Goal: Transaction & Acquisition: Book appointment/travel/reservation

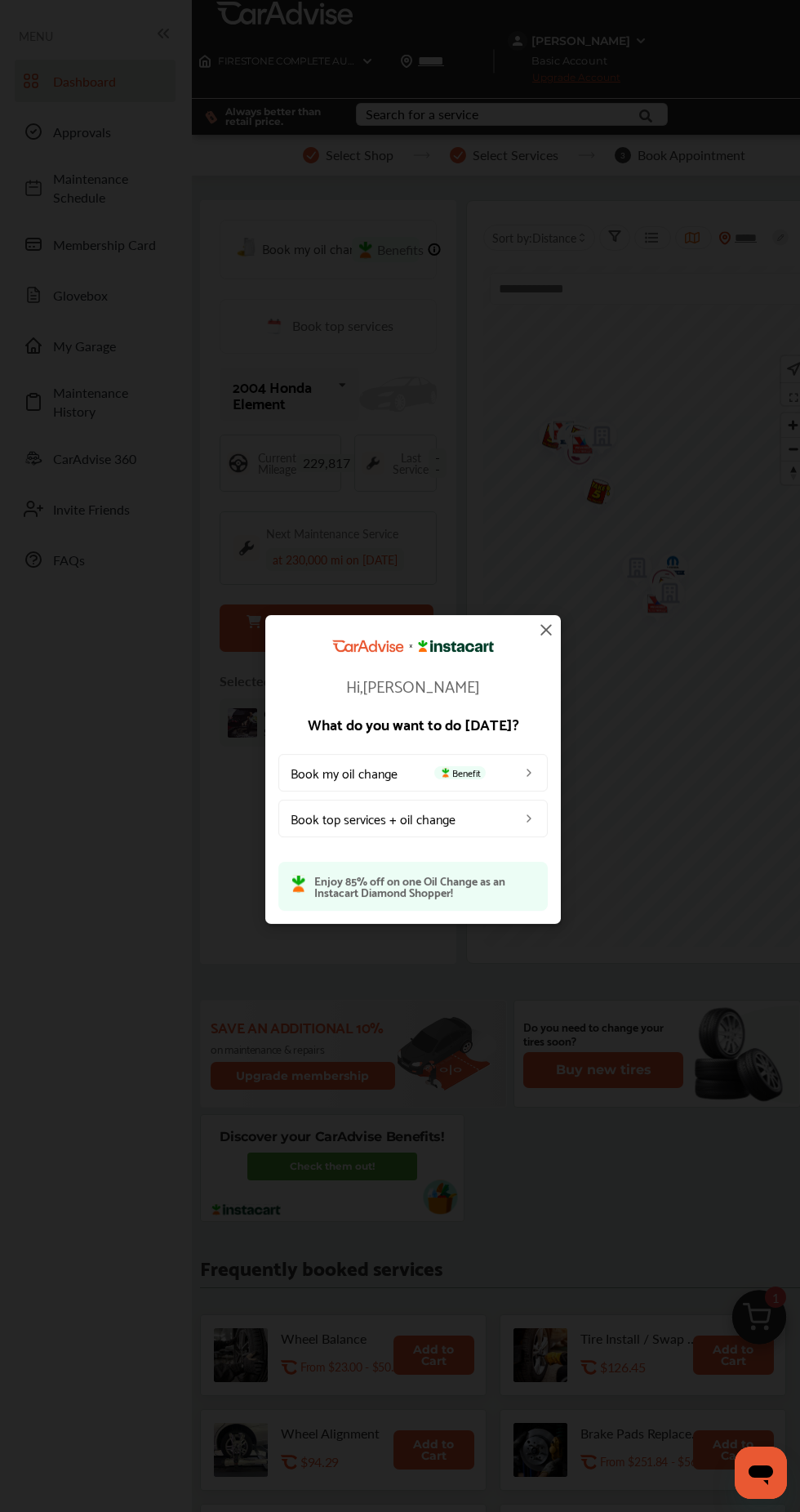
click at [335, 634] on link "Book my oil change Benefit" at bounding box center [413, 772] width 270 height 37
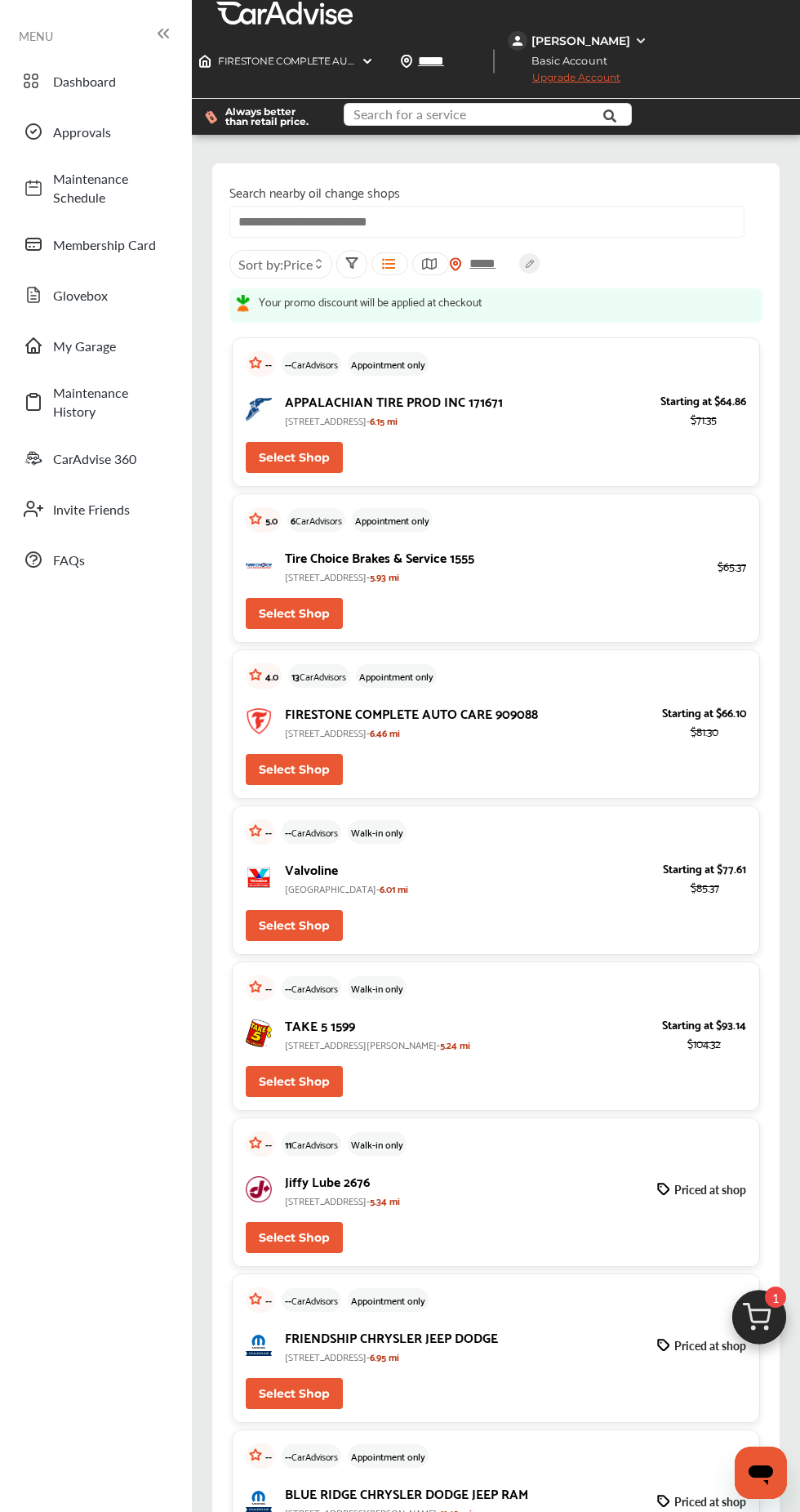
click at [335, 111] on input "text" at bounding box center [487, 116] width 284 height 25
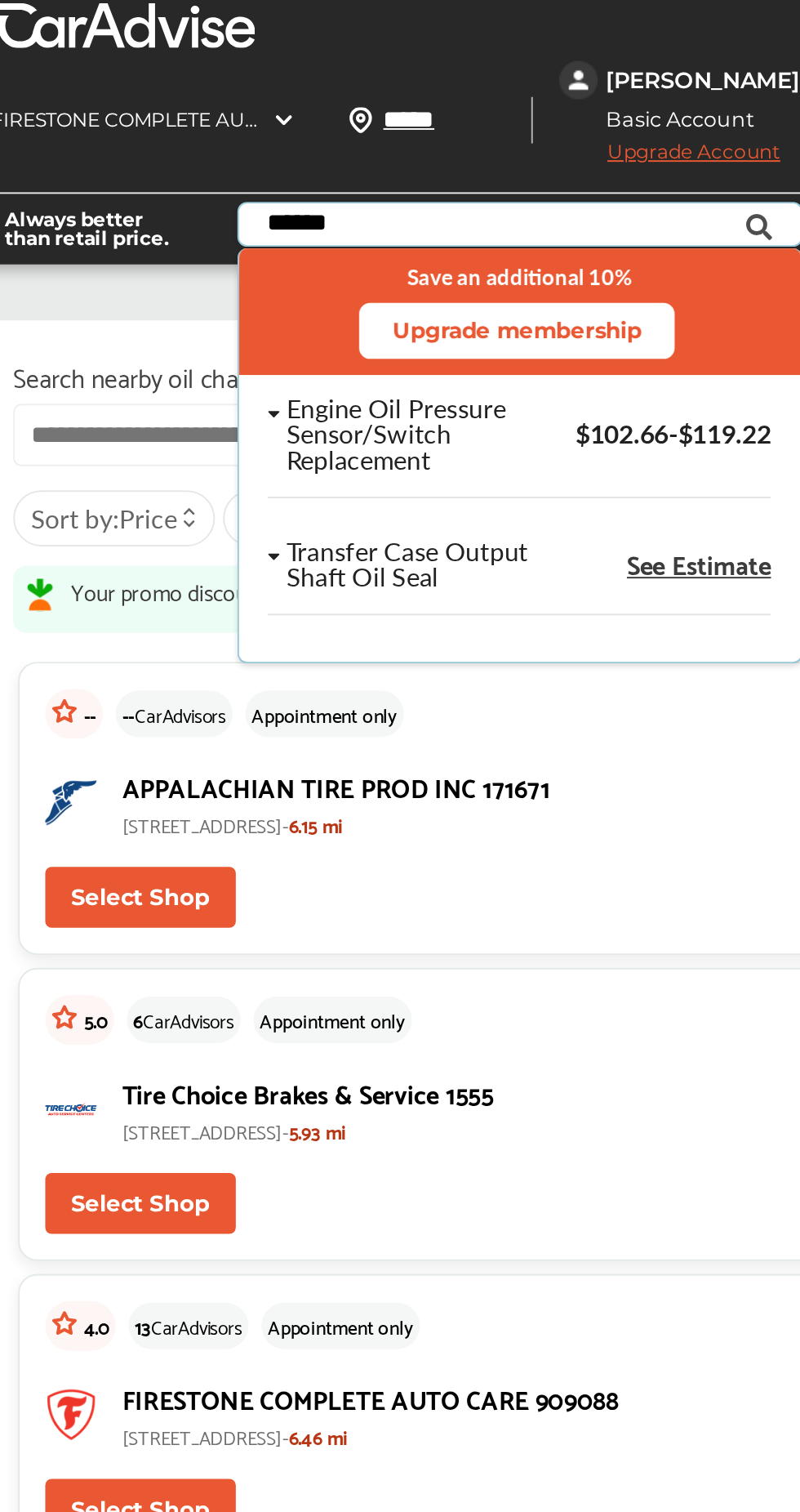
type input "******"
click at [335, 227] on span "$102.66 - $119.22" at bounding box center [566, 220] width 100 height 19
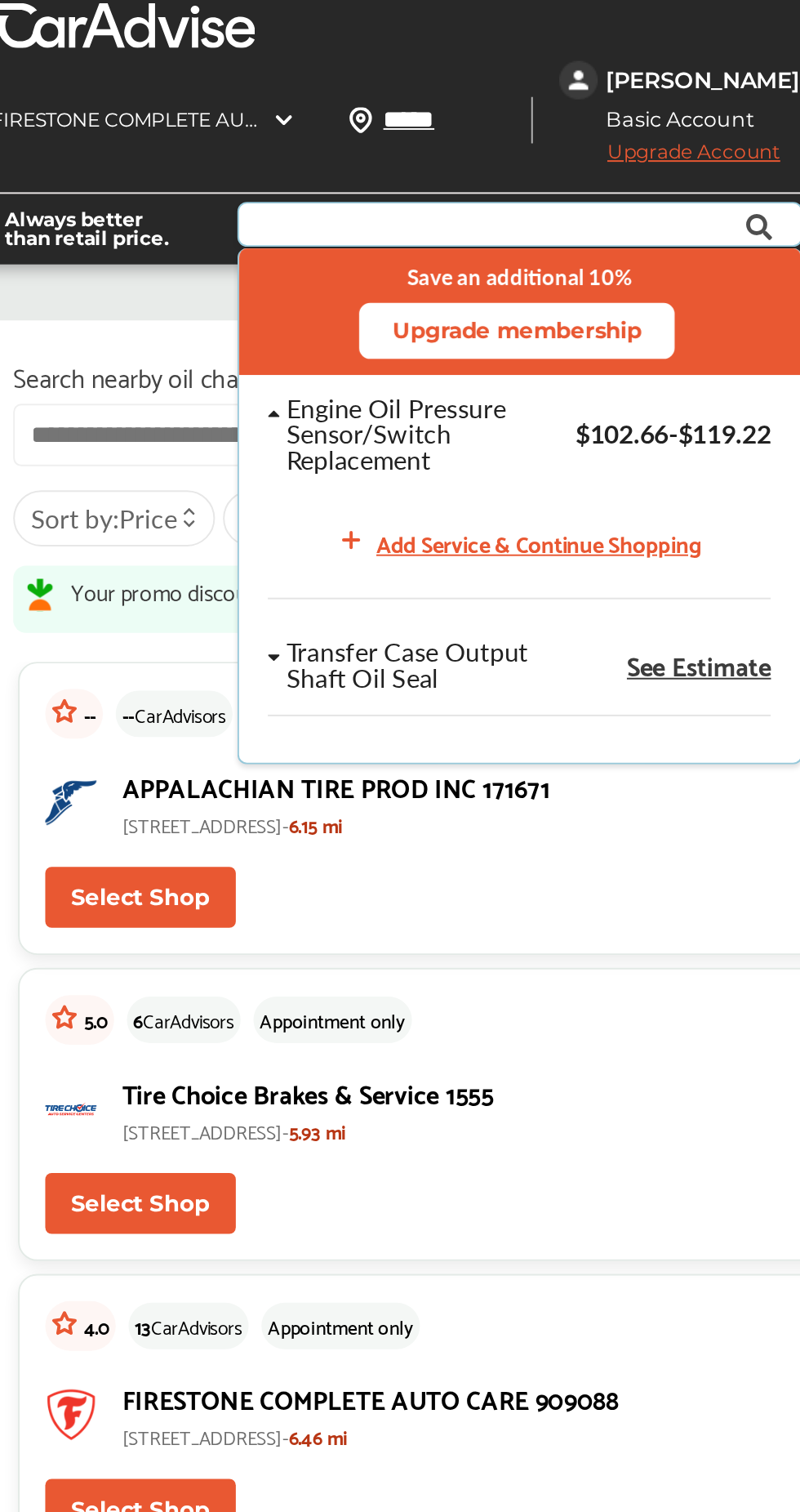
click at [335, 274] on div "Add Service & Continue Shopping" at bounding box center [498, 276] width 166 height 19
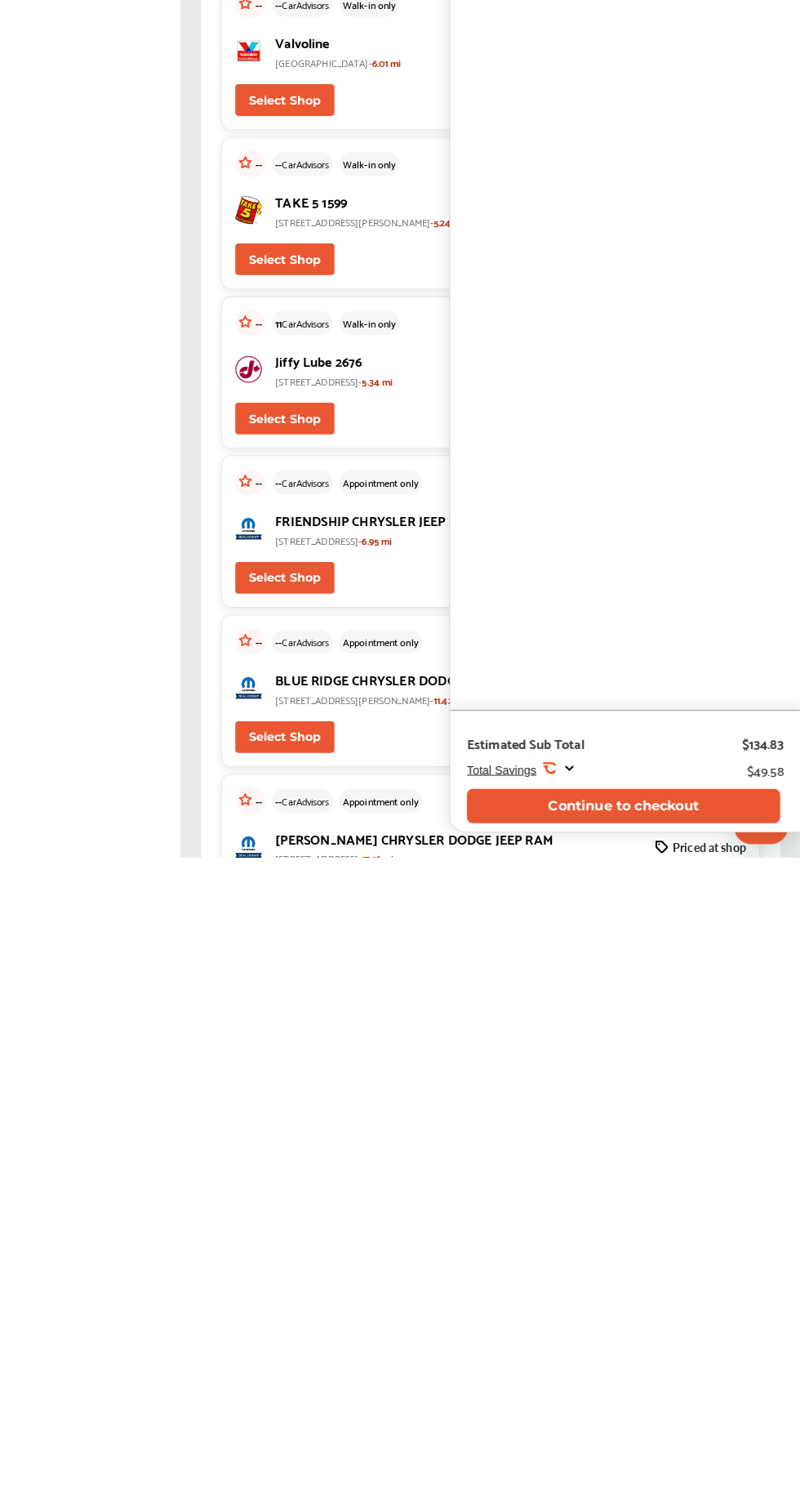
scroll to position [173, 0]
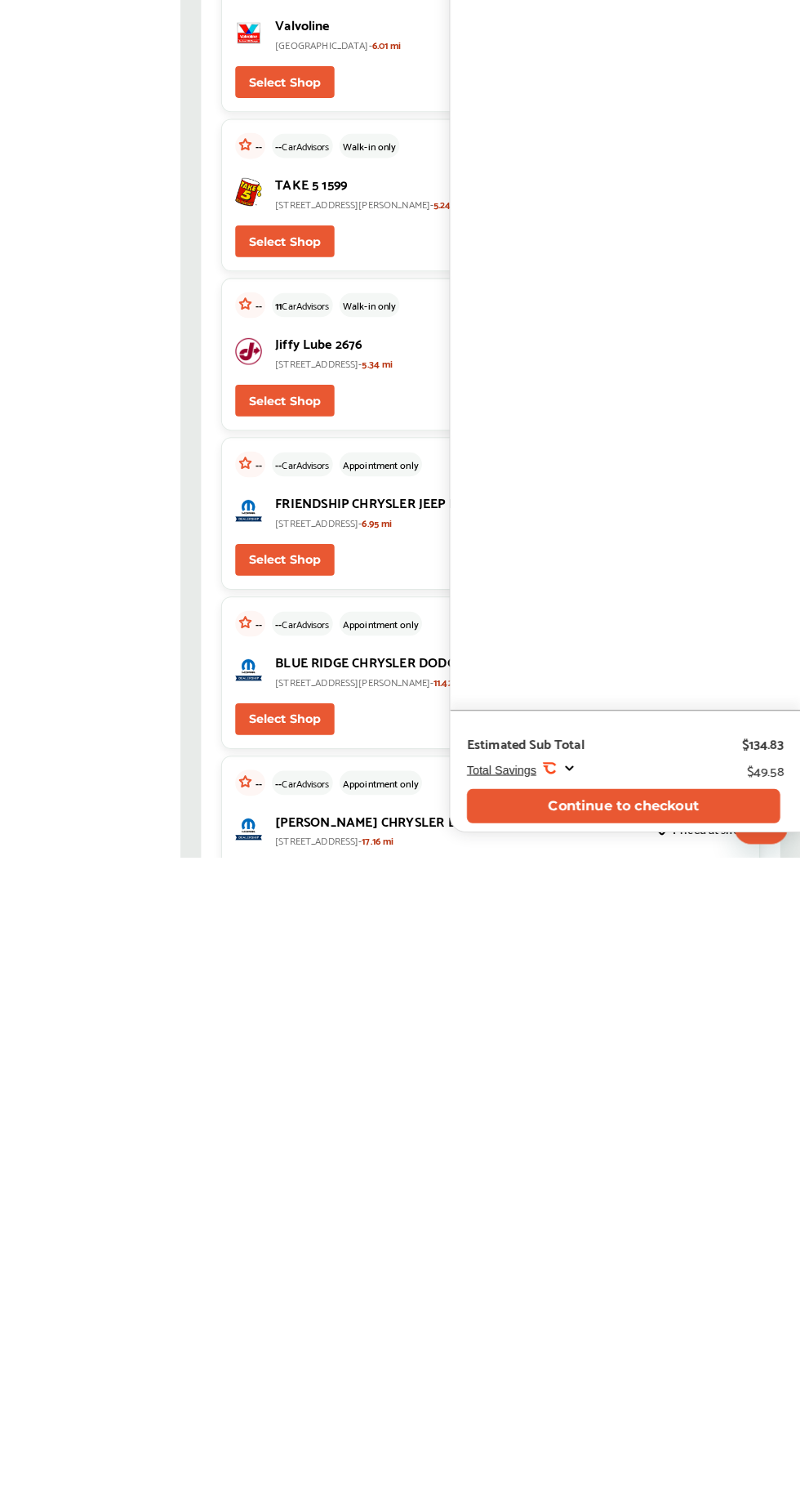
click at [335, 634] on button "Continue to checkout" at bounding box center [626, 1461] width 307 height 33
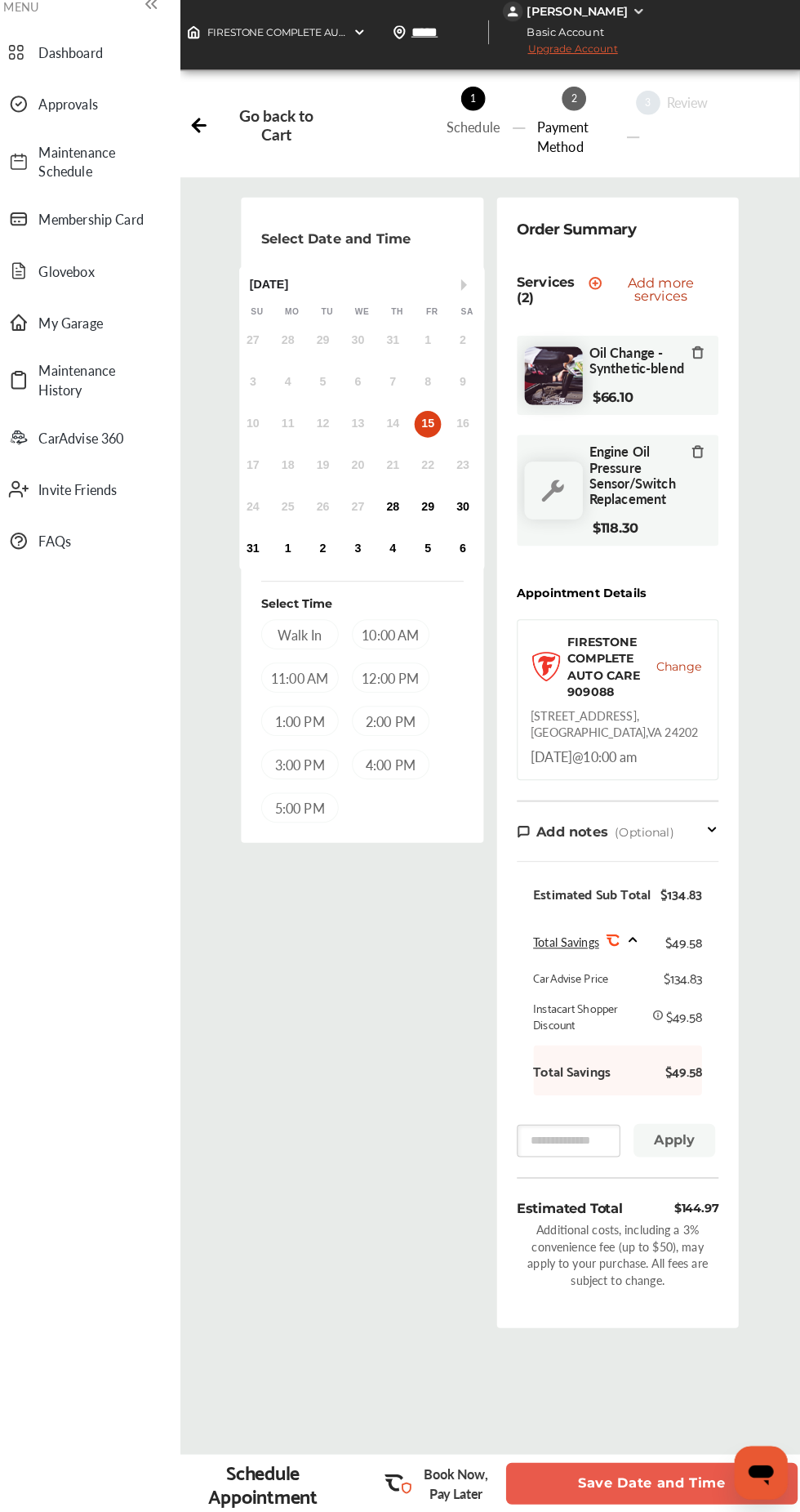
scroll to position [3, 0]
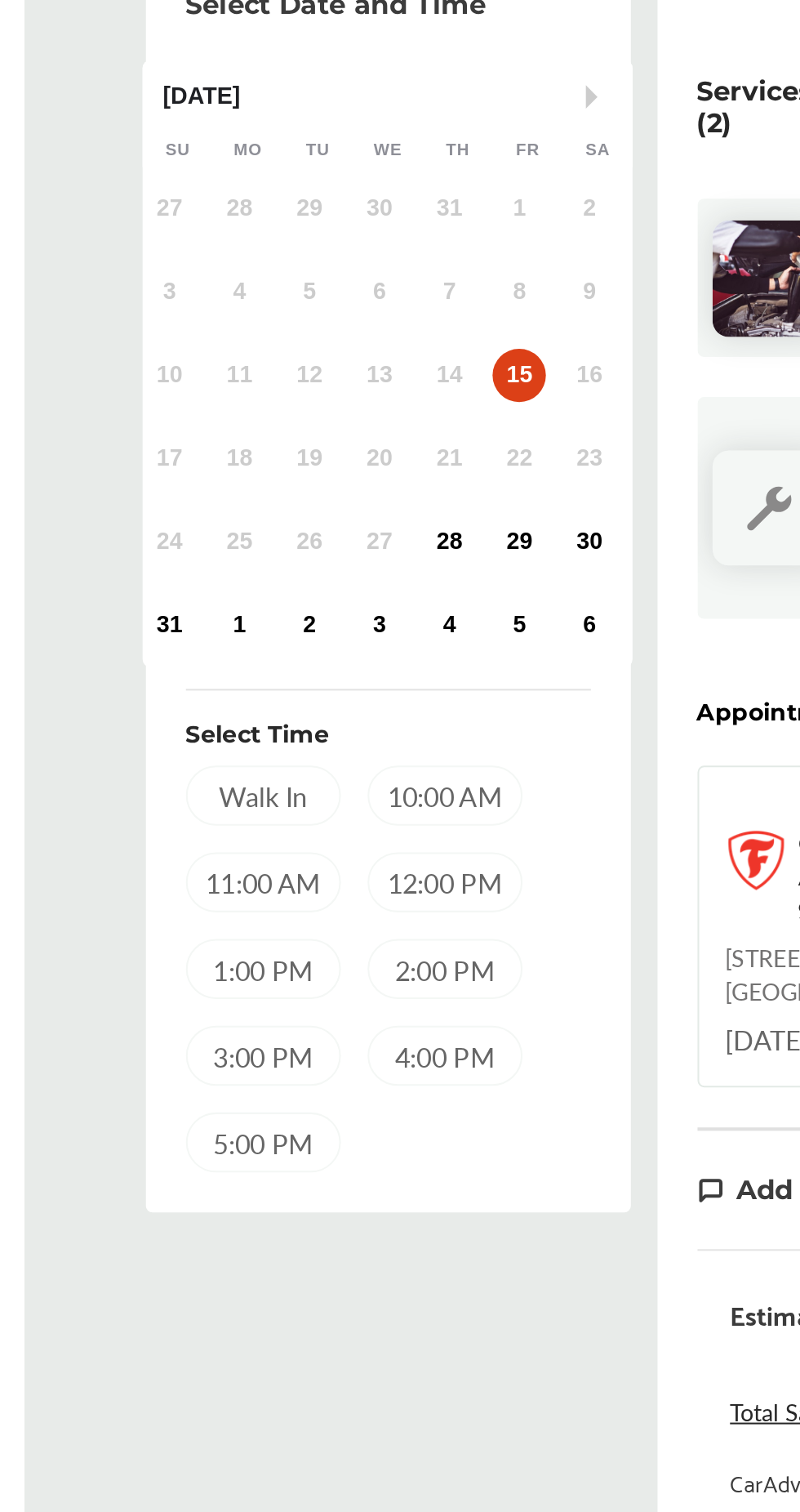
click at [335, 426] on div "10 11 12 13 14 15 16" at bounding box center [366, 441] width 240 height 32
click at [335, 441] on div "14" at bounding box center [400, 442] width 26 height 26
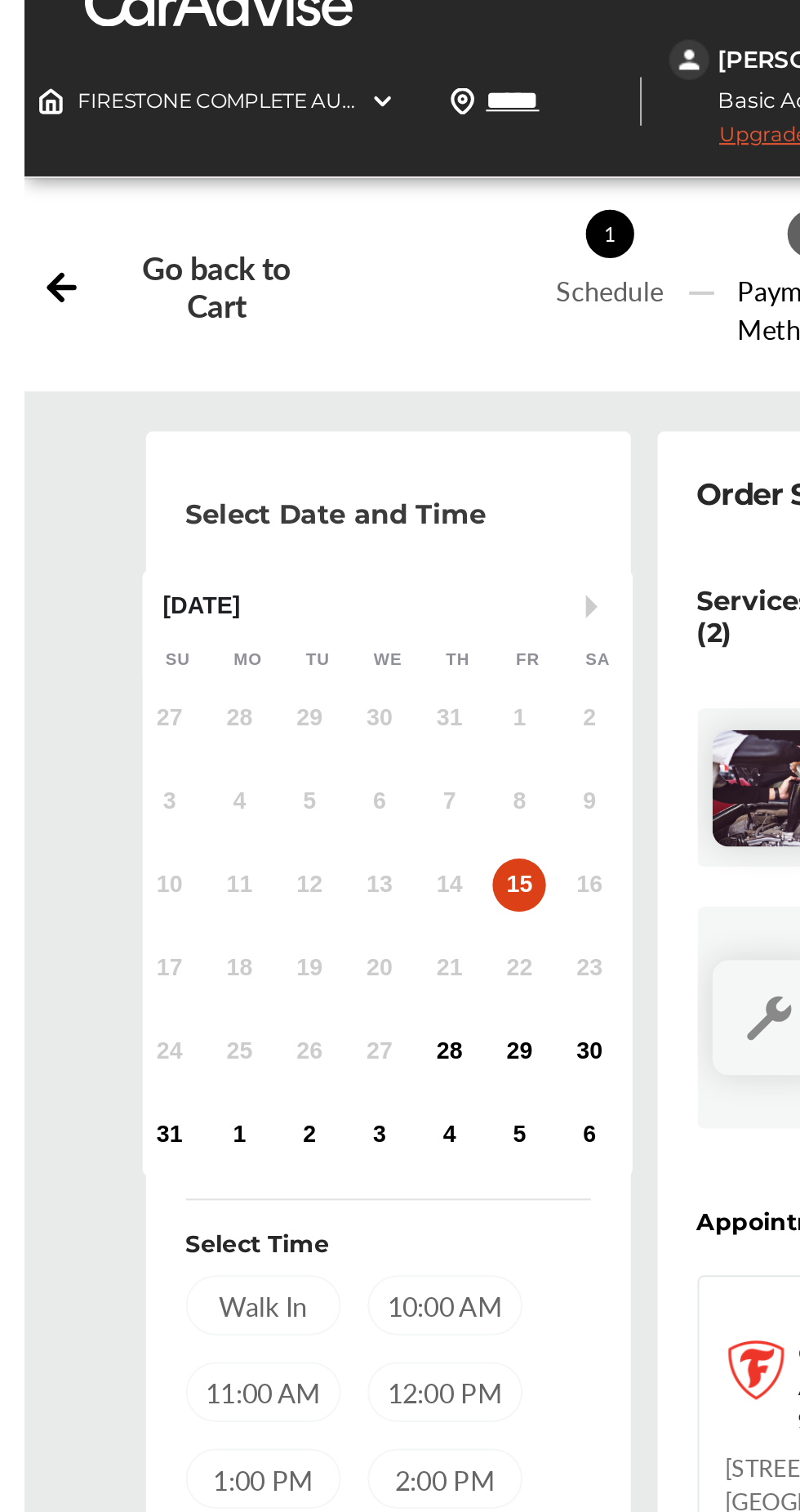
scroll to position [0, 0]
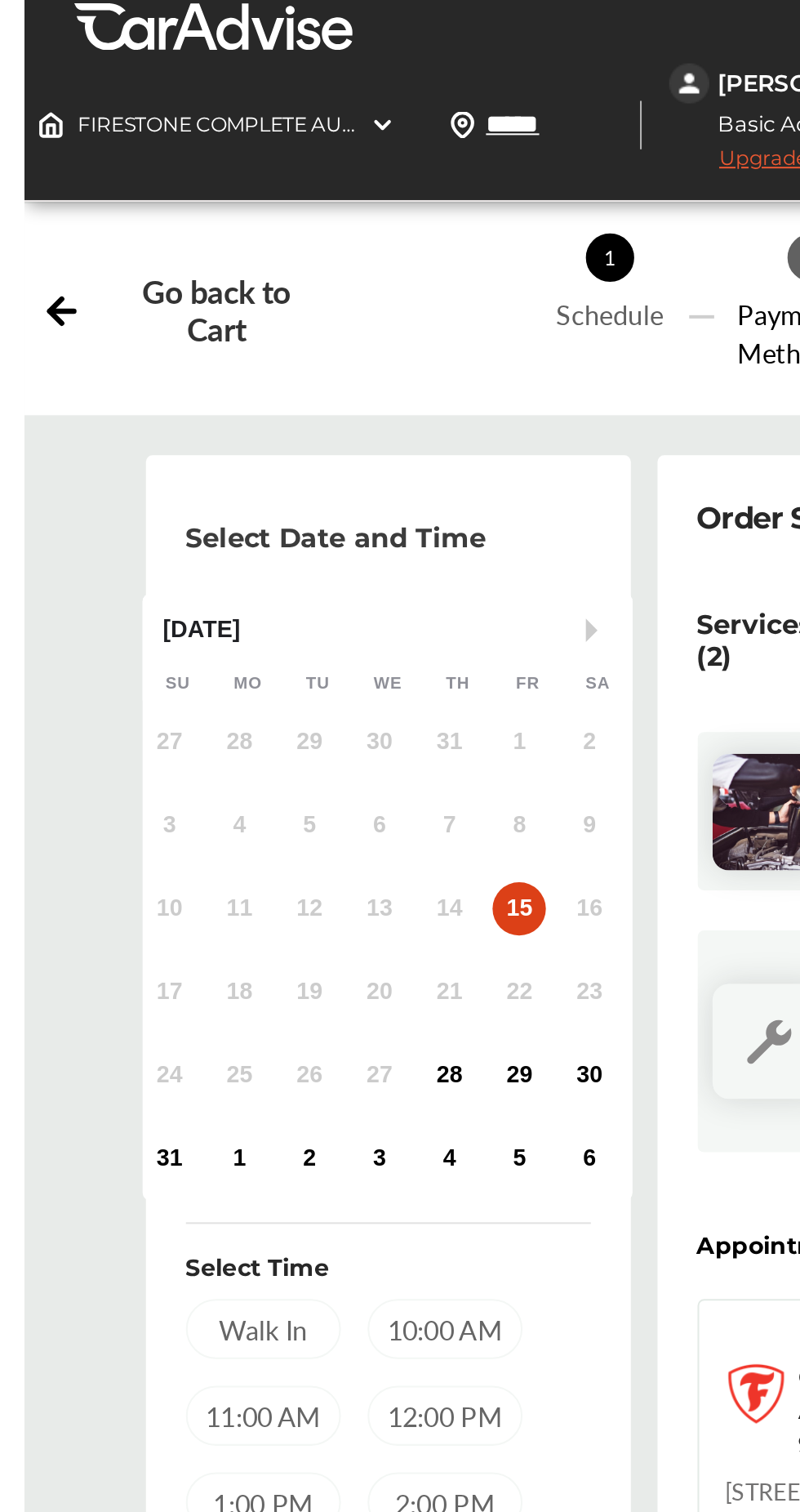
click at [335, 53] on input "*****" at bounding box center [454, 61] width 75 height 18
click at [335, 59] on img at bounding box center [406, 61] width 13 height 13
click at [335, 55] on img at bounding box center [366, 61] width 13 height 13
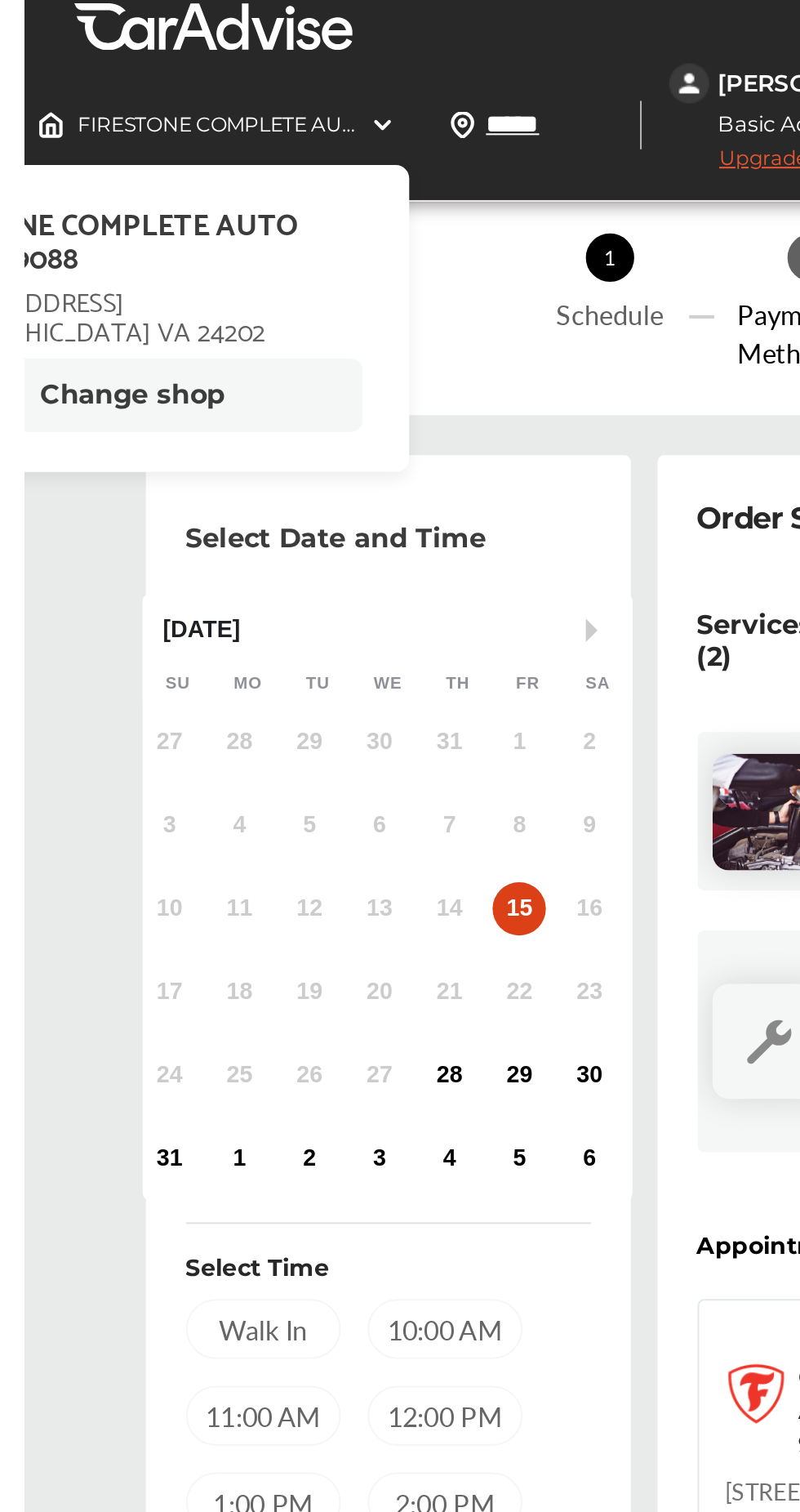
click at [288, 194] on button "Change shop" at bounding box center [244, 194] width 226 height 36
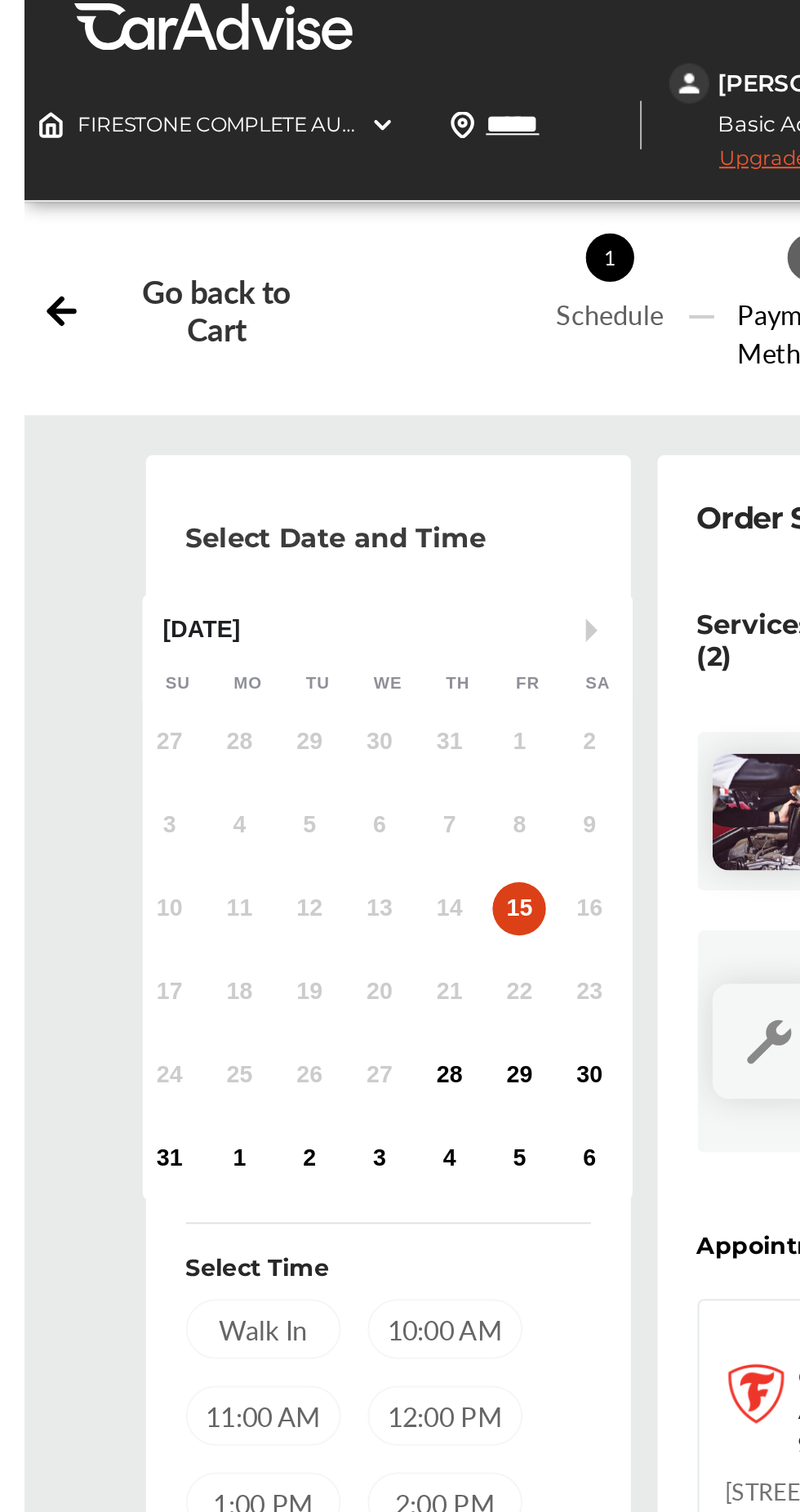
click at [210, 151] on icon at bounding box center [210, 151] width 13 height 0
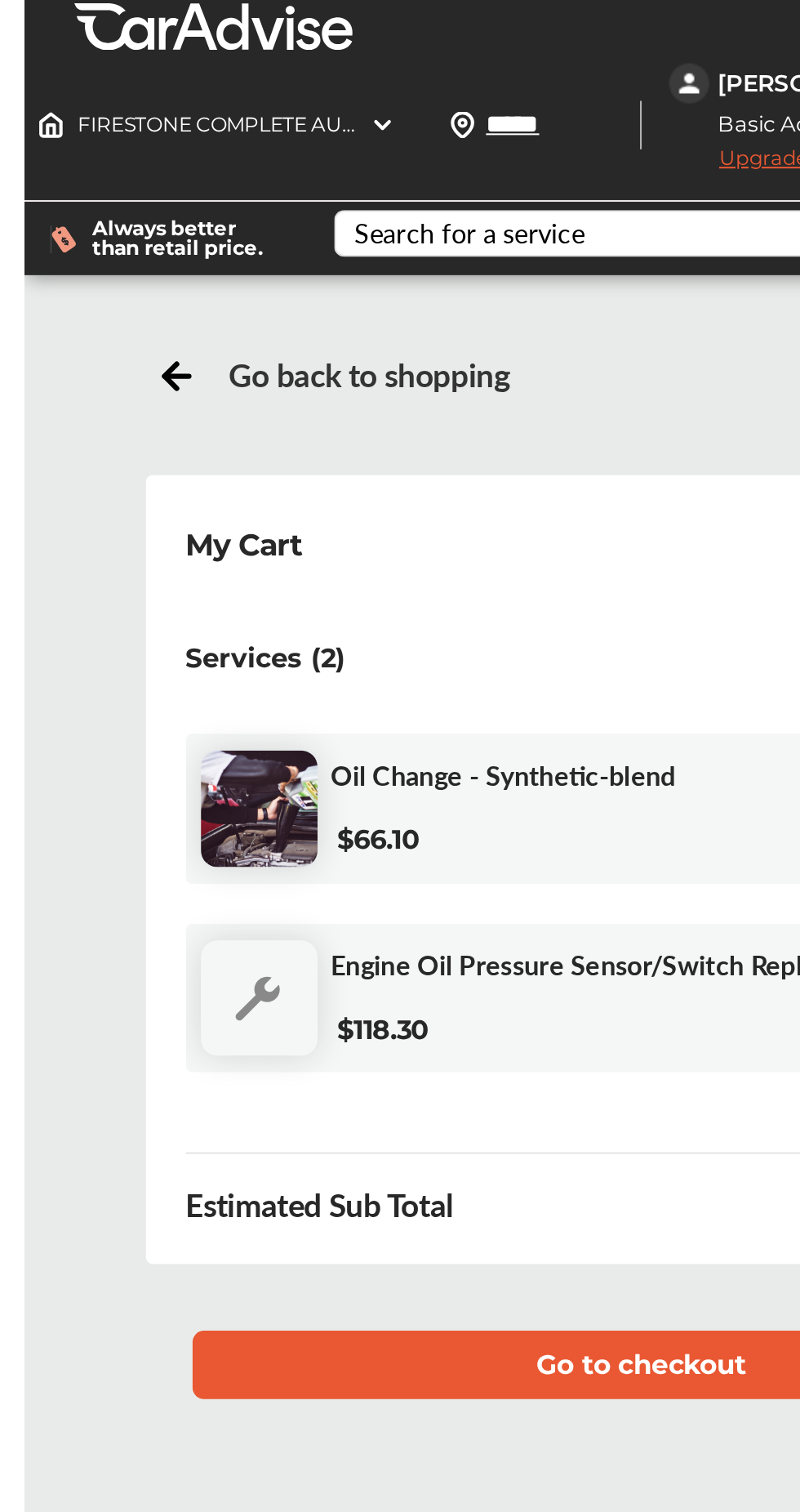
click at [335, 175] on span "Go back to shopping" at bounding box center [360, 183] width 138 height 19
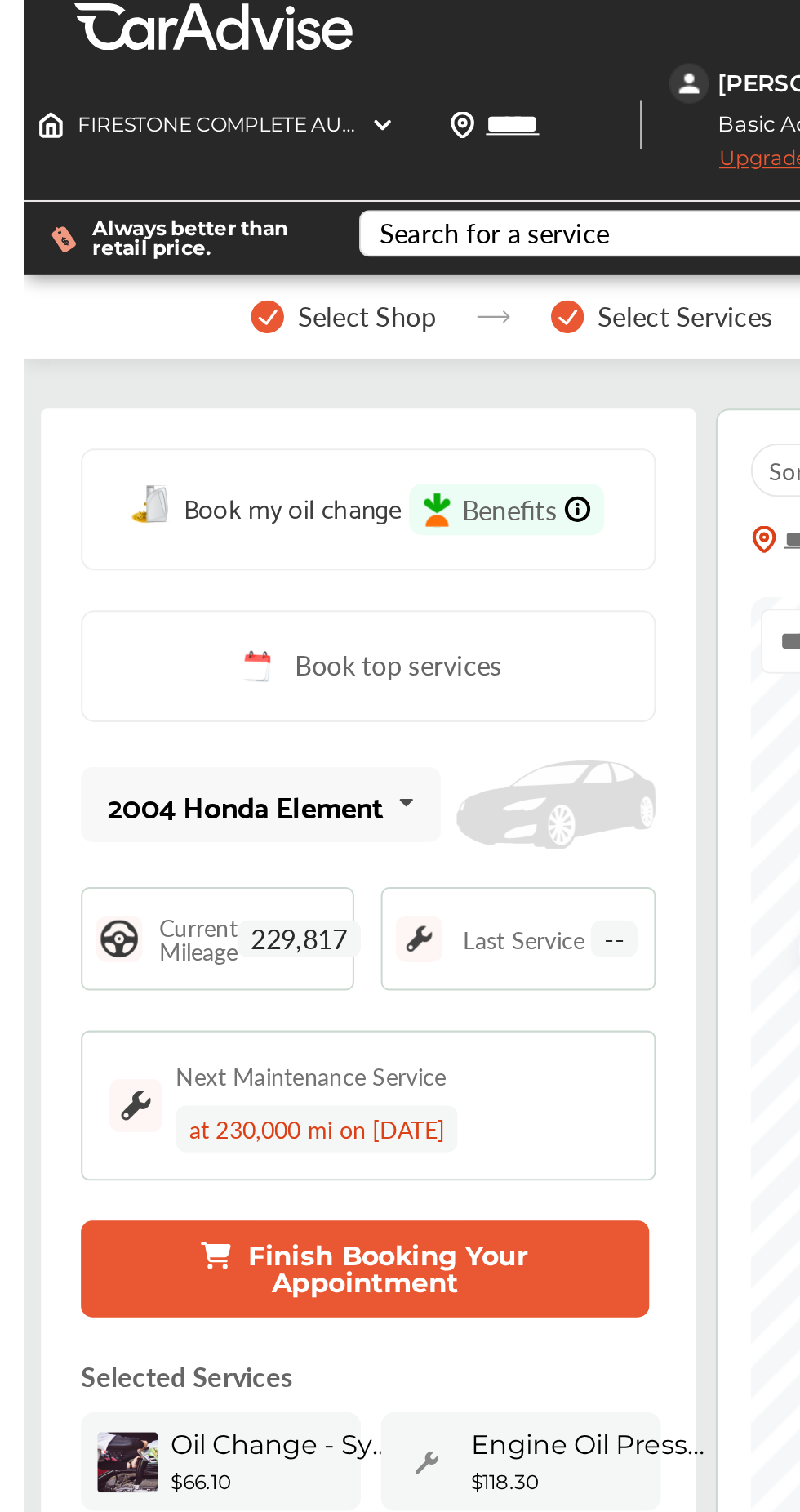
click at [335, 147] on div "Select Shop" at bounding box center [366, 154] width 127 height 17
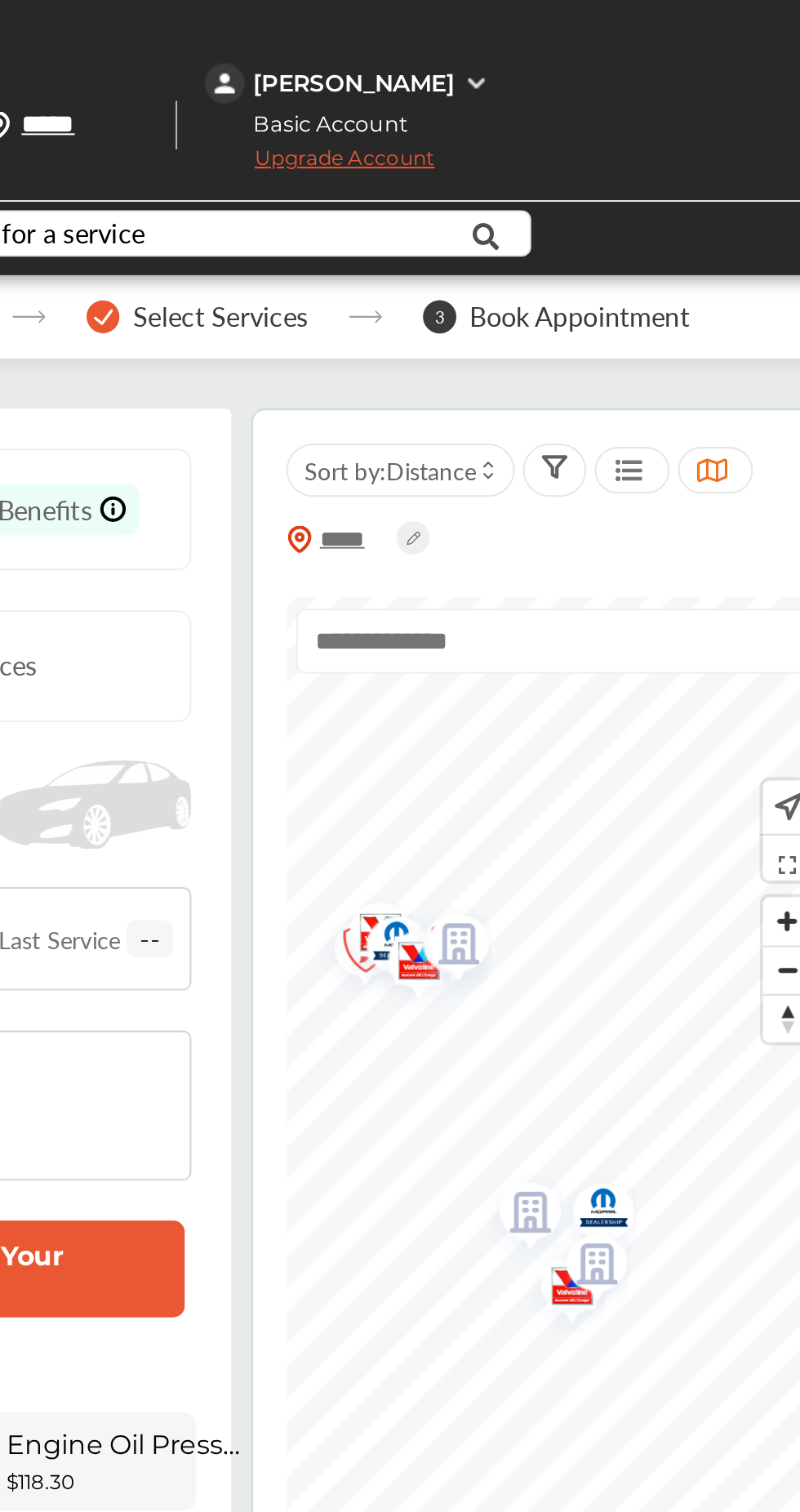
click at [335, 256] on input "*****" at bounding box center [583, 264] width 45 height 16
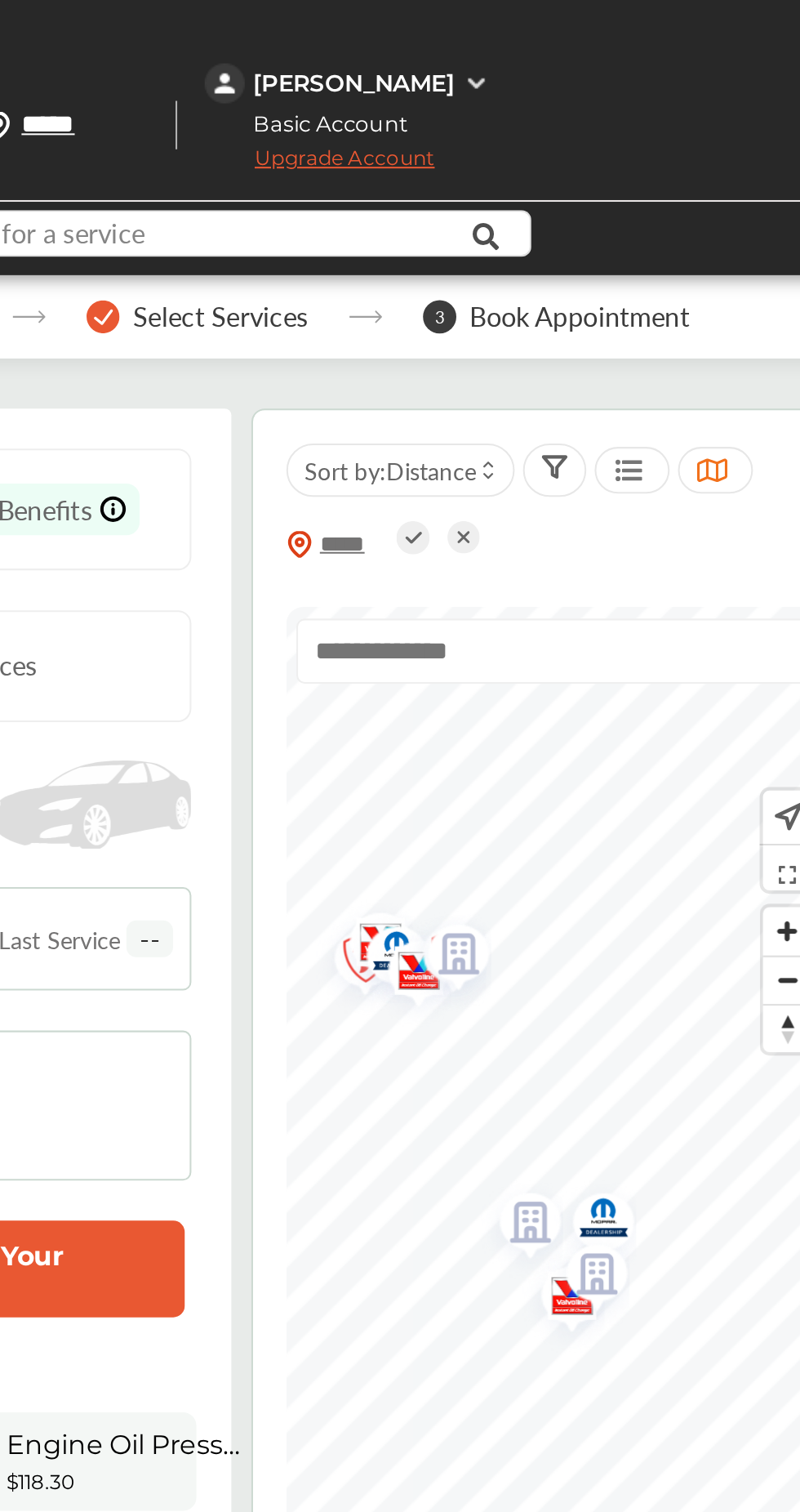
type input "*****"
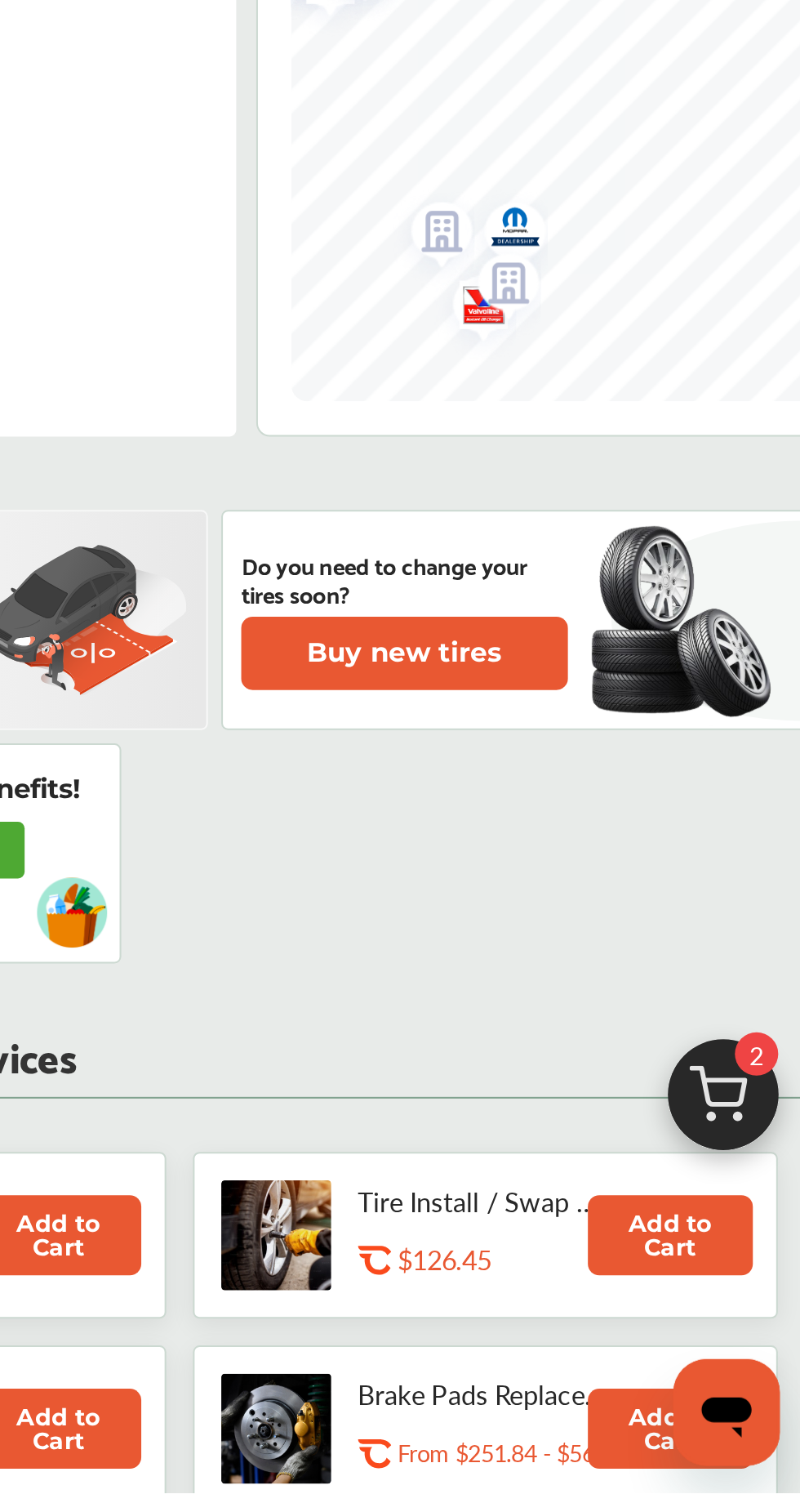
click at [335, 634] on img "Map marker" at bounding box center [652, 895] width 43 height 47
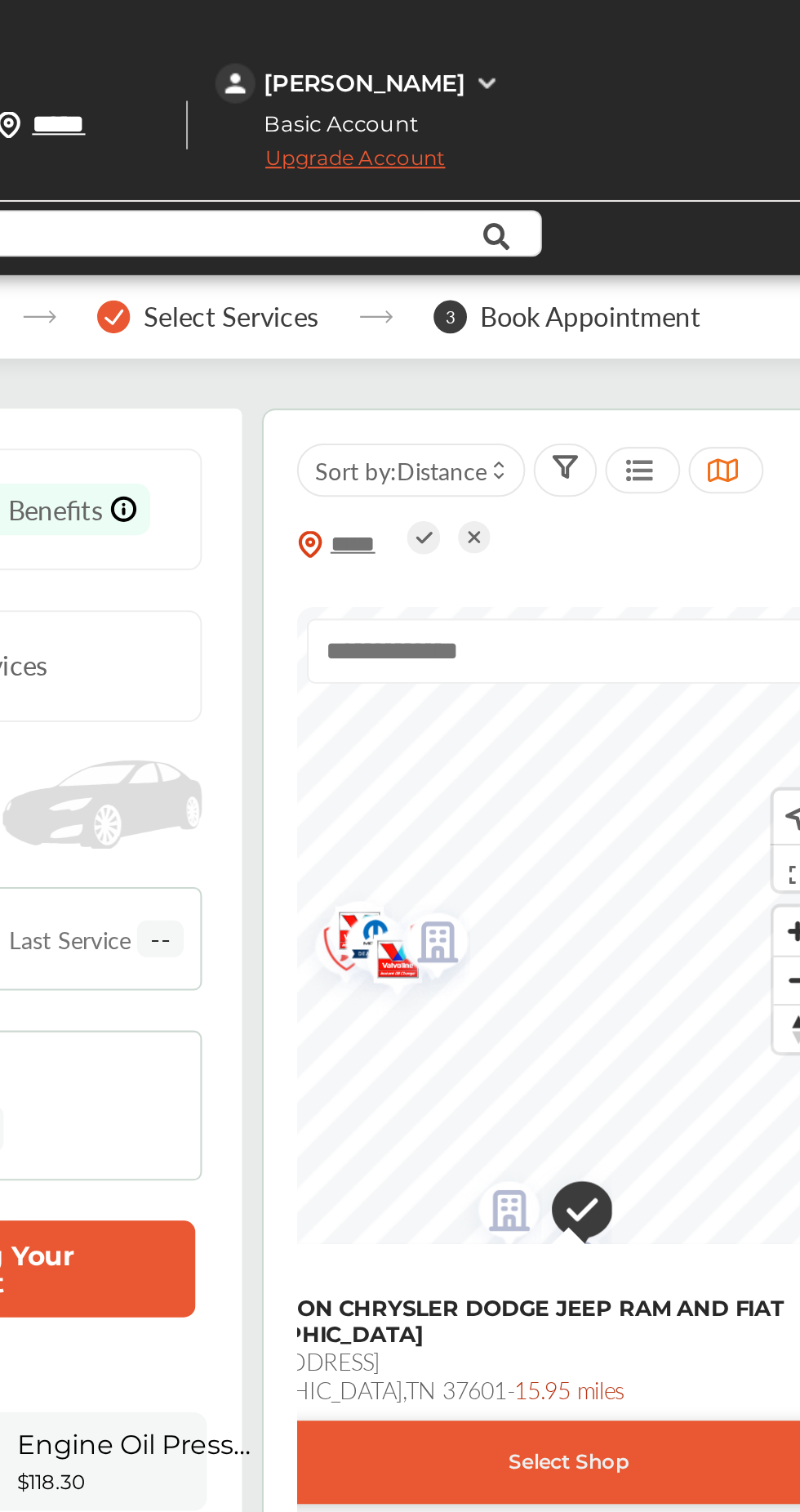
click at [335, 96] on icon at bounding box center [646, 116] width 37 height 41
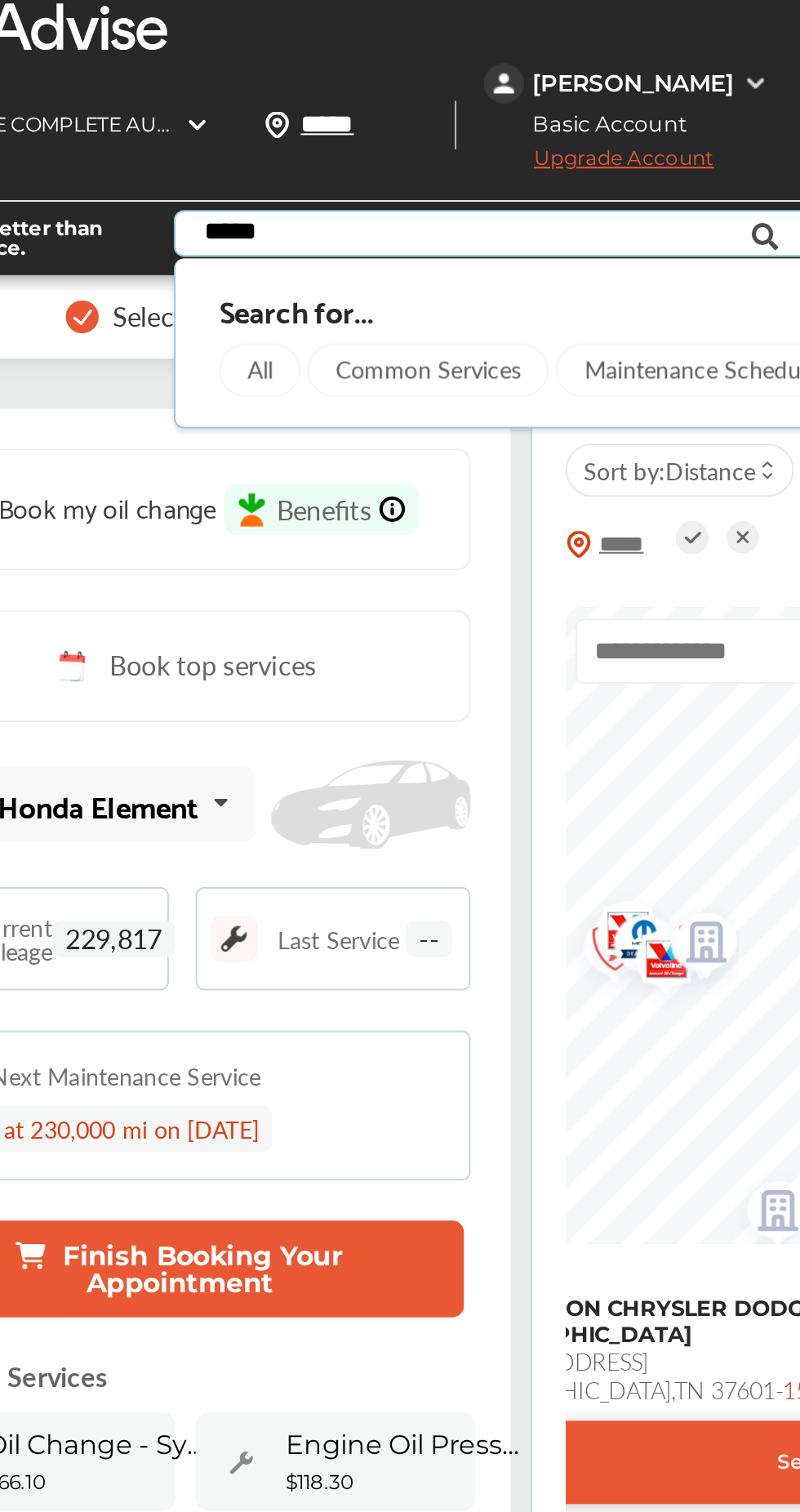
click at [335, 168] on div "All" at bounding box center [398, 181] width 40 height 26
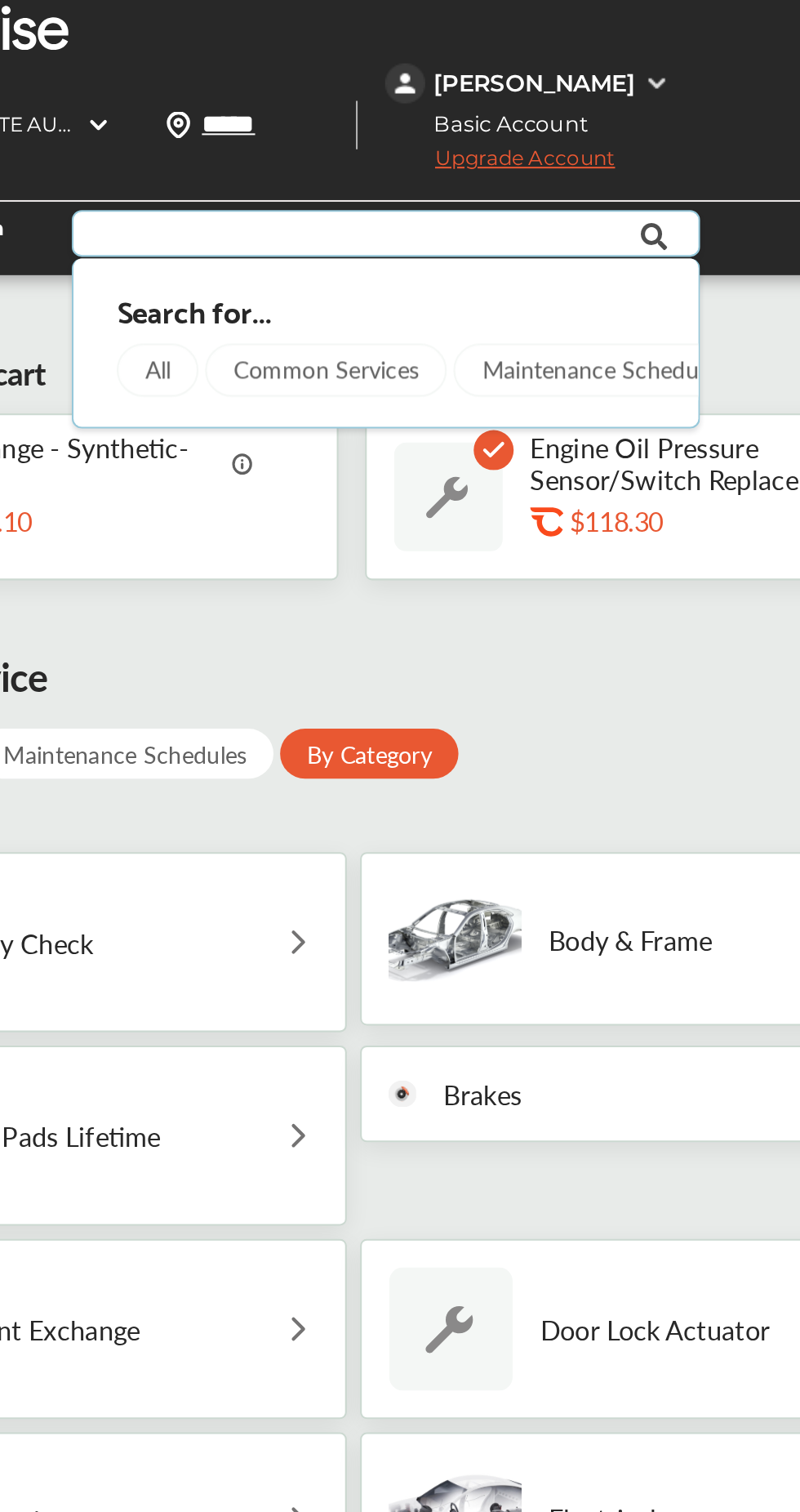
click at [335, 48] on div "FIRESTONE COMPLETE AUTO CARE [STREET_ADDRESS] [GEOGRAPHIC_DATA] , VA 24202" at bounding box center [285, 61] width 189 height 26
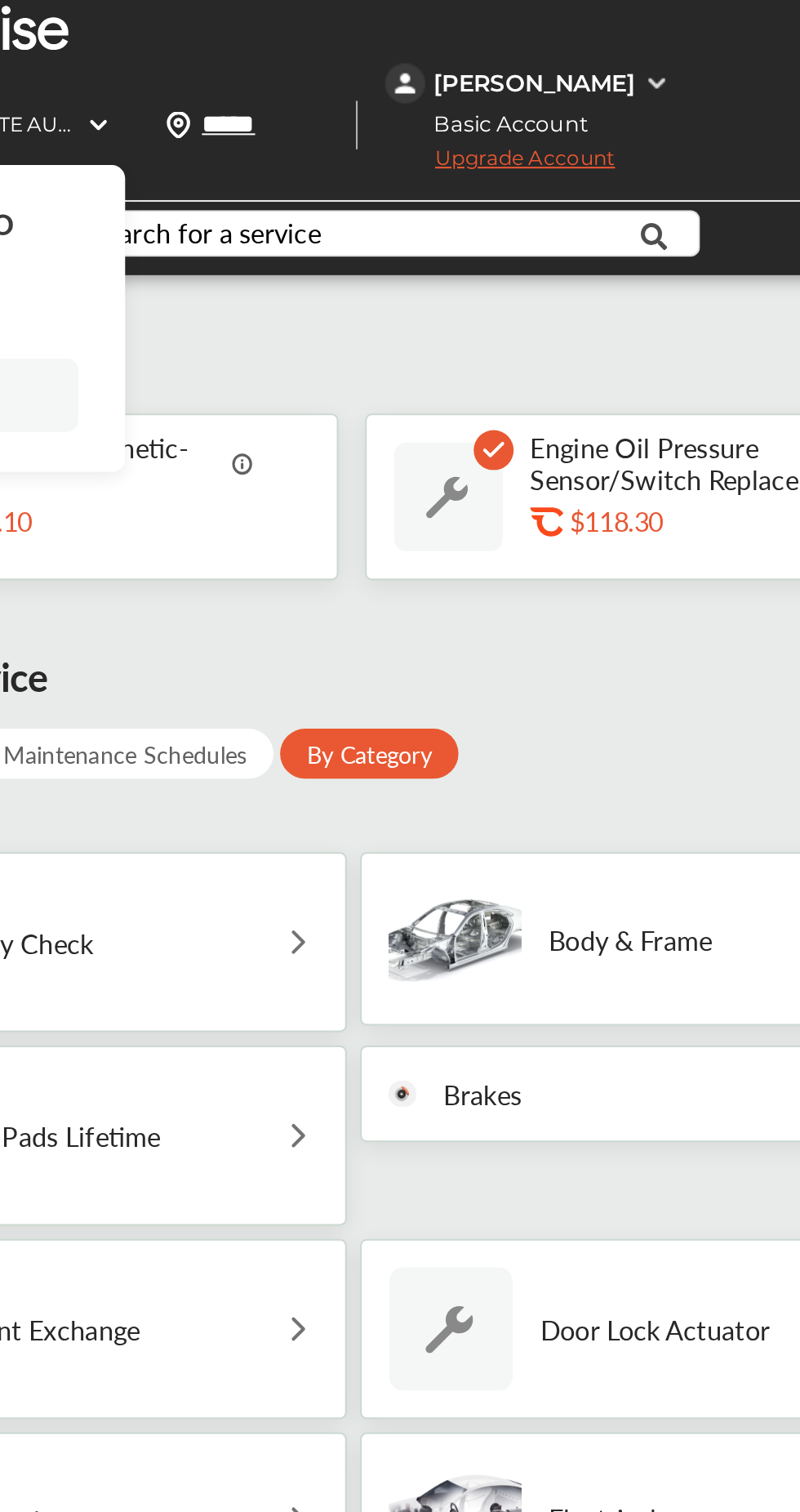
click at [335, 176] on button "Change shop" at bounding box center [244, 194] width 226 height 36
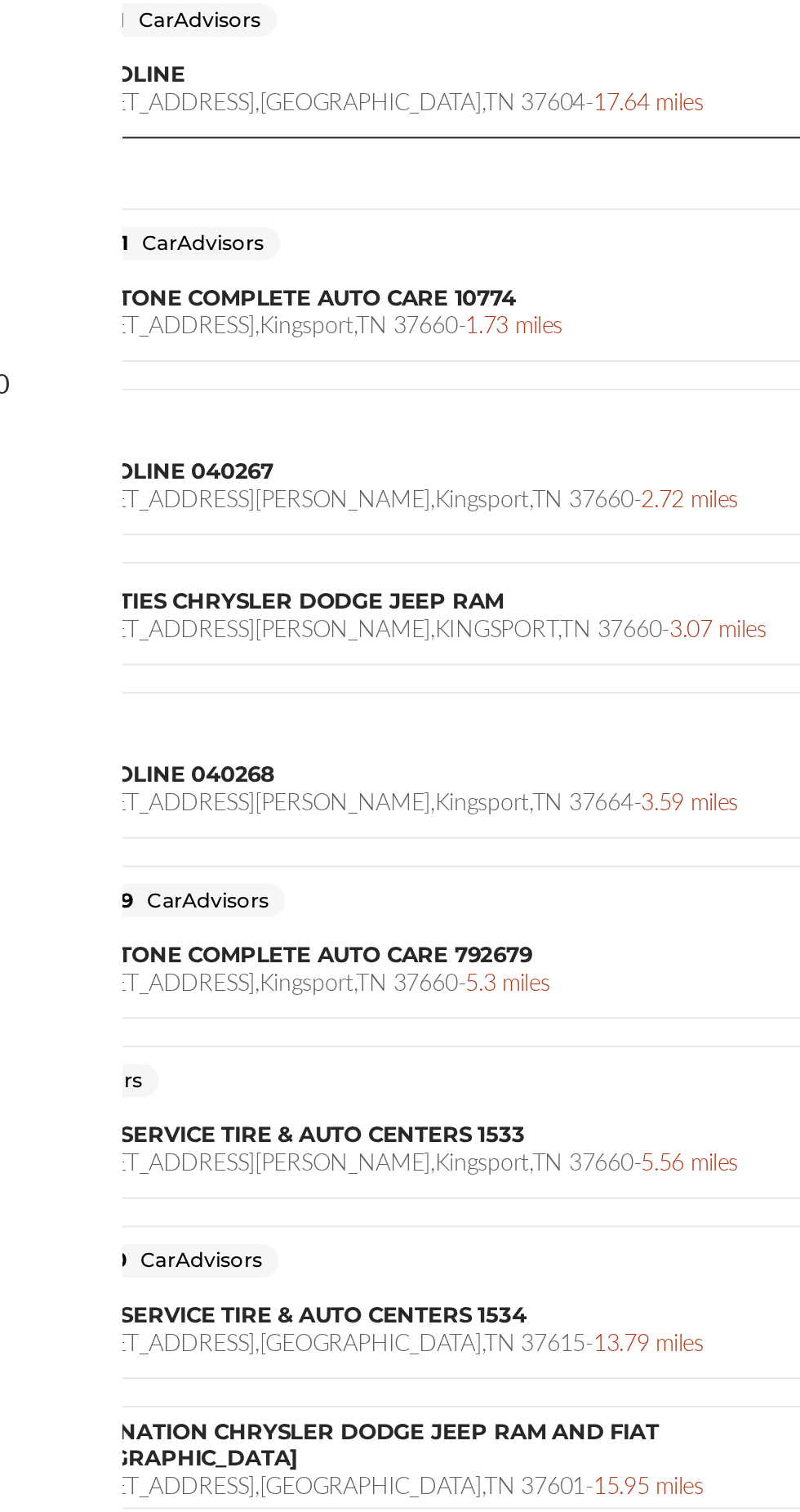
click at [335, 634] on span "FREE SERVICE TIRE & AUTO CENTERS 1533" at bounding box center [274, 826] width 230 height 13
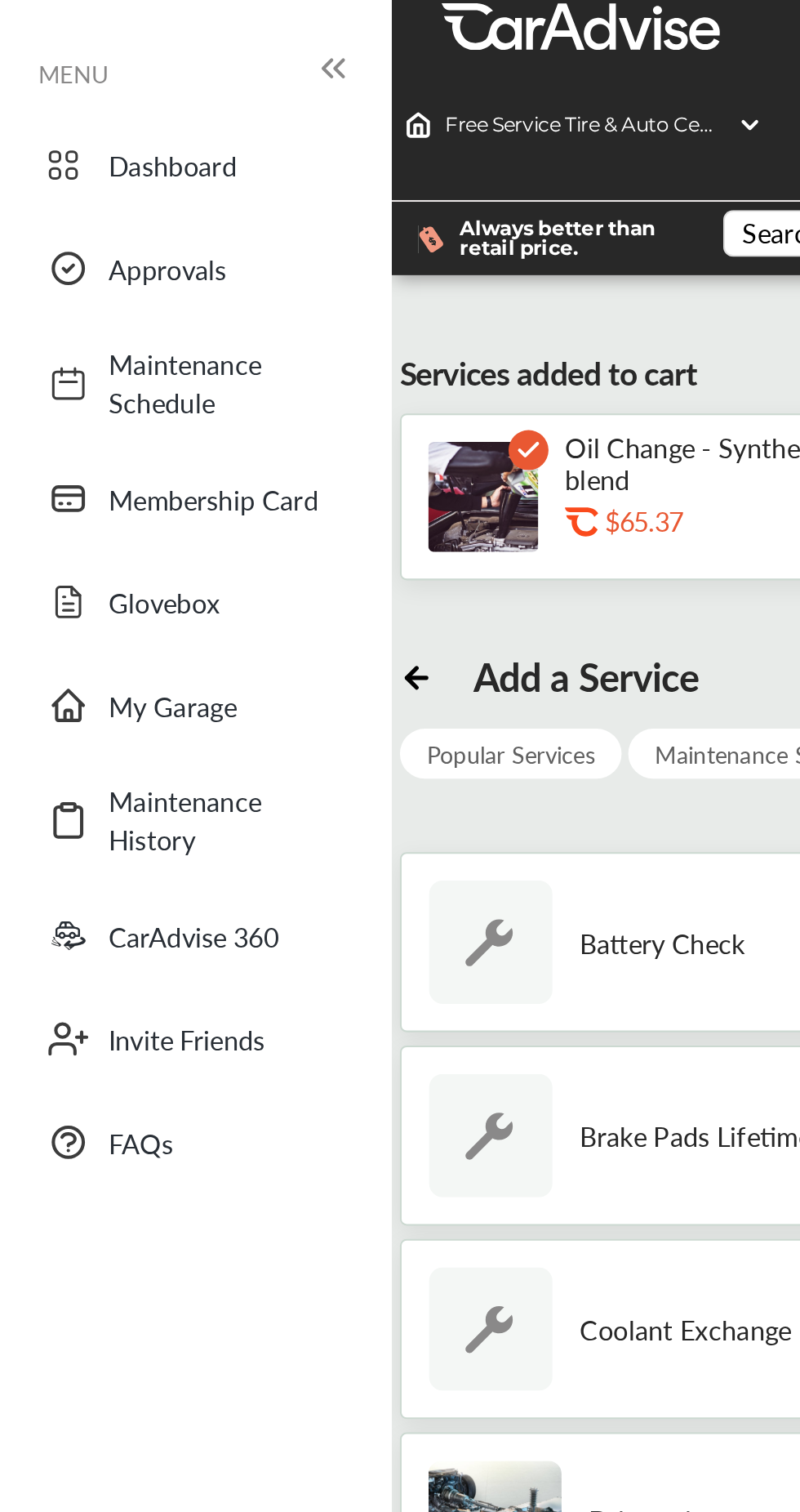
click at [111, 88] on span "Dashboard" at bounding box center [109, 81] width 114 height 19
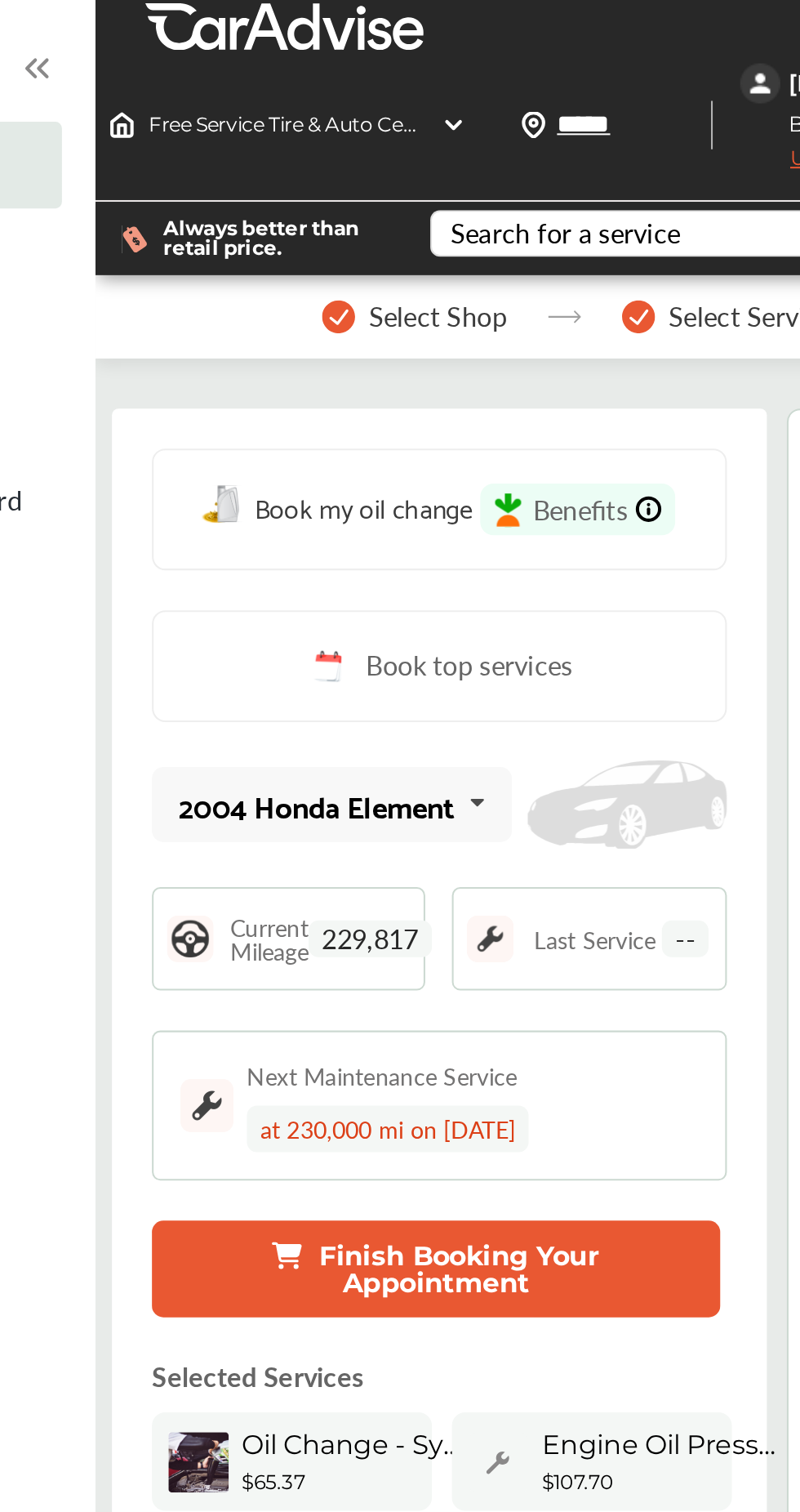
click at [335, 598] on button "Finish Booking Your Appointment" at bounding box center [358, 622] width 278 height 47
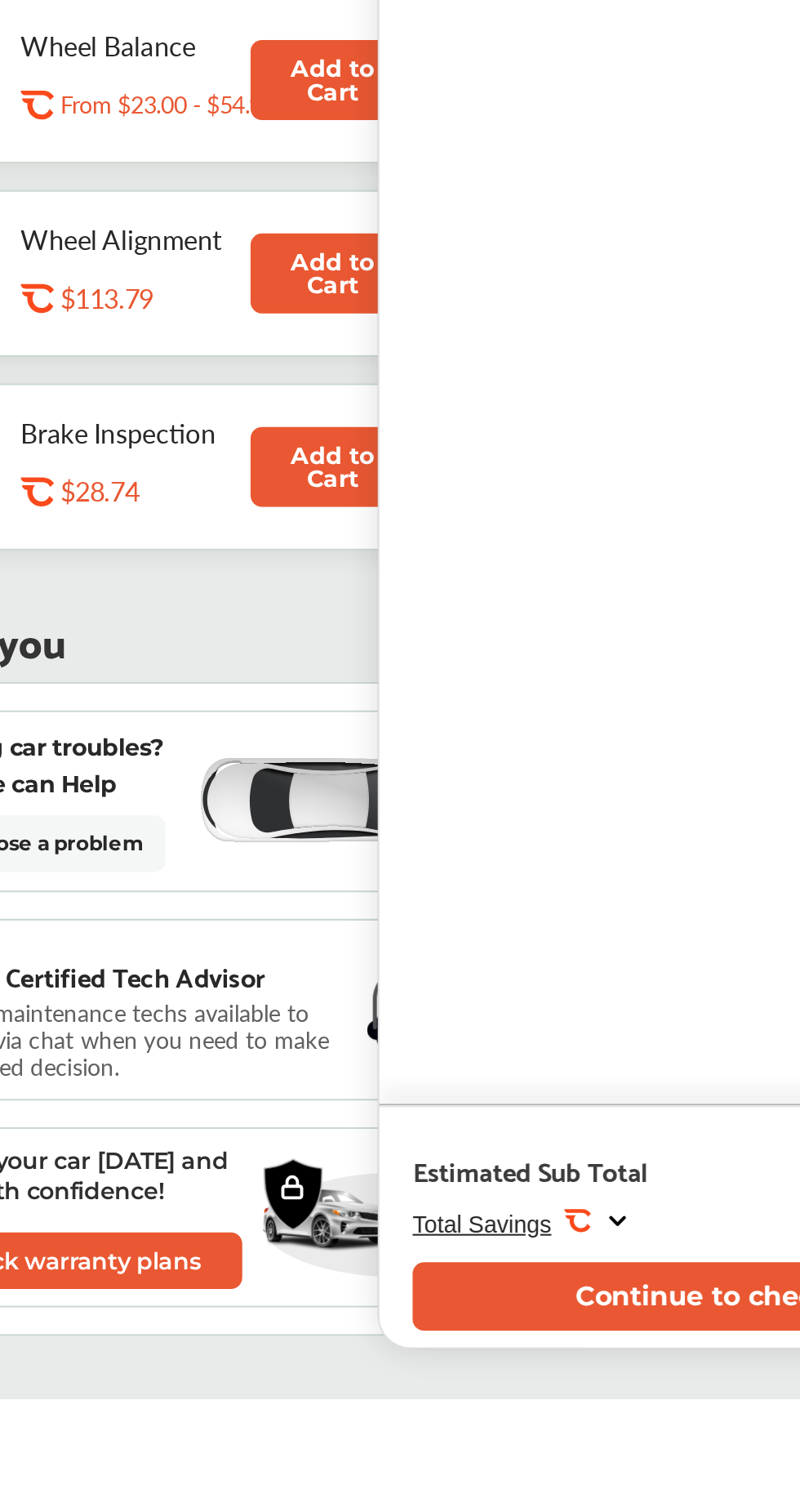
scroll to position [526, 0]
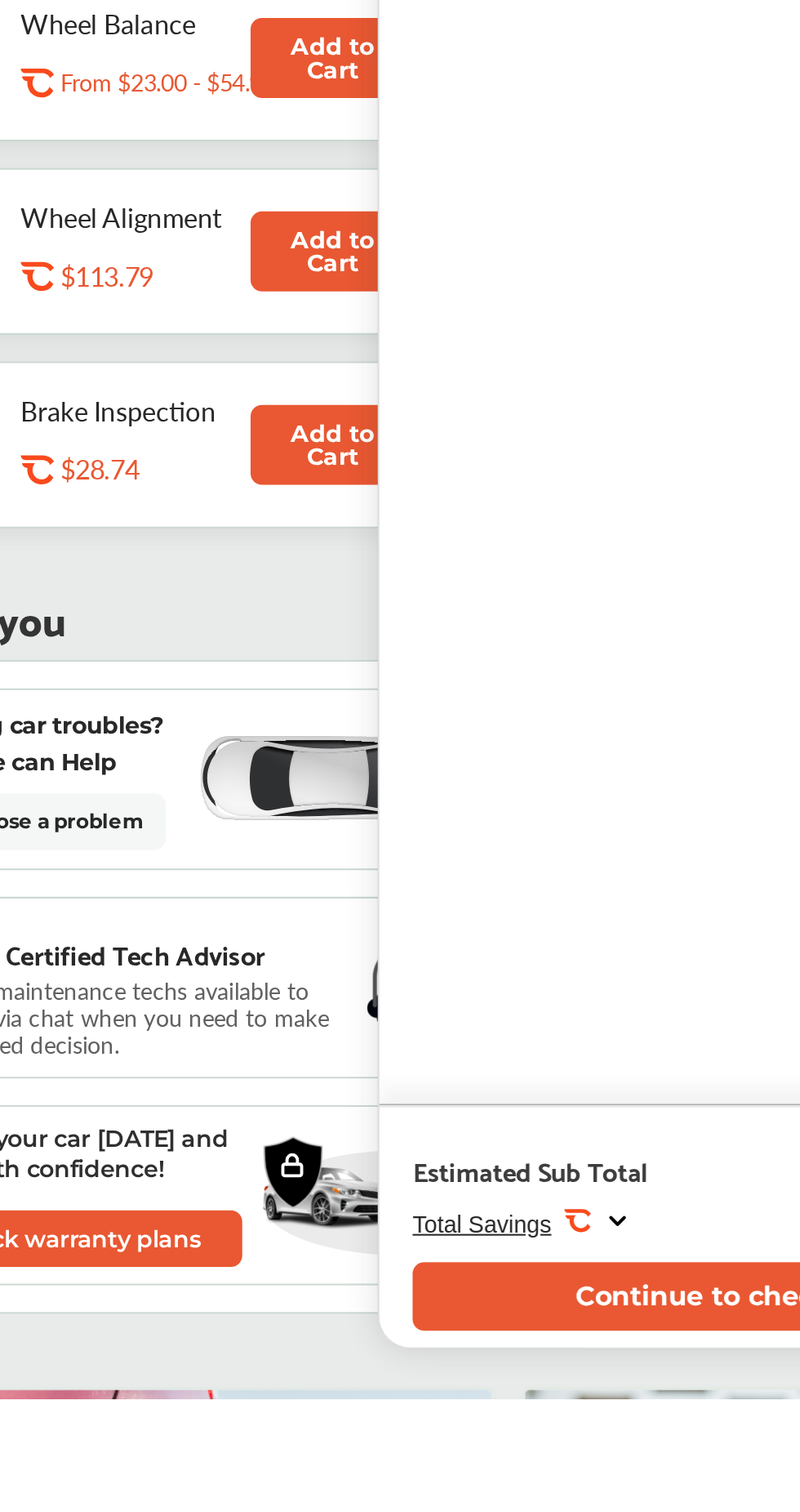
click at [335, 634] on div "Shop Change Free Service Tire & Auto Centers [STREET_ADDRESS][PERSON_NAME] Acti…" at bounding box center [628, 710] width 311 height 1316
click at [335, 634] on button "Continue to checkout" at bounding box center [626, 1461] width 307 height 33
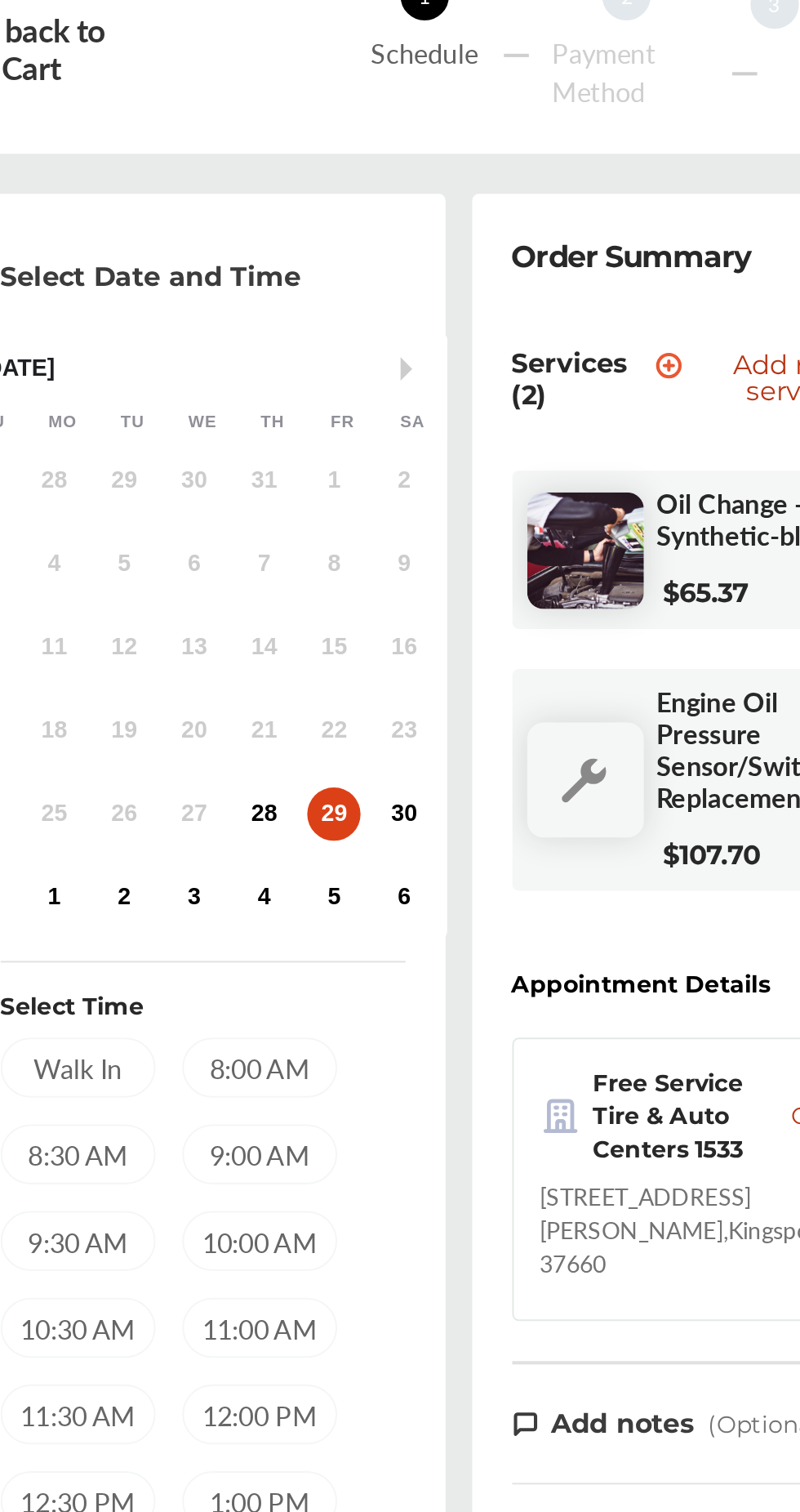
click at [335, 518] on div "28" at bounding box center [400, 527] width 26 height 26
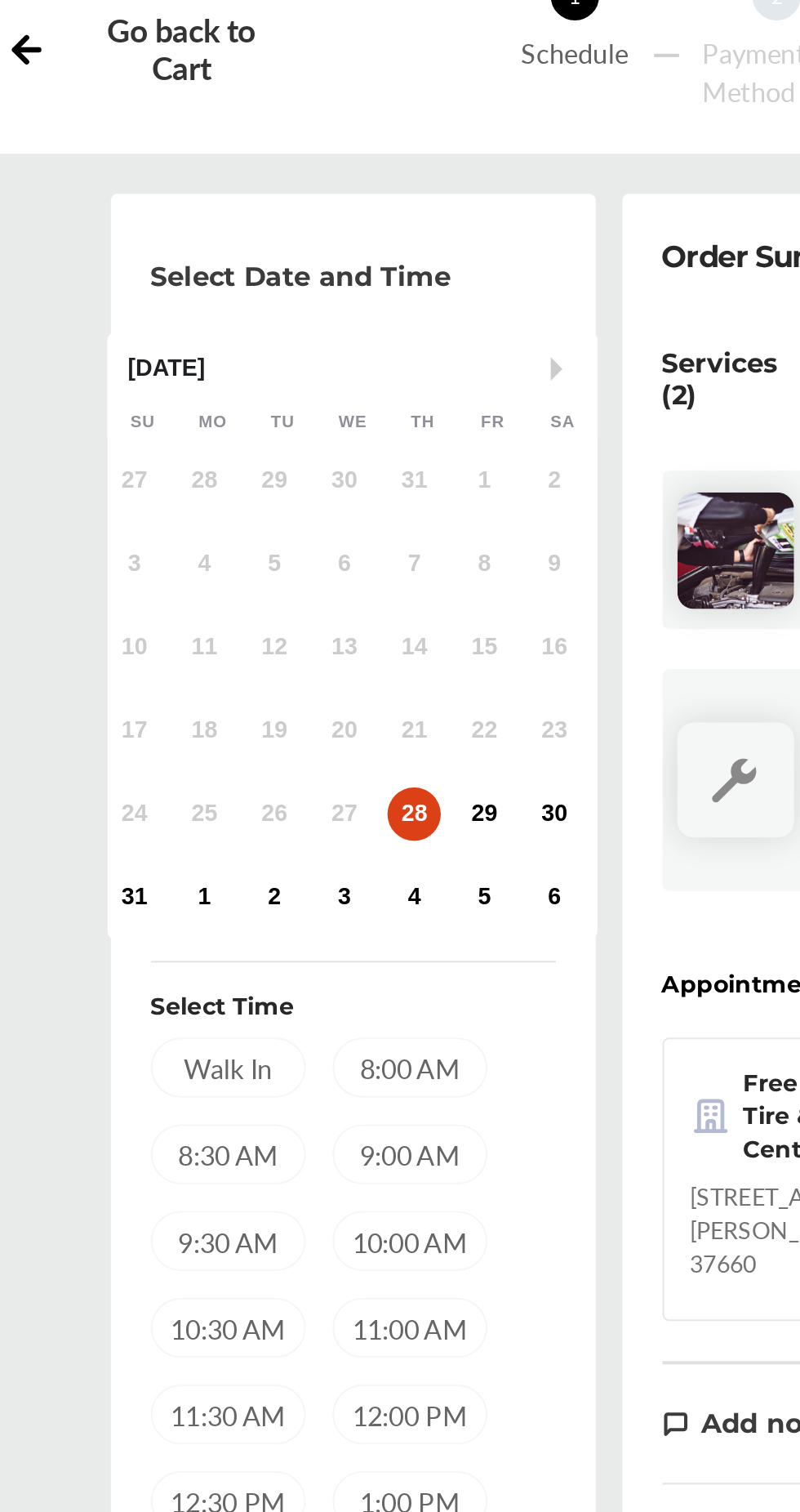
click at [335, 634] on div "8:00 AM" at bounding box center [399, 651] width 76 height 29
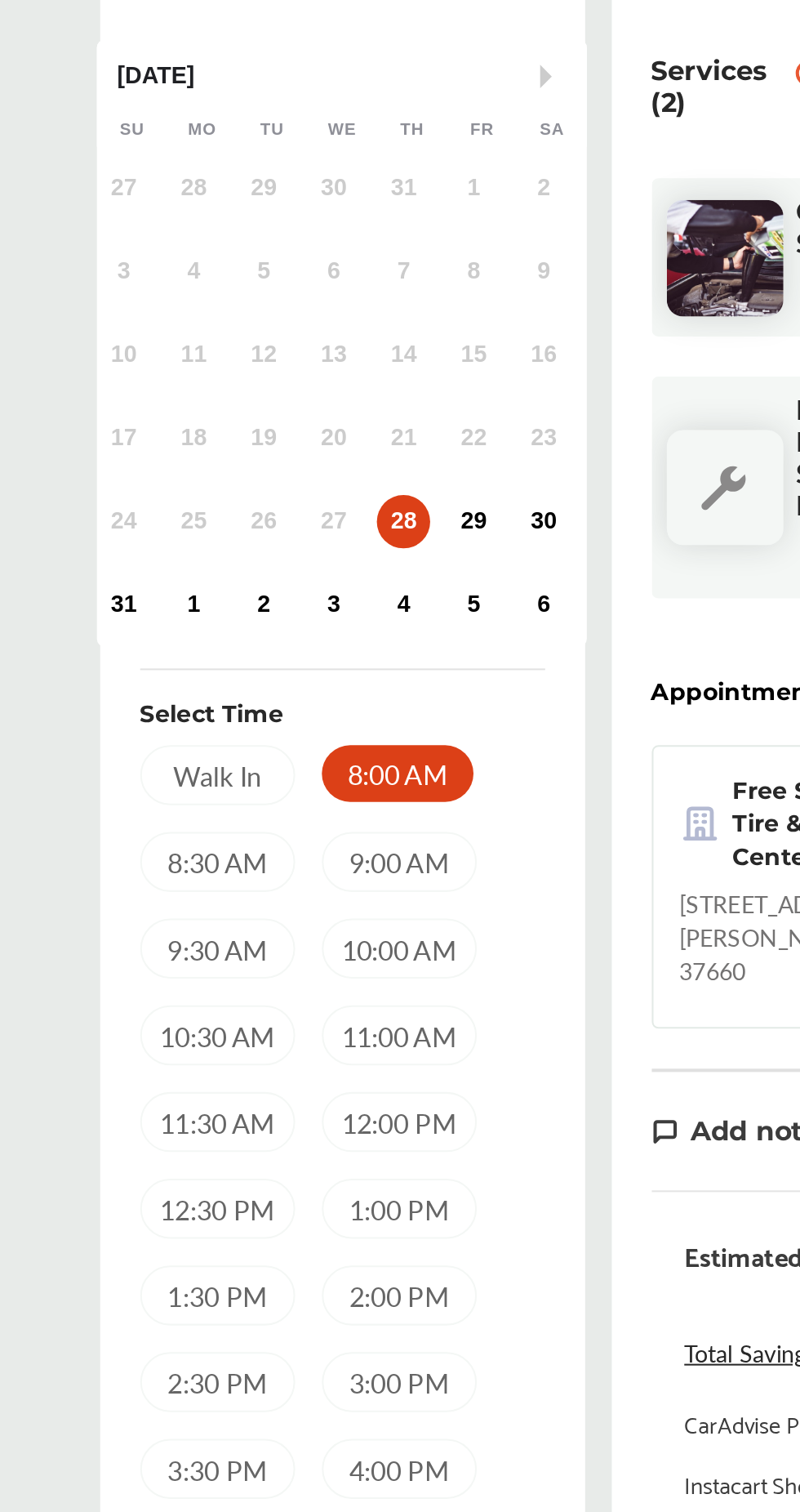
scroll to position [221, 0]
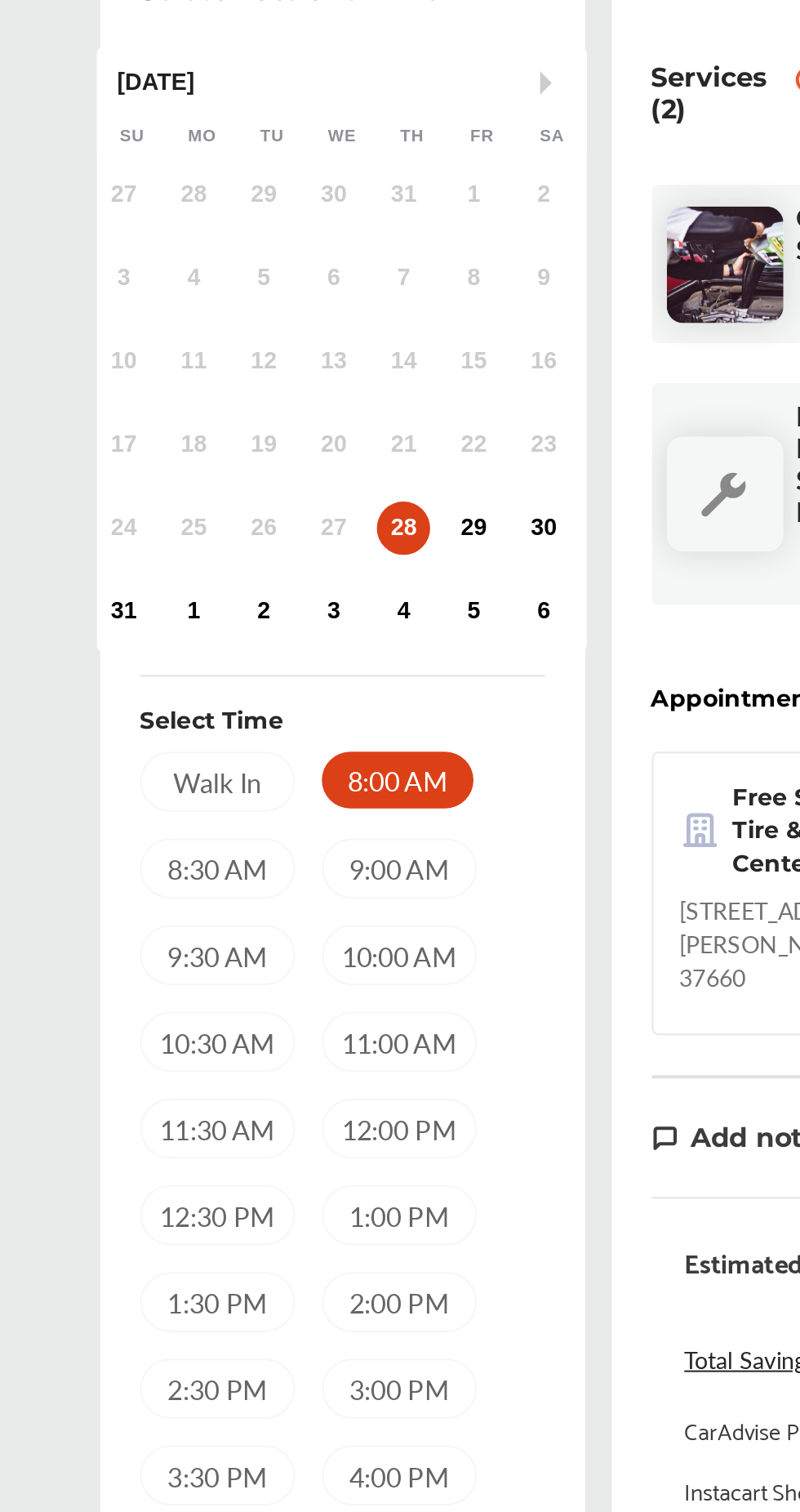
click at [335, 421] on div "8:00 AM" at bounding box center [398, 429] width 74 height 27
click at [335, 419] on div "8:00 AM" at bounding box center [398, 429] width 74 height 27
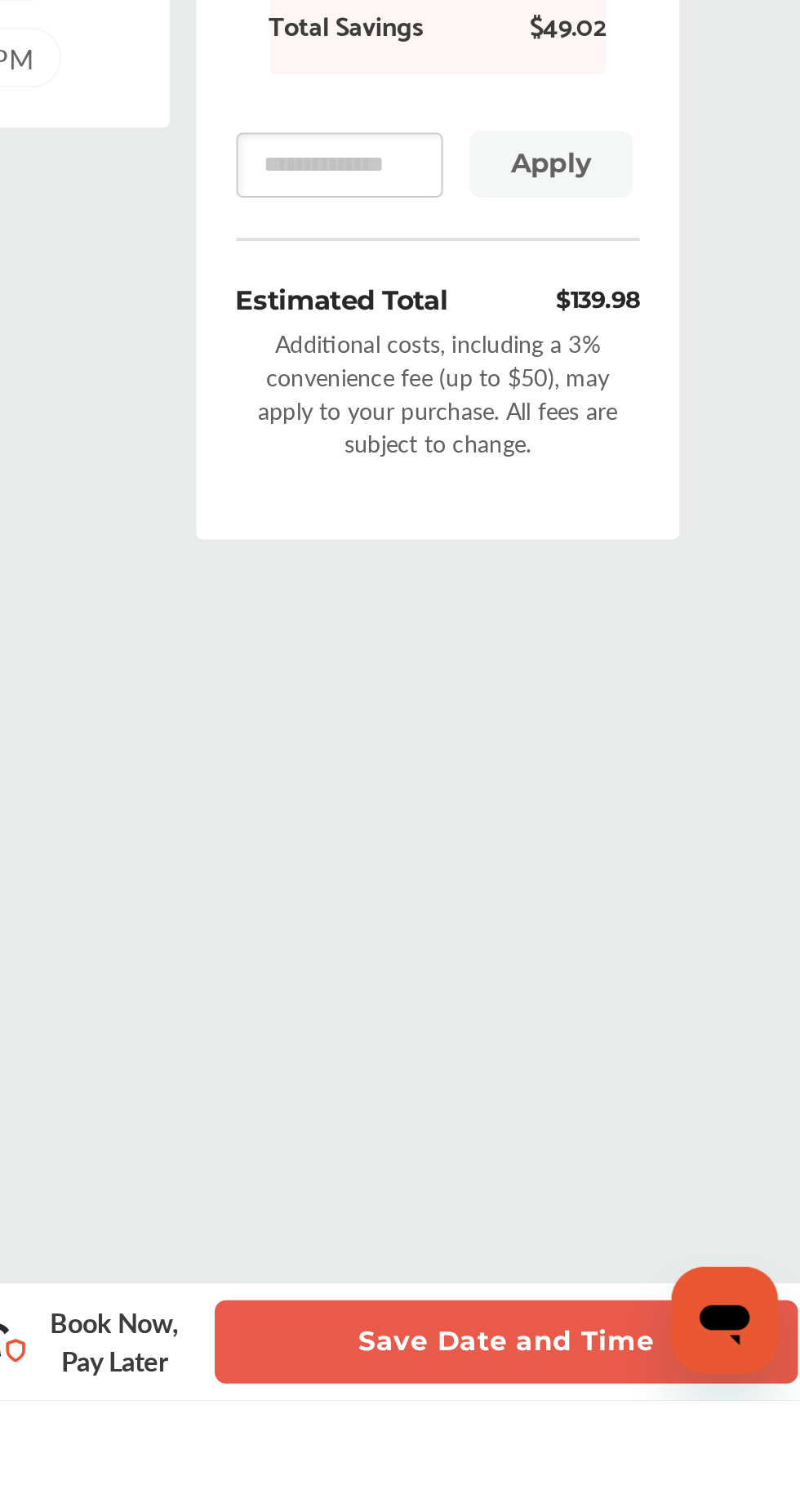
scroll to position [271, 0]
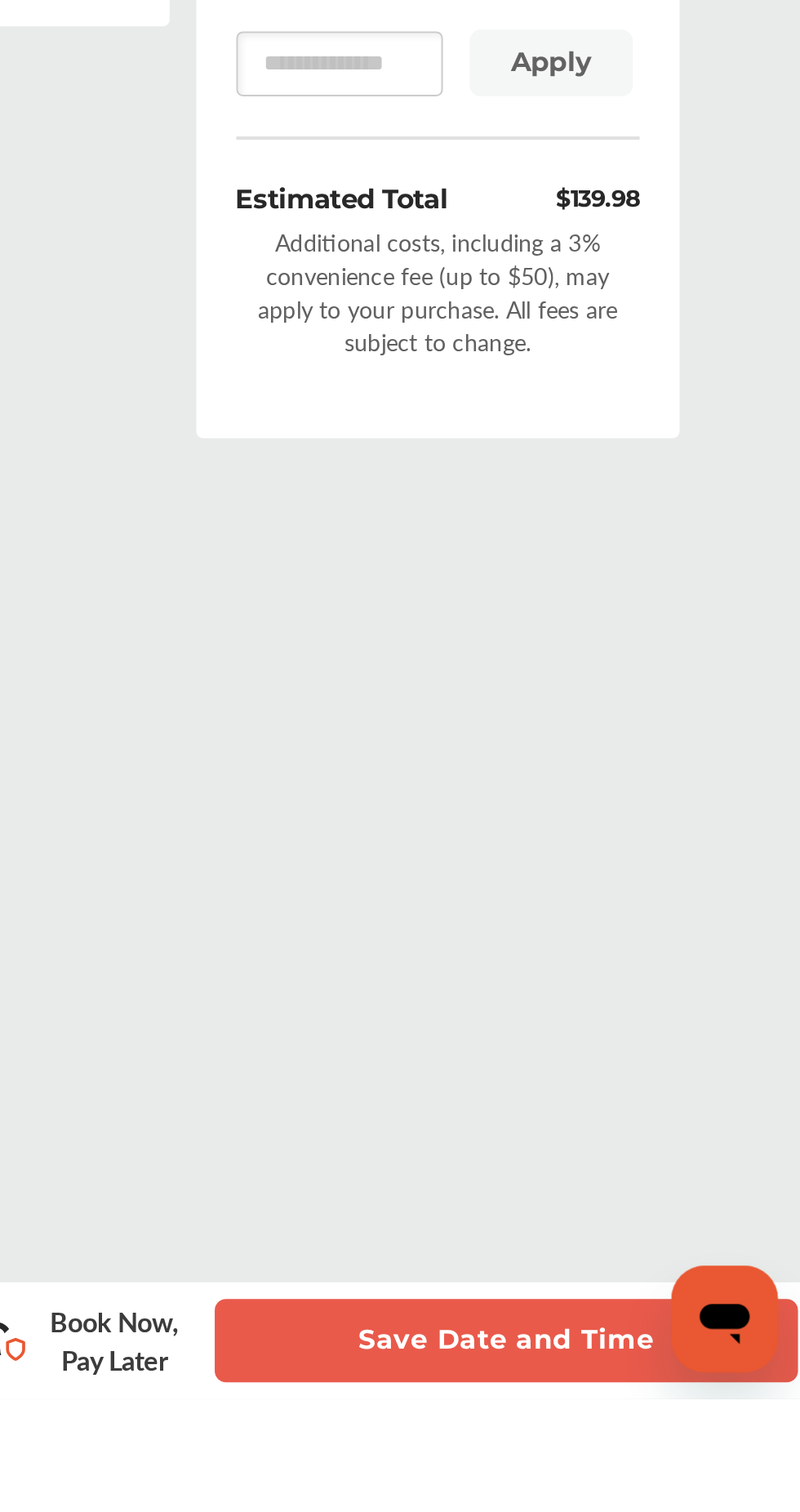
click at [335, 634] on button "Save Date and Time" at bounding box center [653, 1484] width 286 height 41
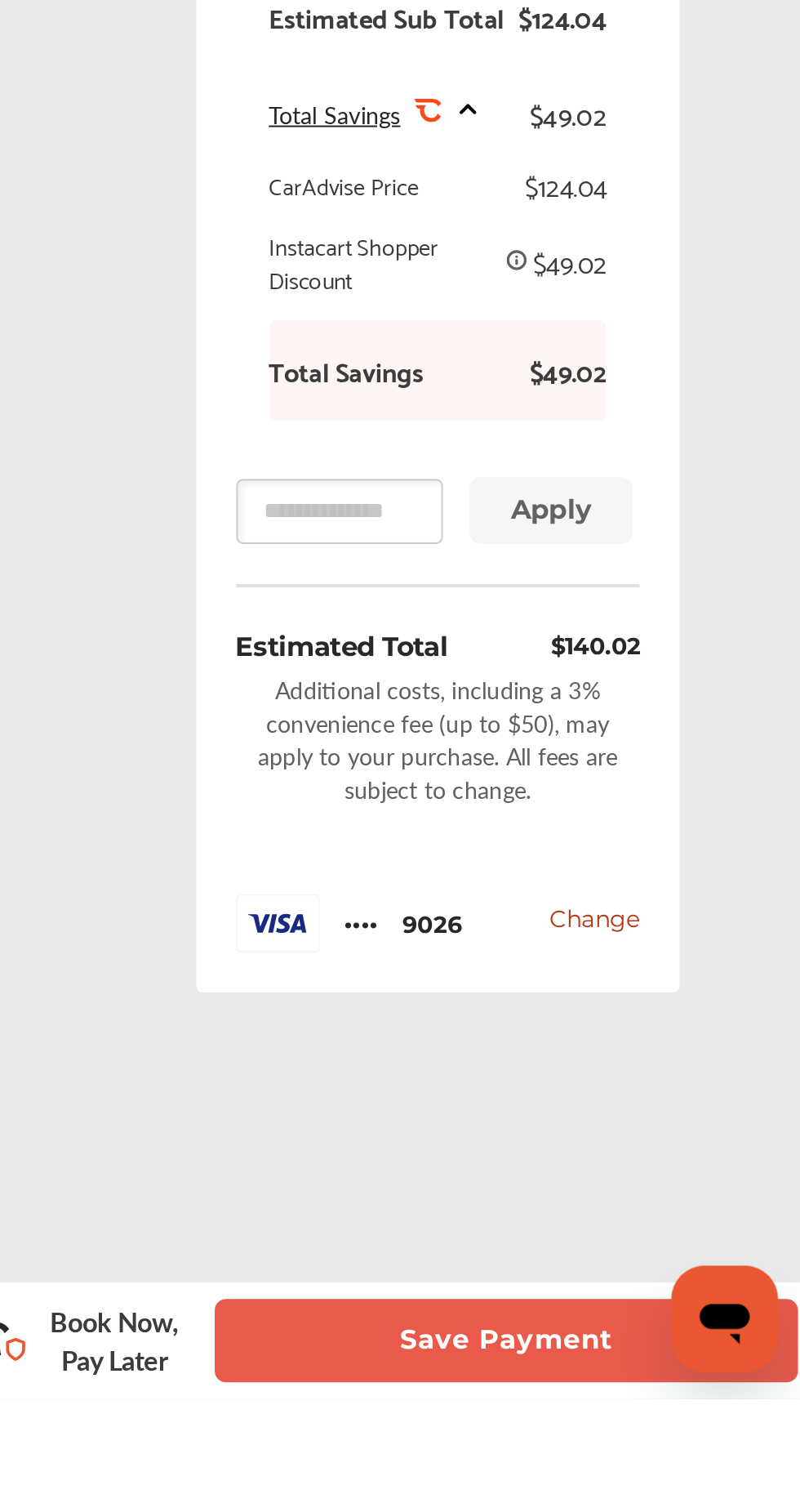
scroll to position [74, 0]
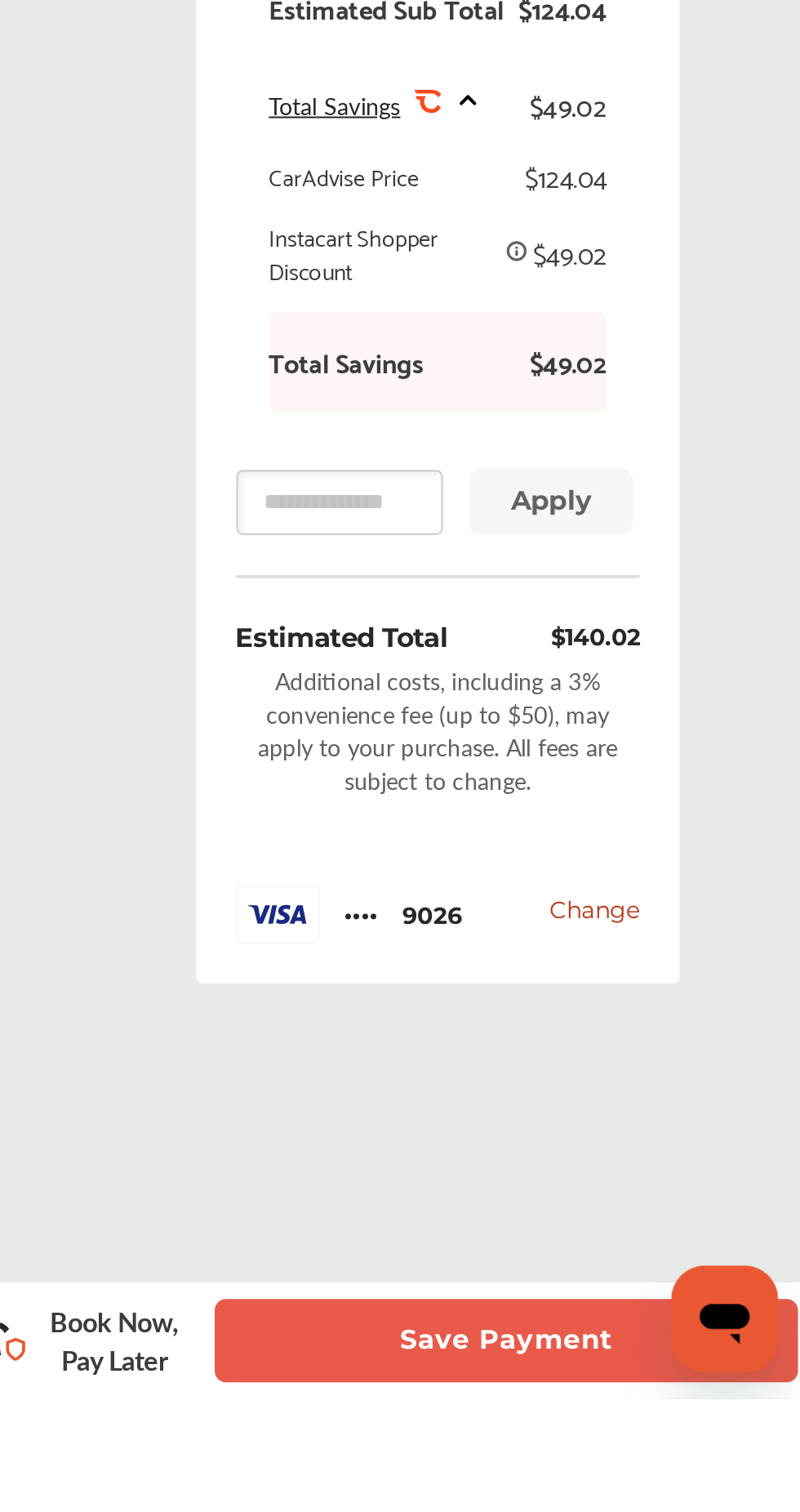
click at [335, 634] on button "Save Payment" at bounding box center [653, 1484] width 286 height 41
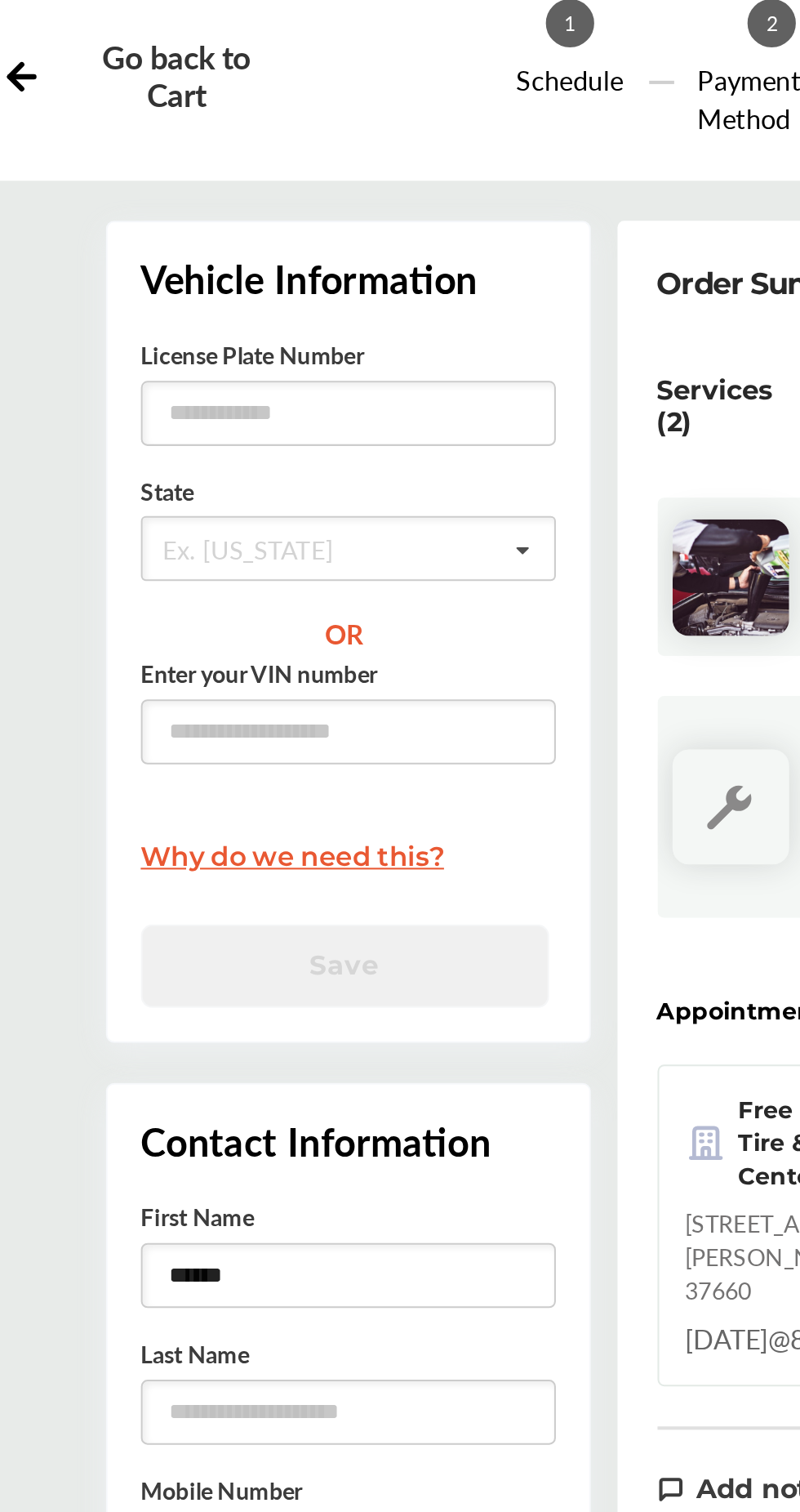
scroll to position [110, 0]
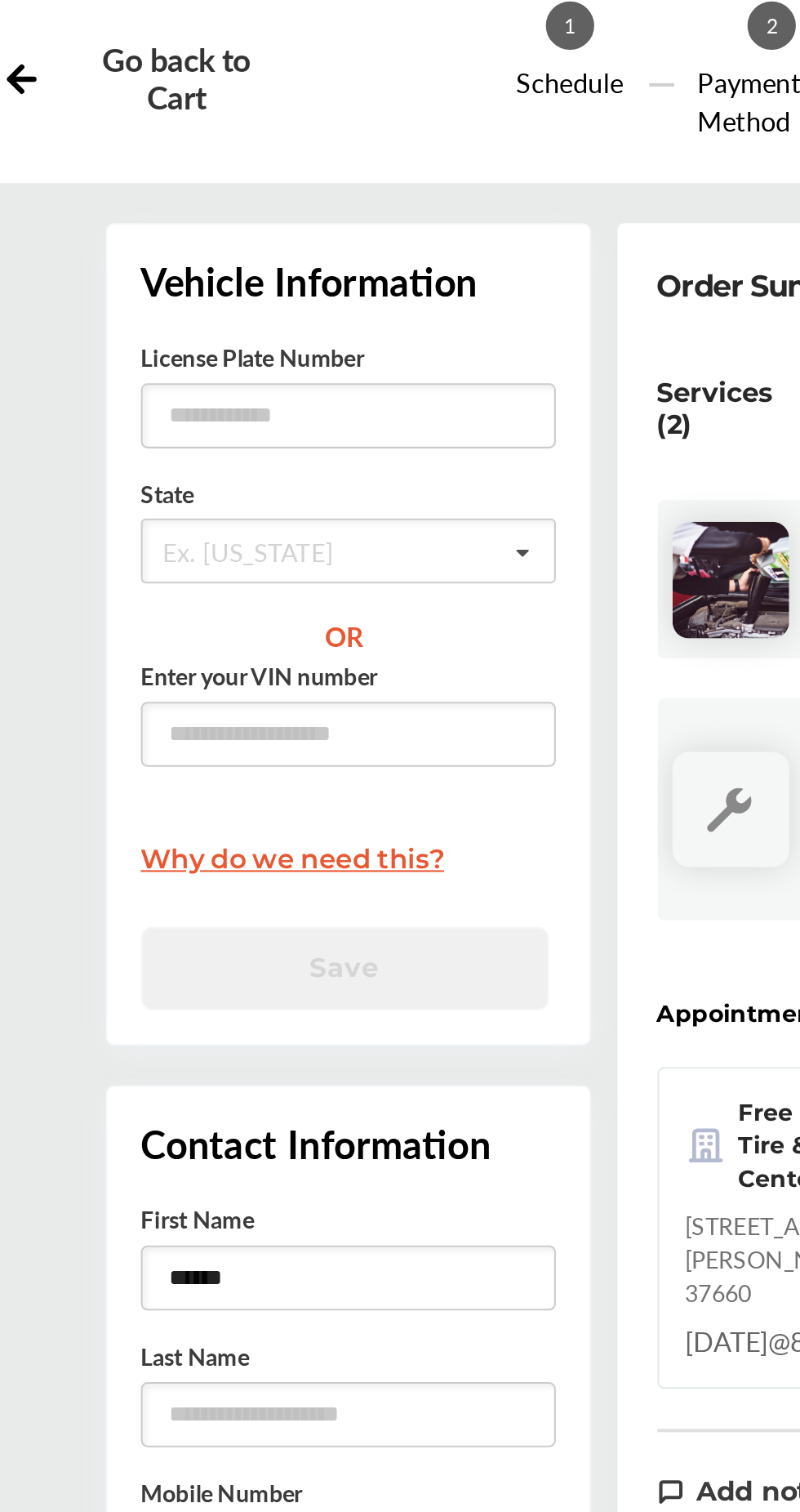
click at [335, 271] on icon at bounding box center [455, 274] width 26 height 32
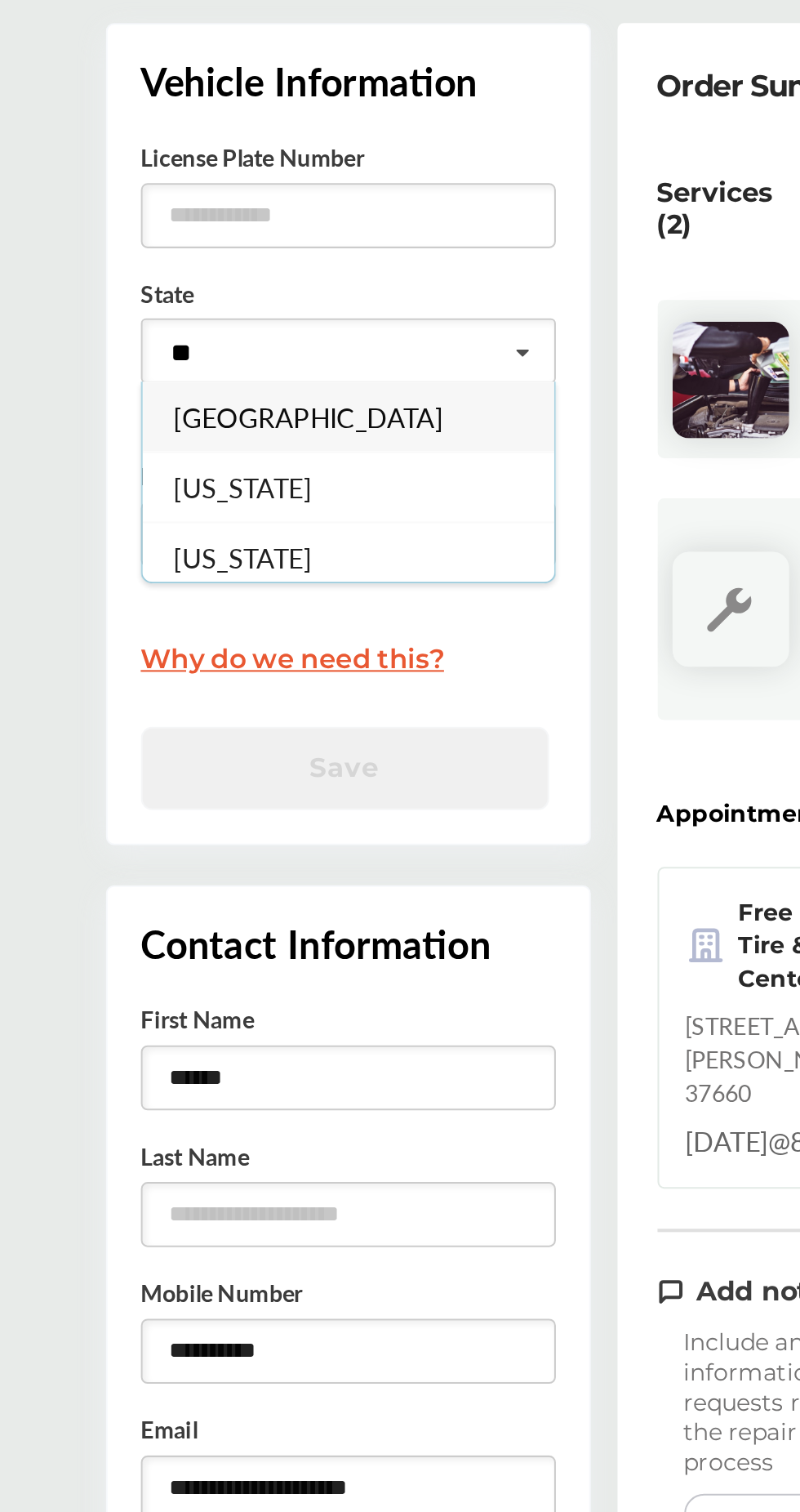
type input "**"
click at [335, 331] on div "[US_STATE]" at bounding box center [370, 339] width 201 height 34
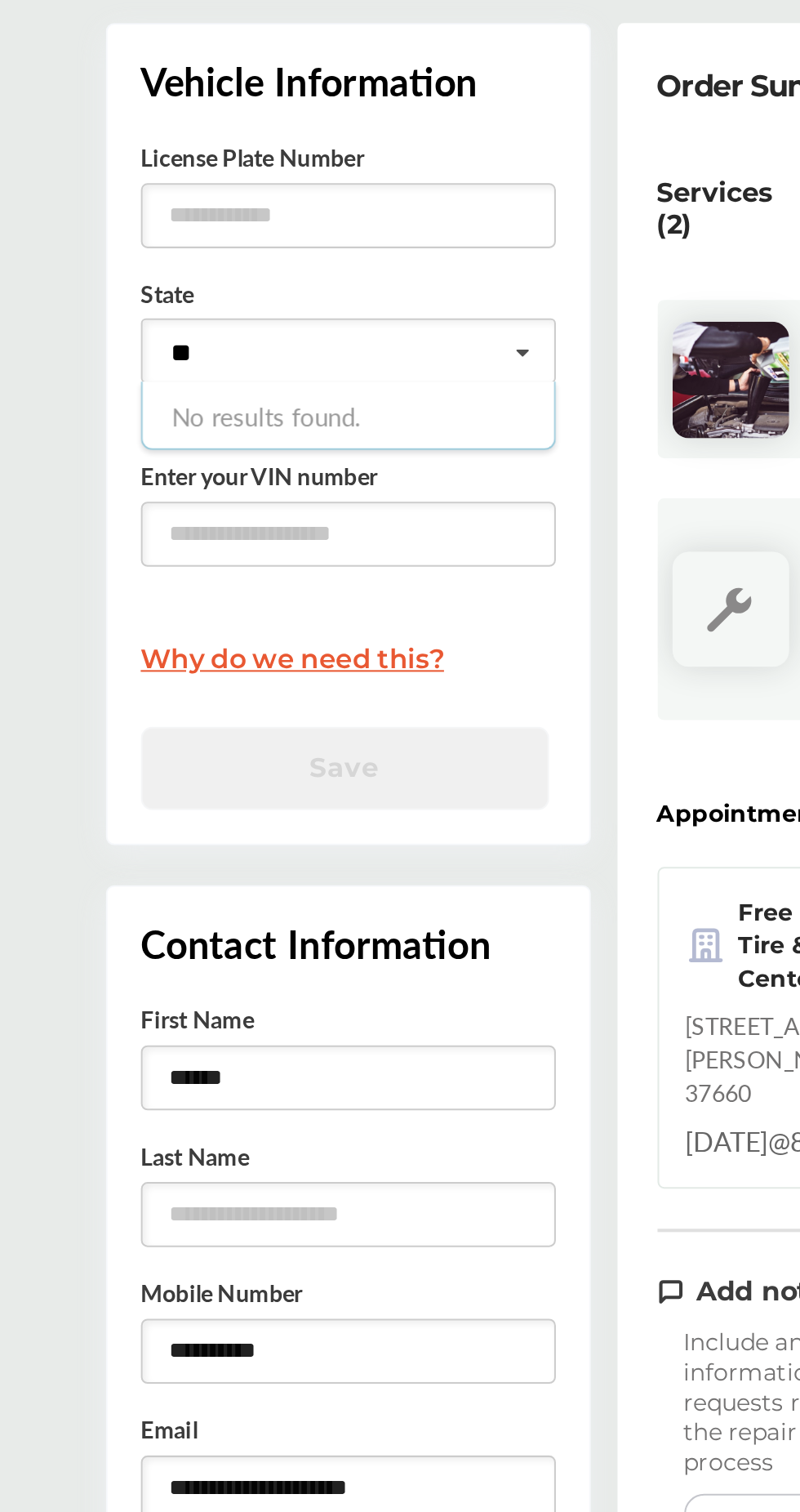
type input "*"
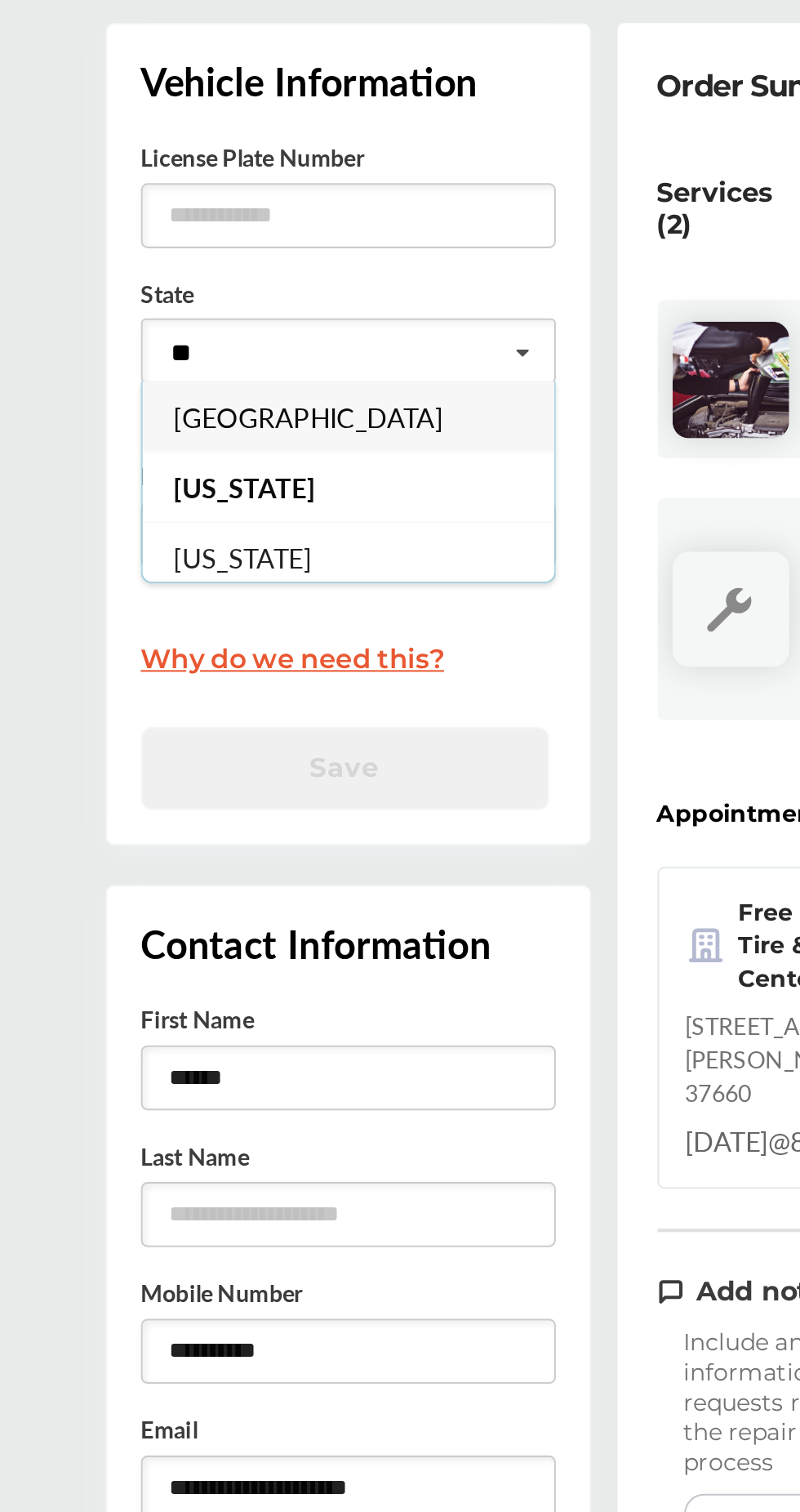
type input "**"
click at [335, 338] on div "[US_STATE]" at bounding box center [370, 339] width 201 height 34
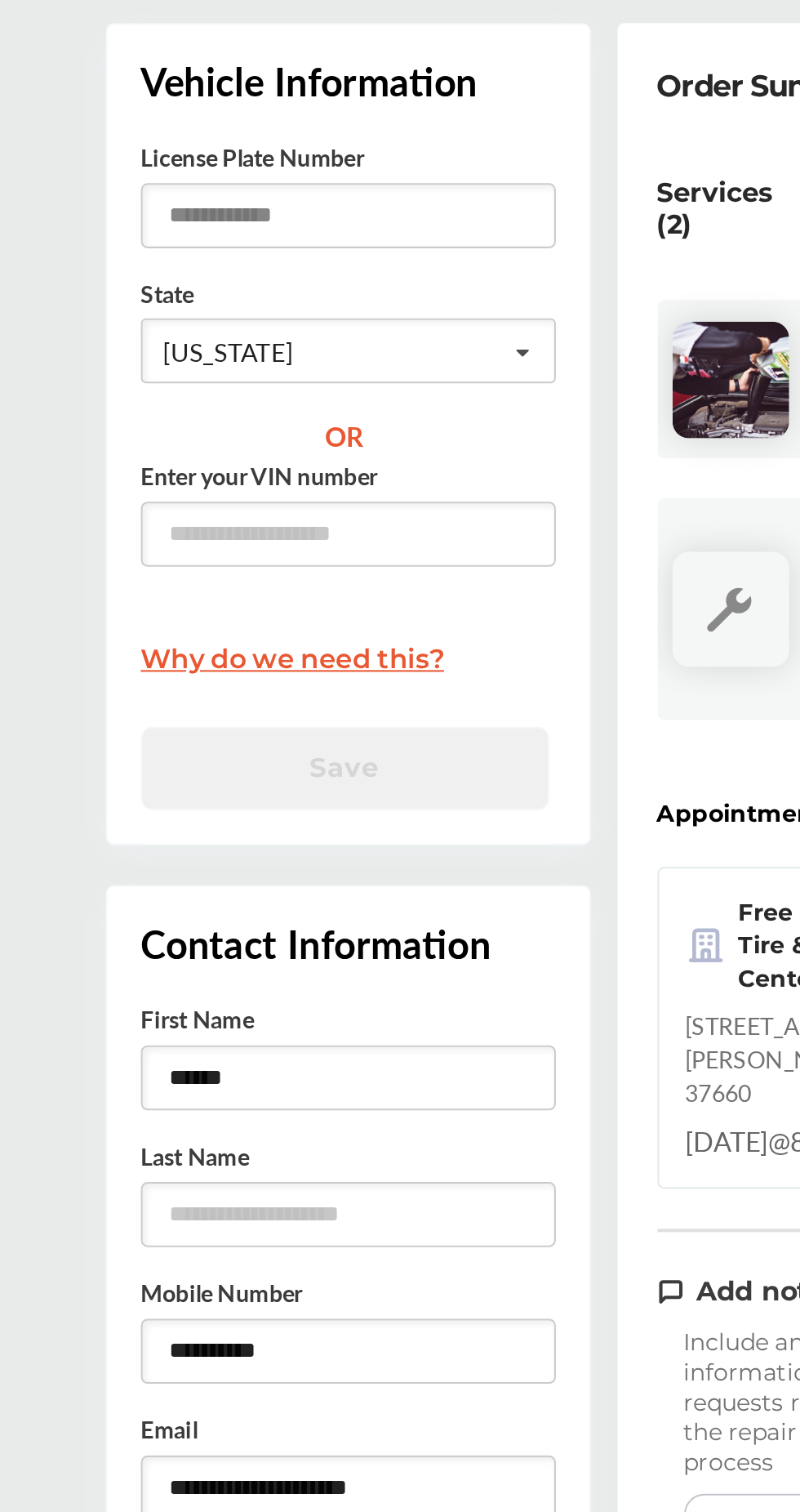
click at [335, 207] on input "text" at bounding box center [370, 207] width 203 height 32
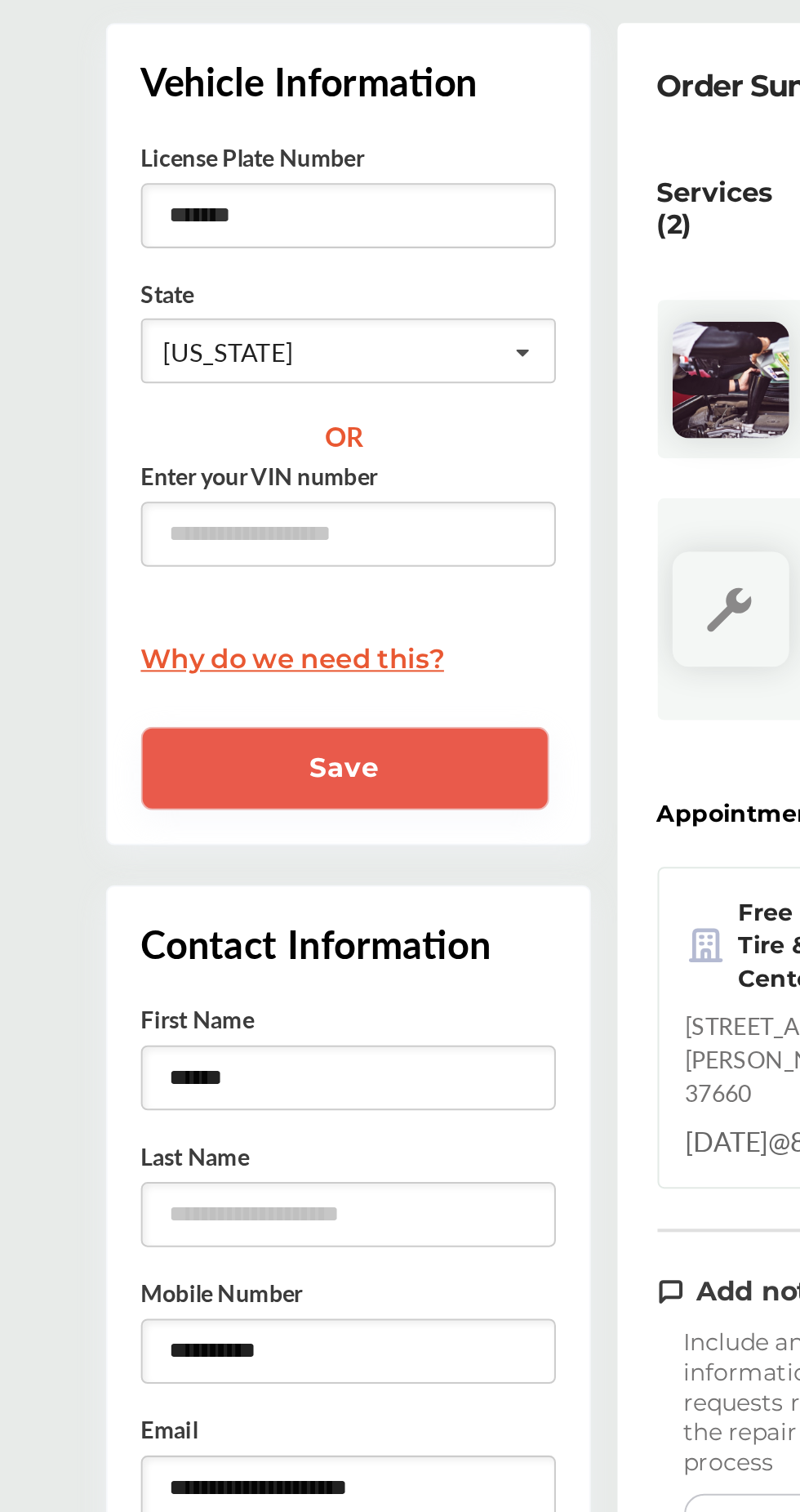
type input "*******"
click at [335, 465] on button "Save" at bounding box center [368, 478] width 200 height 41
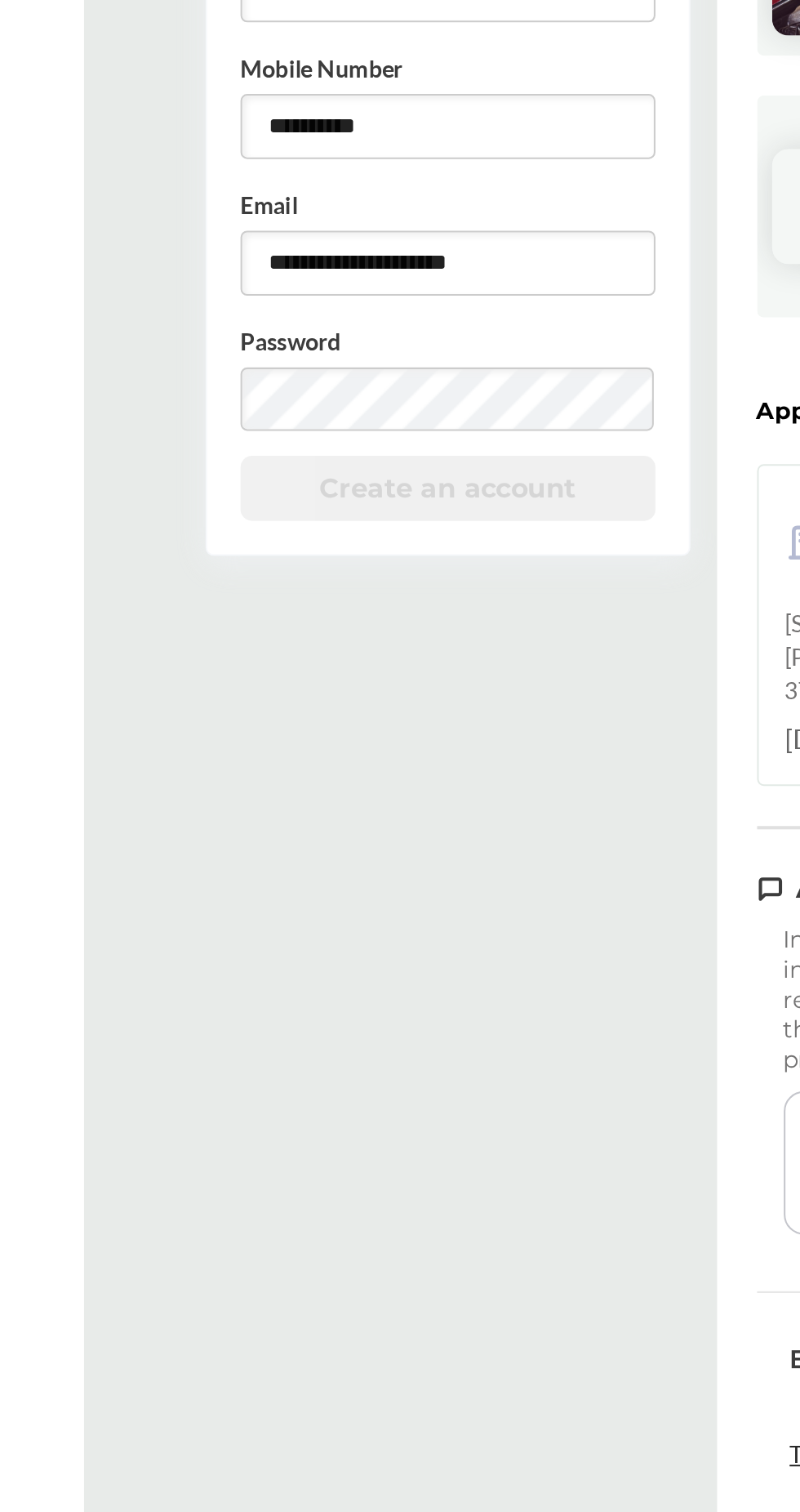
click at [335, 522] on div "Create an account" at bounding box center [370, 538] width 203 height 32
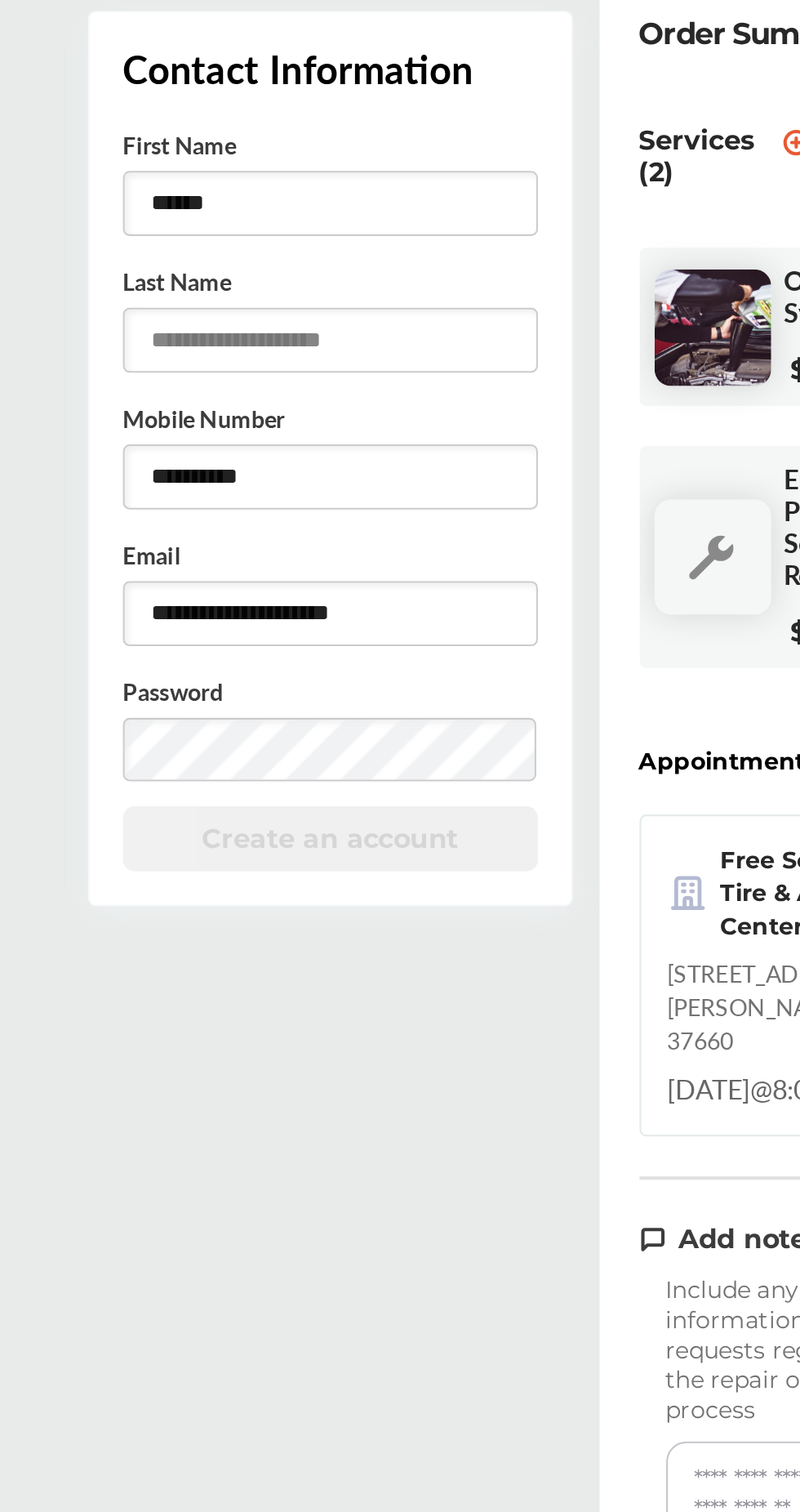
click at [335, 286] on input "text" at bounding box center [370, 293] width 203 height 32
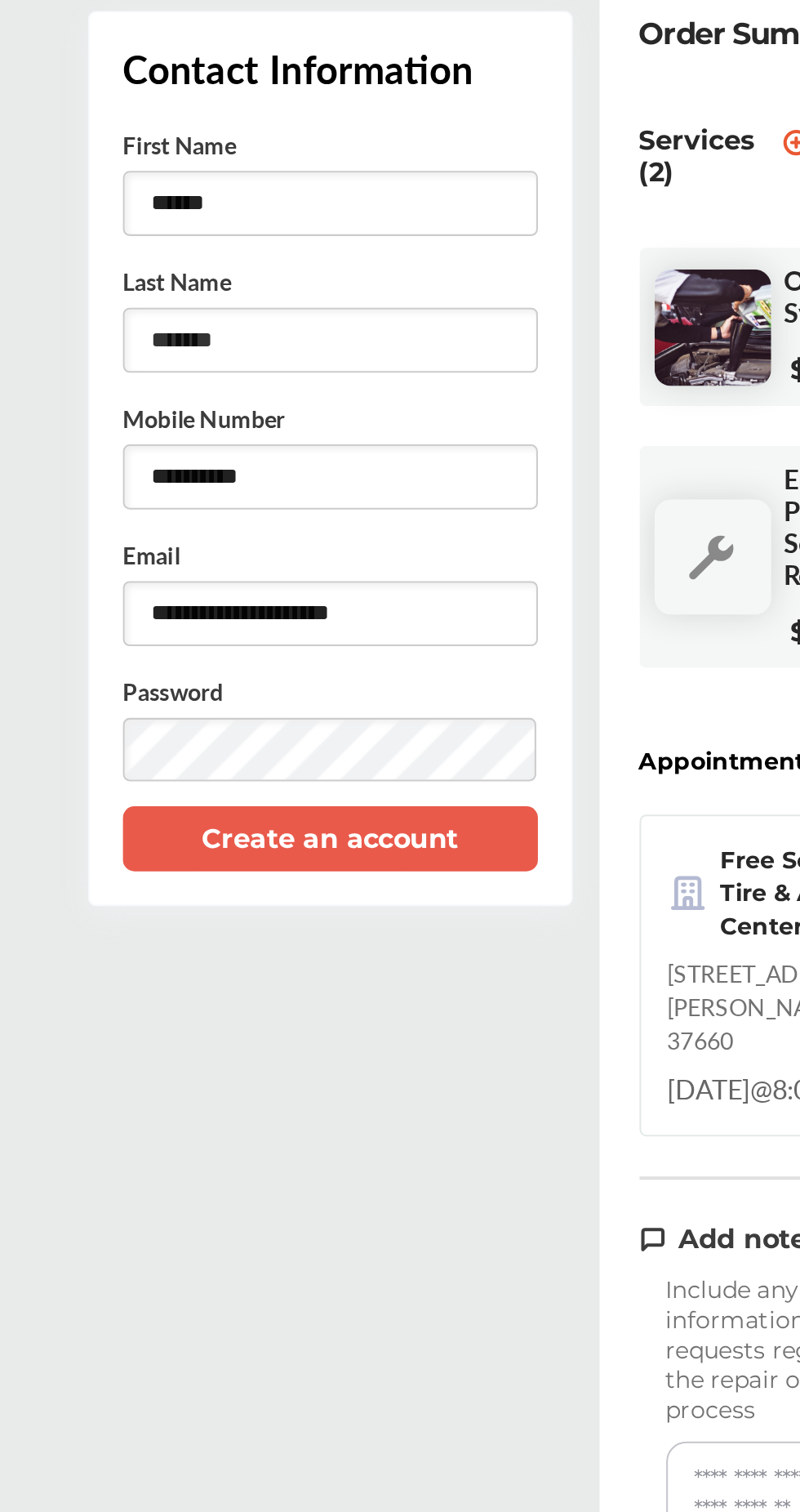
type input "*******"
click at [335, 526] on button "Create an account" at bounding box center [370, 538] width 203 height 32
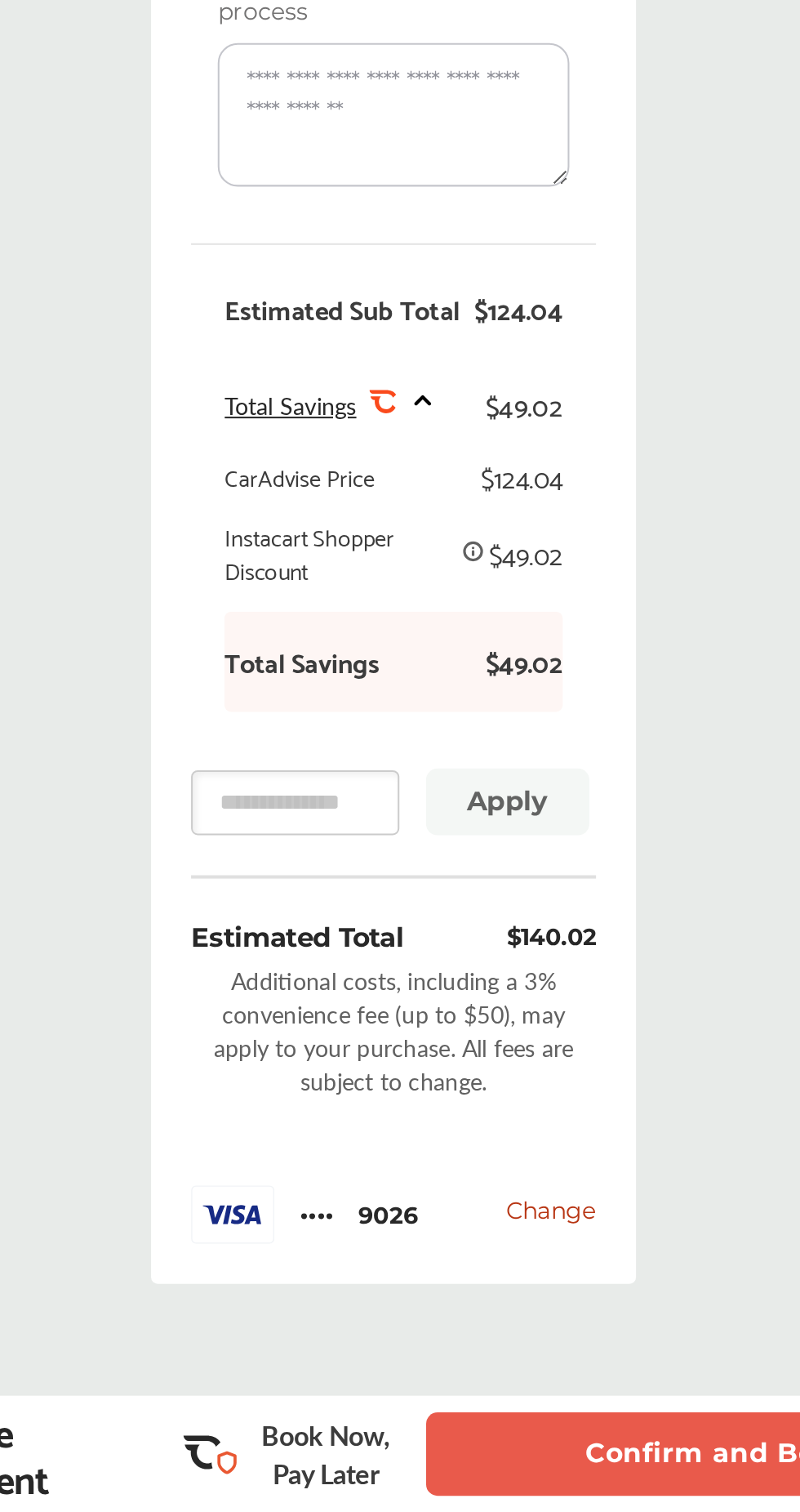
scroll to position [161, 0]
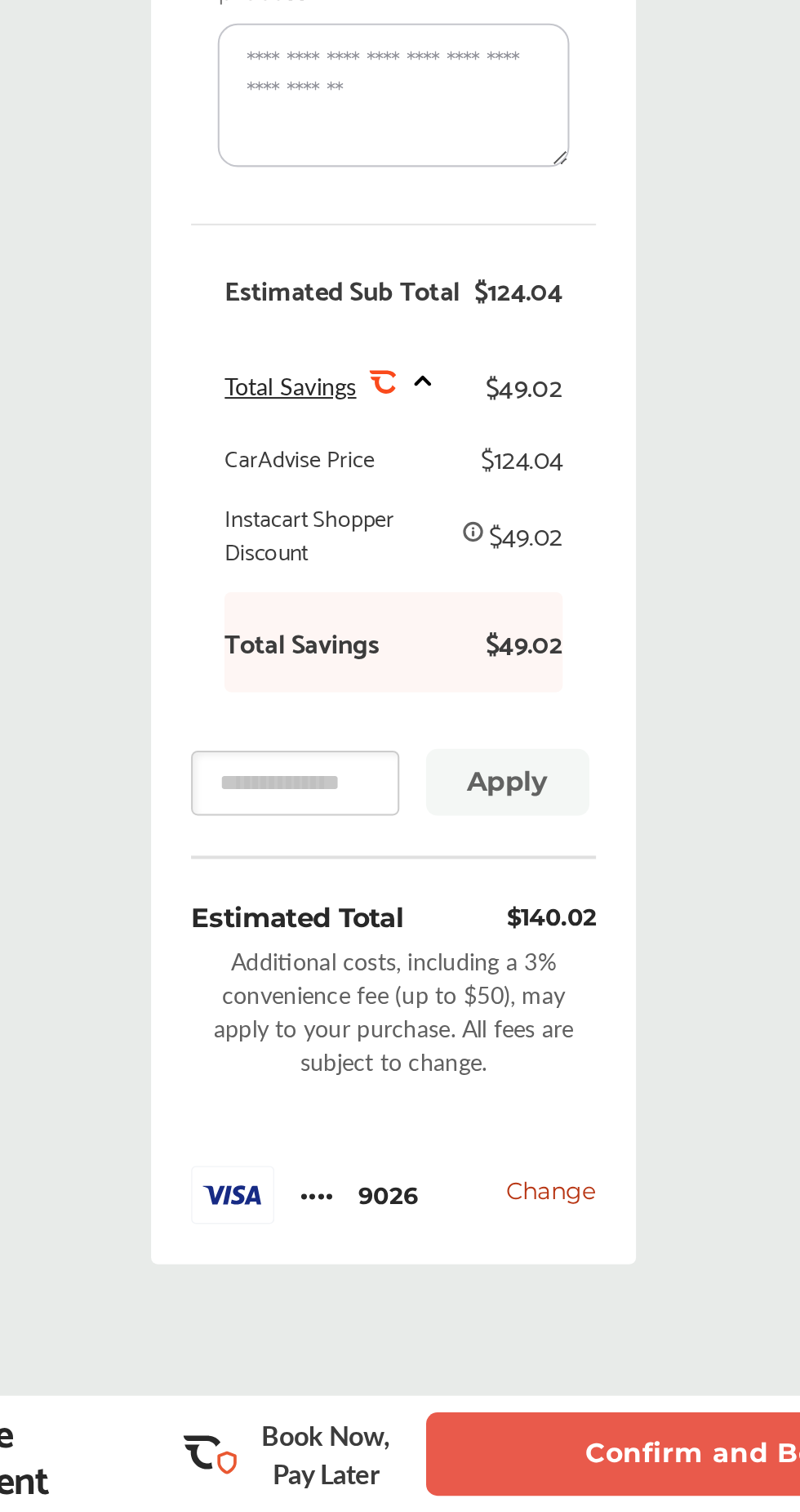
click at [335, 634] on button "Confirm and Book" at bounding box center [653, 1484] width 286 height 41
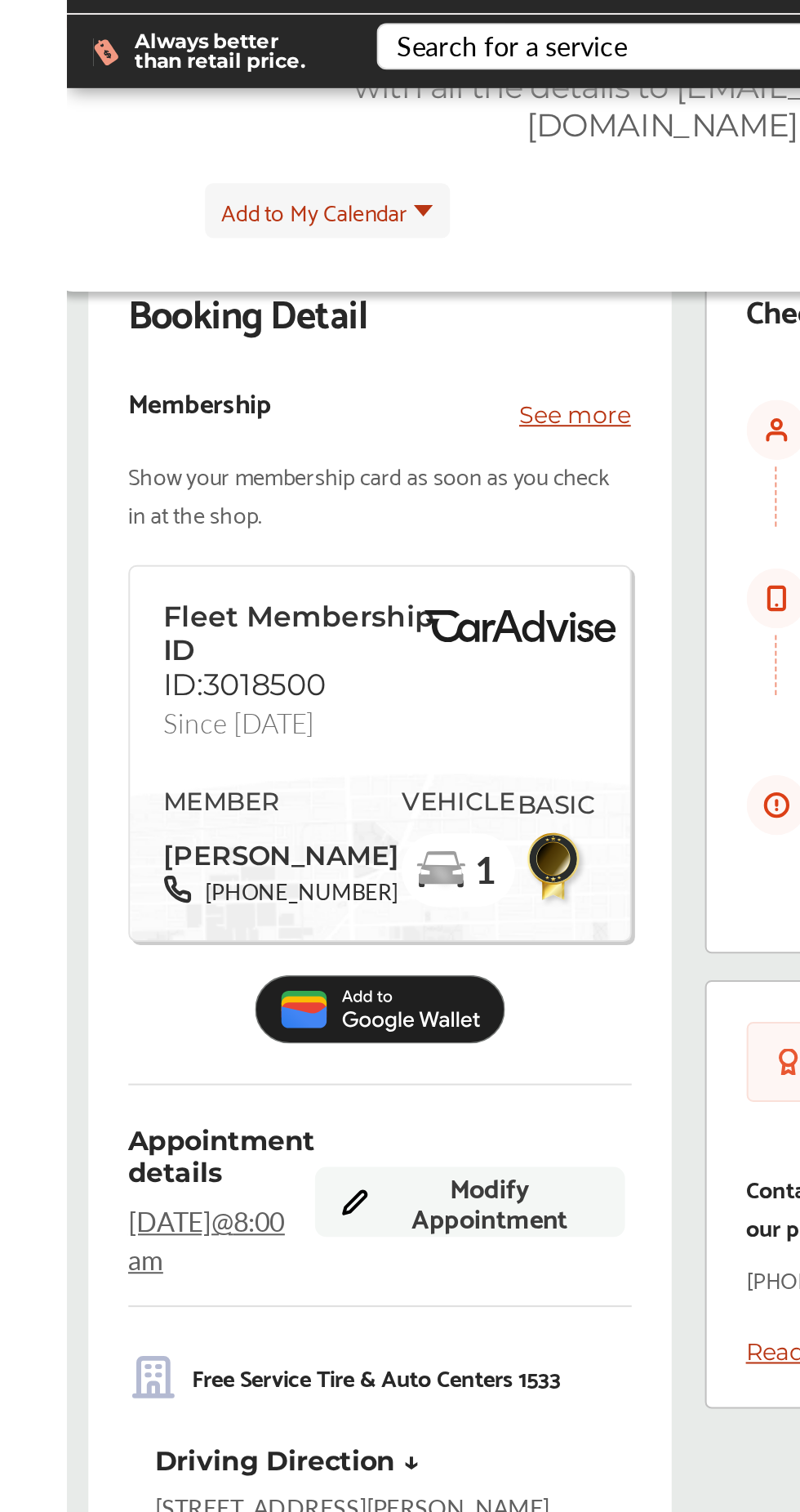
scroll to position [90, 0]
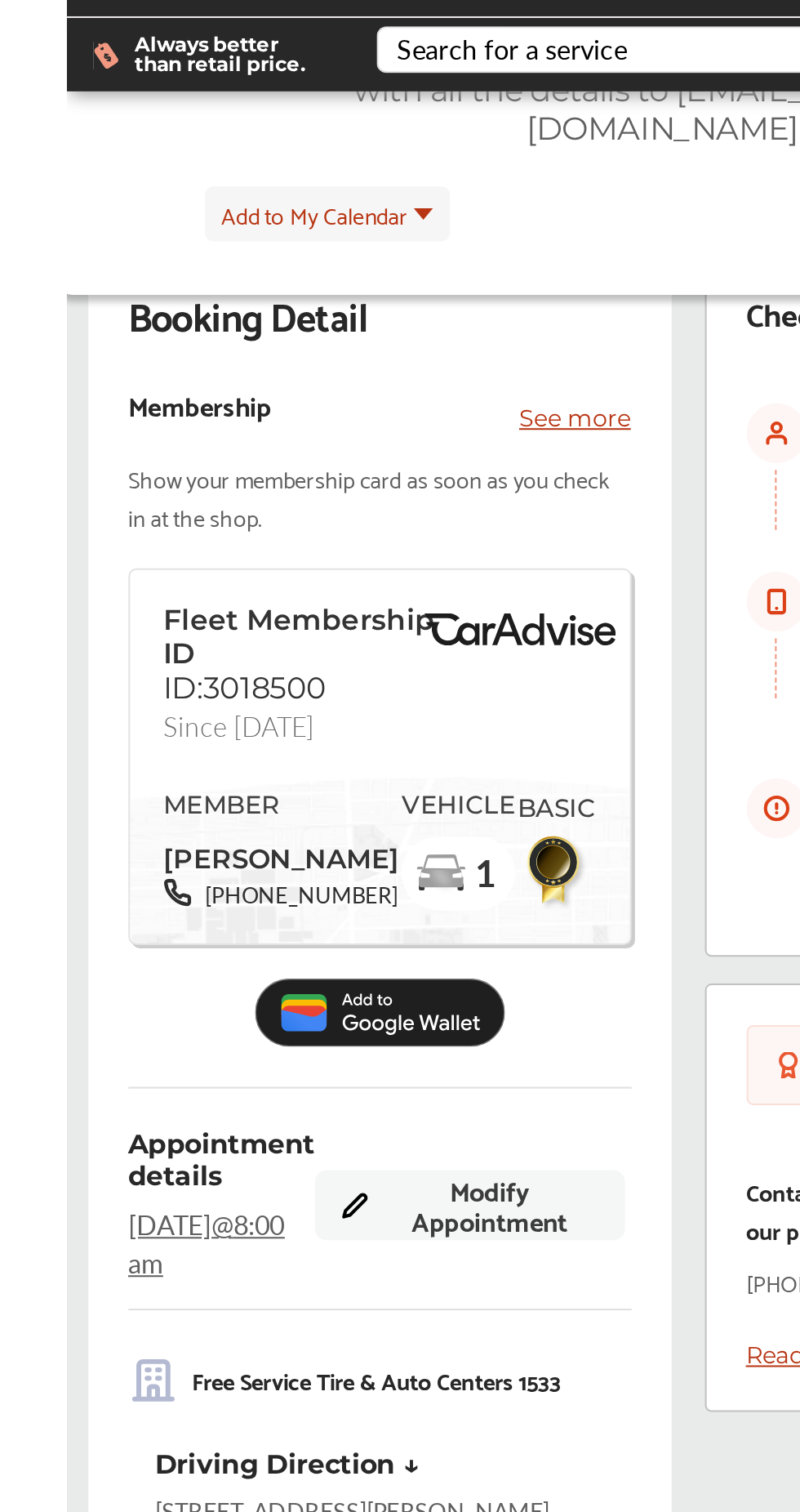
click at [335, 480] on img at bounding box center [345, 497] width 122 height 33
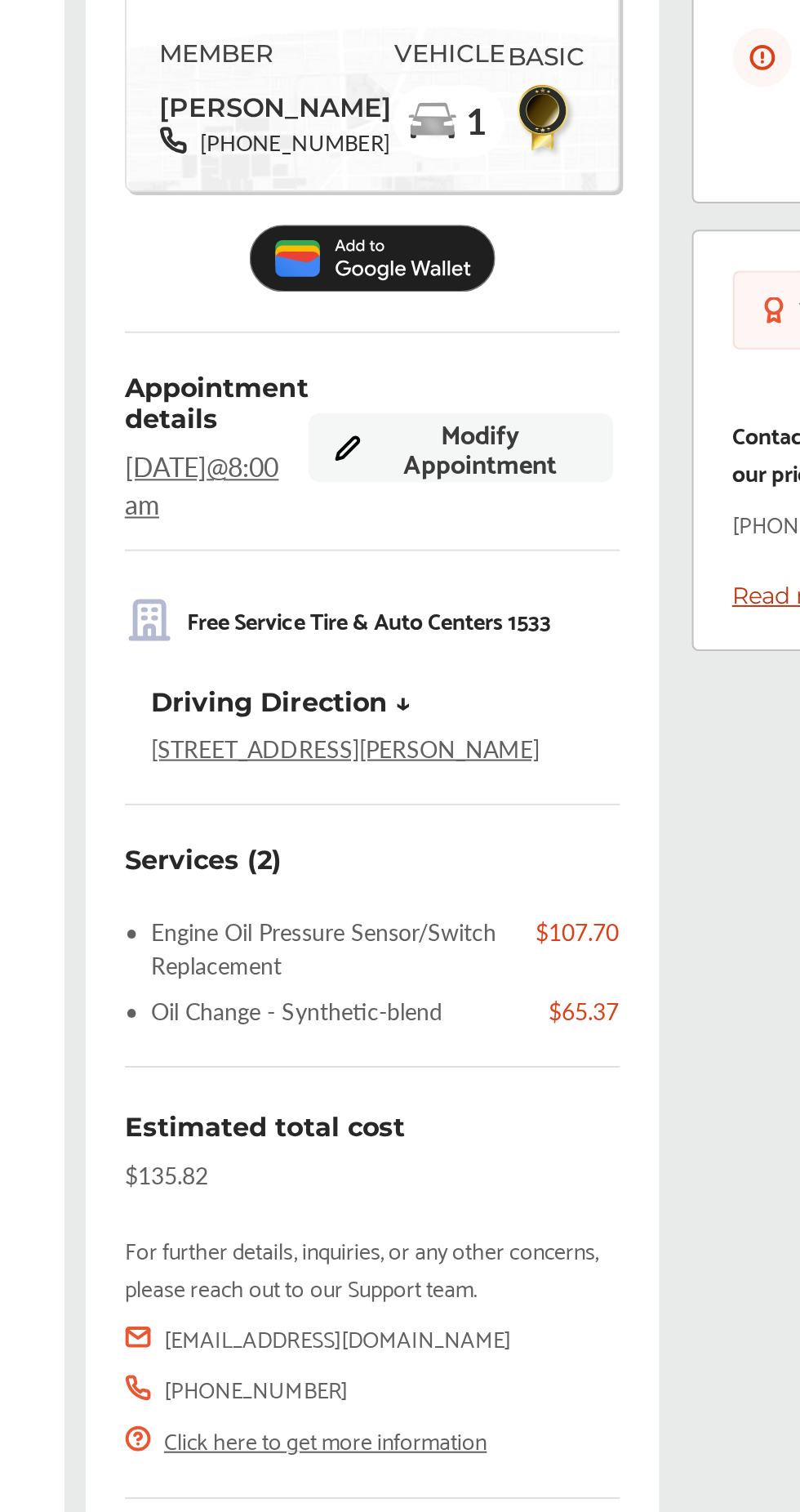
click at [373, 1165] on link "Click here to get more information" at bounding box center [321, 1174] width 161 height 19
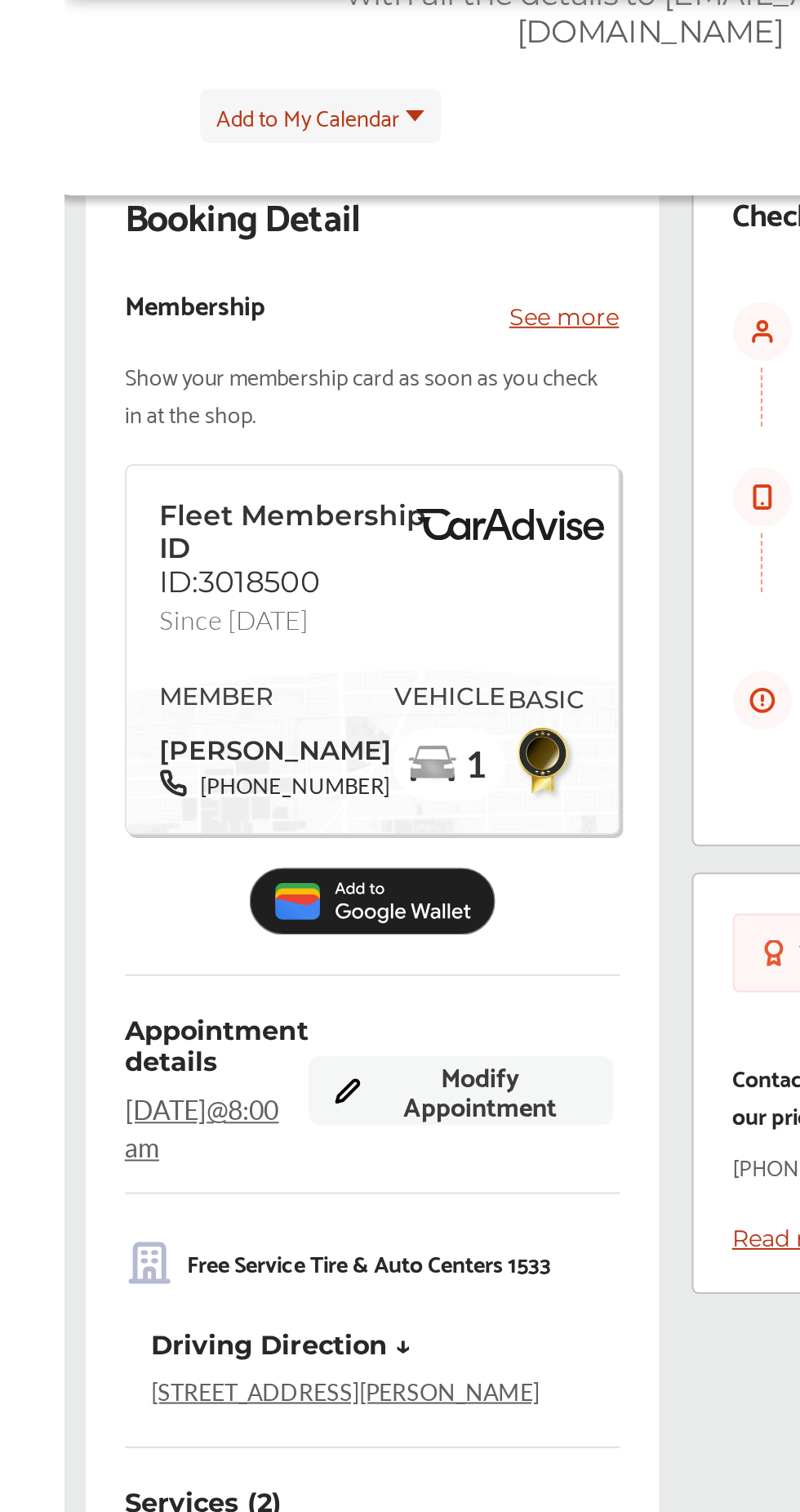
click at [445, 291] on p "See more" at bounding box center [442, 294] width 55 height 17
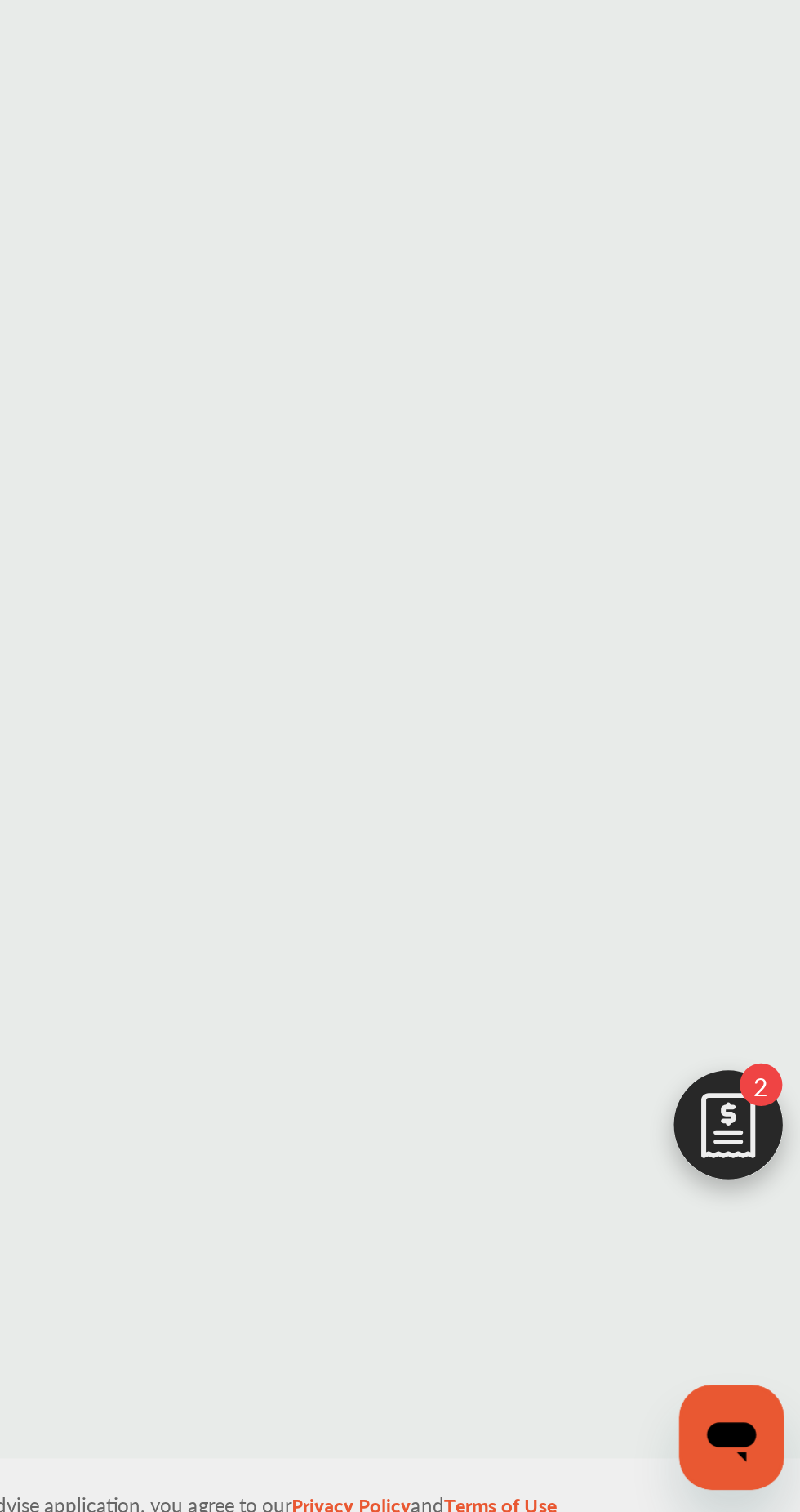
scroll to position [194, 0]
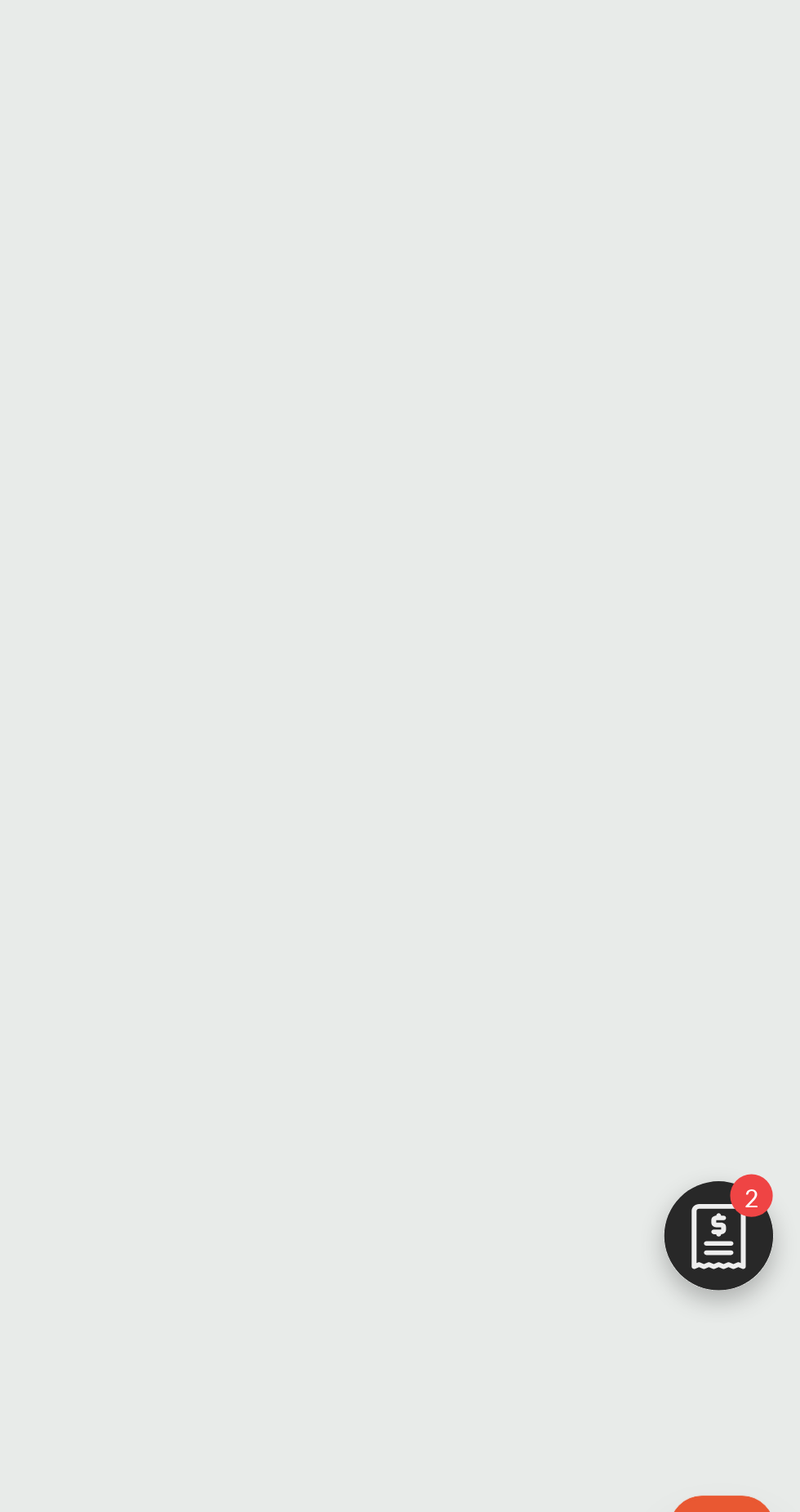
click at [759, 1318] on img at bounding box center [759, 1321] width 78 height 78
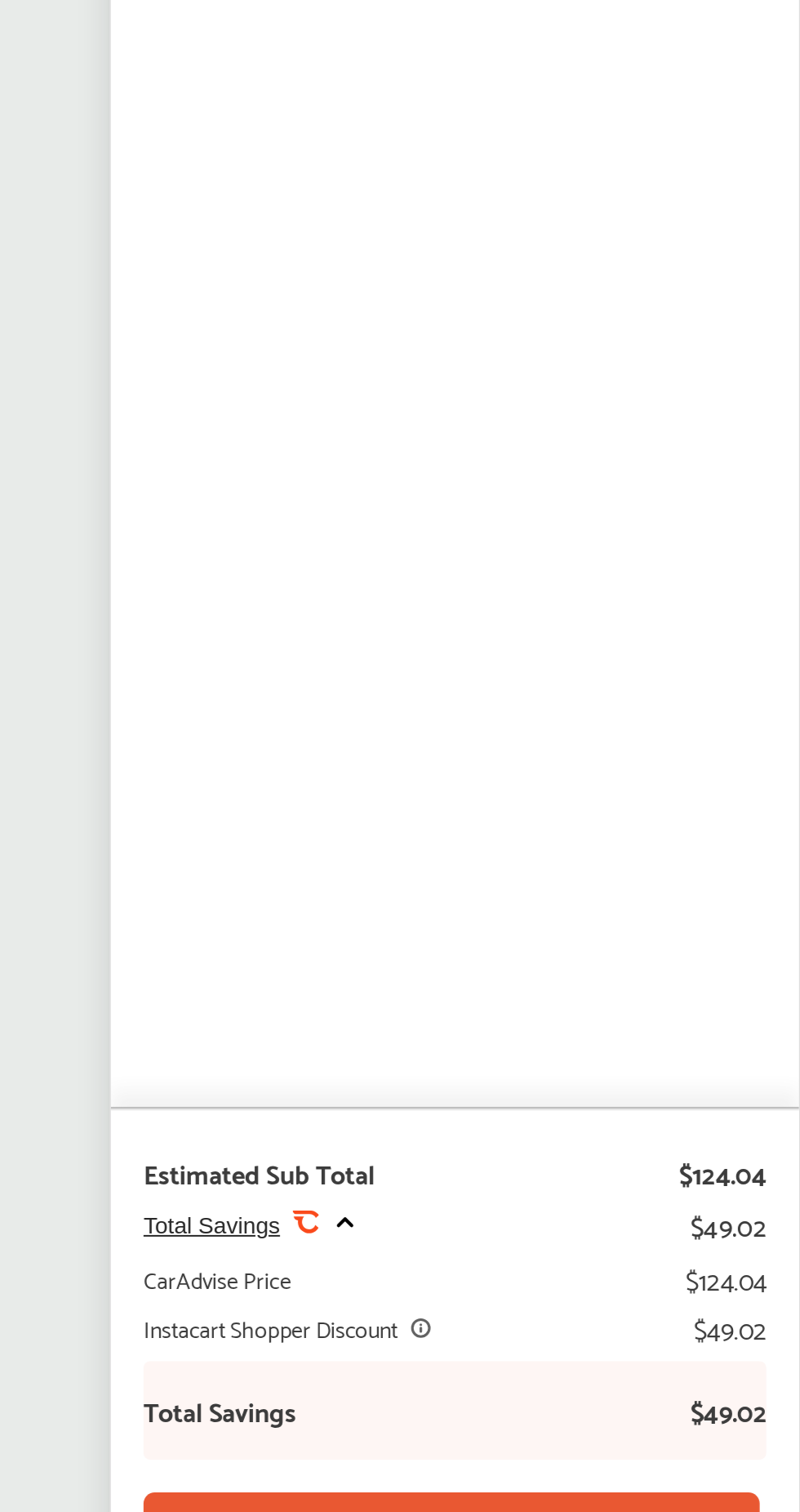
scroll to position [0, 0]
click at [574, 1310] on icon at bounding box center [572, 1311] width 13 height 14
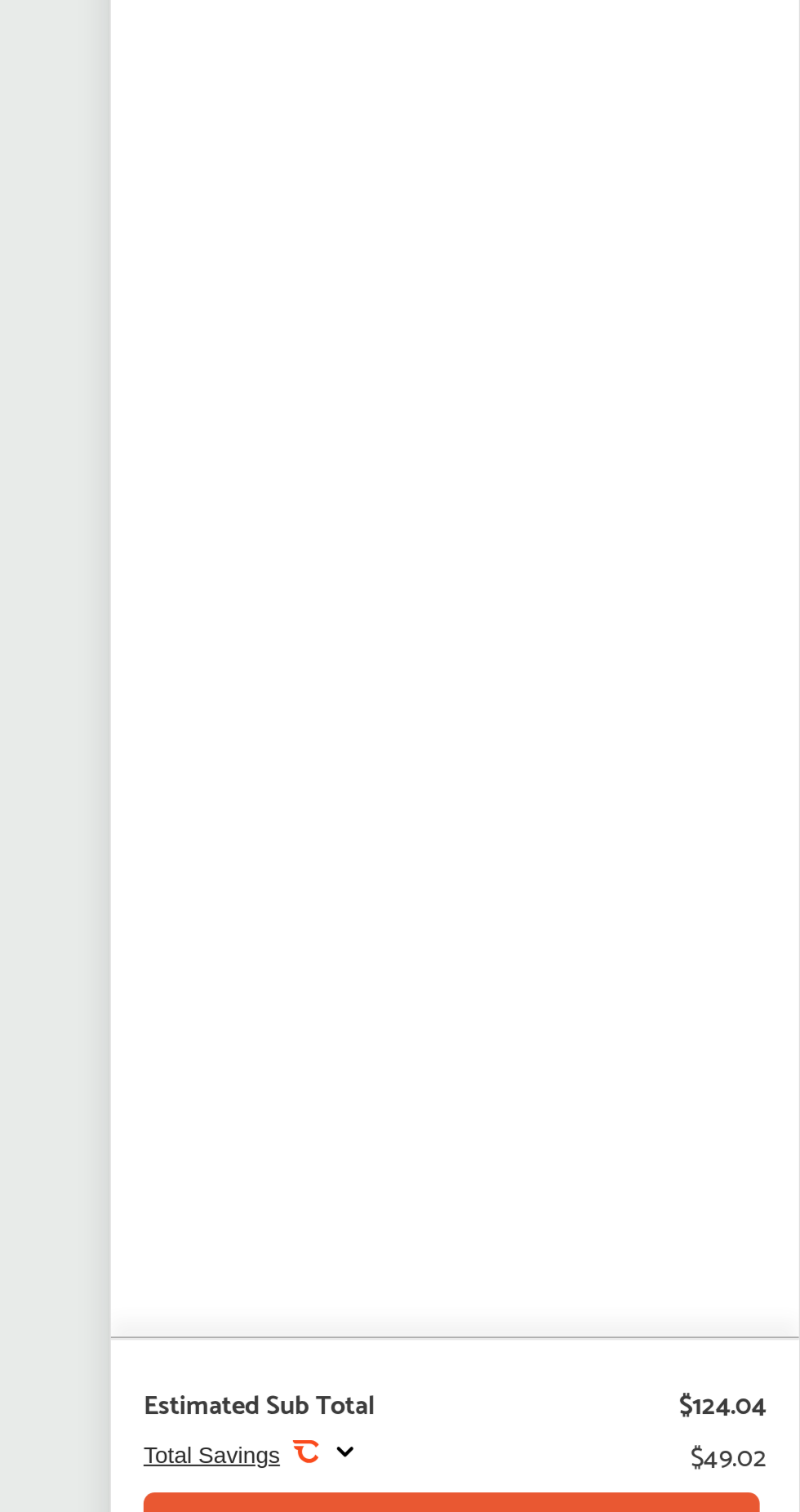
click at [579, 1419] on icon at bounding box center [572, 1425] width 13 height 14
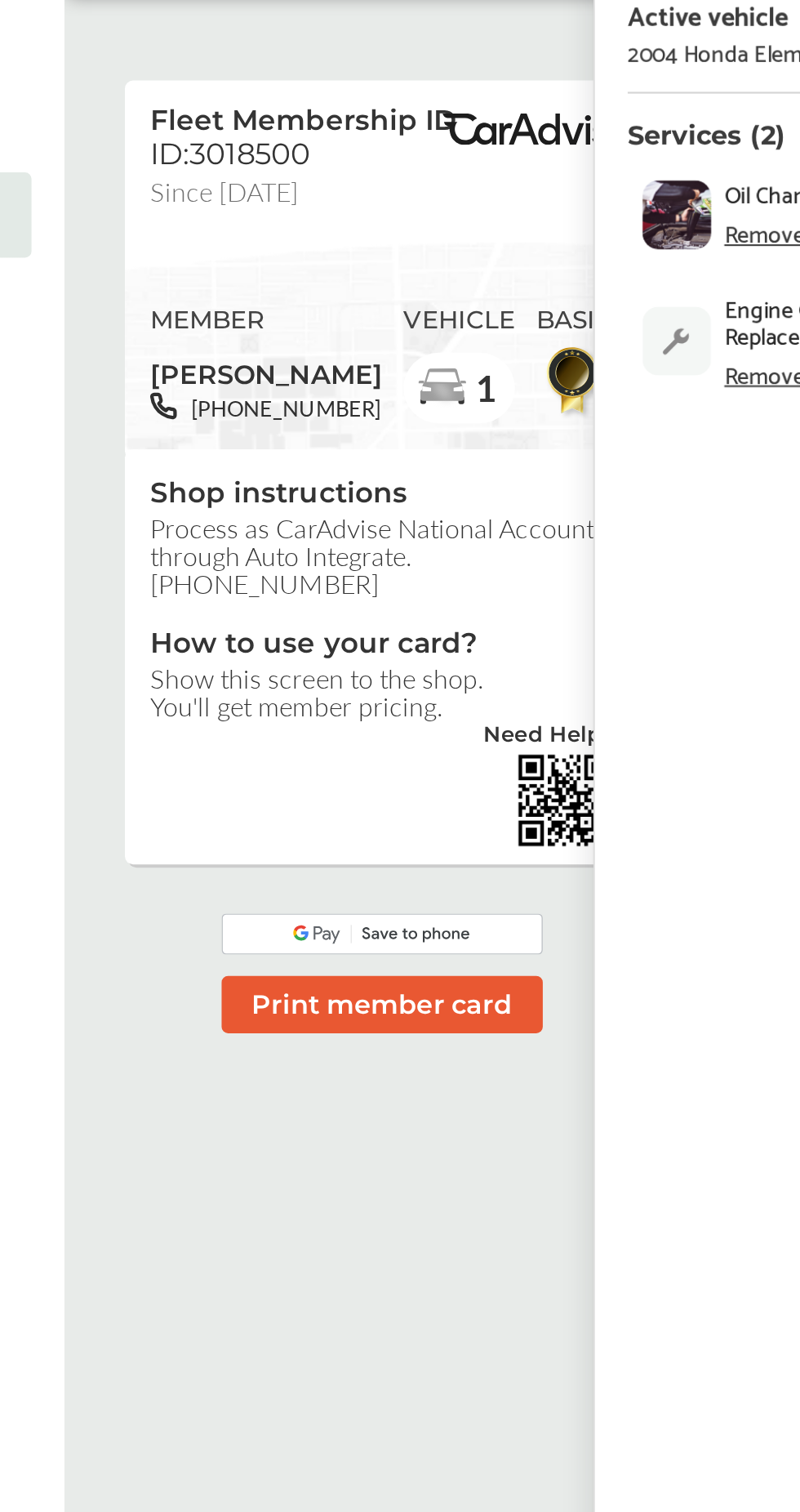
click at [383, 783] on div "Fleet Membership ID ID:3018500 Since March 25 MEMBER Rachel Quillen 276-594-899…" at bounding box center [495, 809] width 609 height 1349
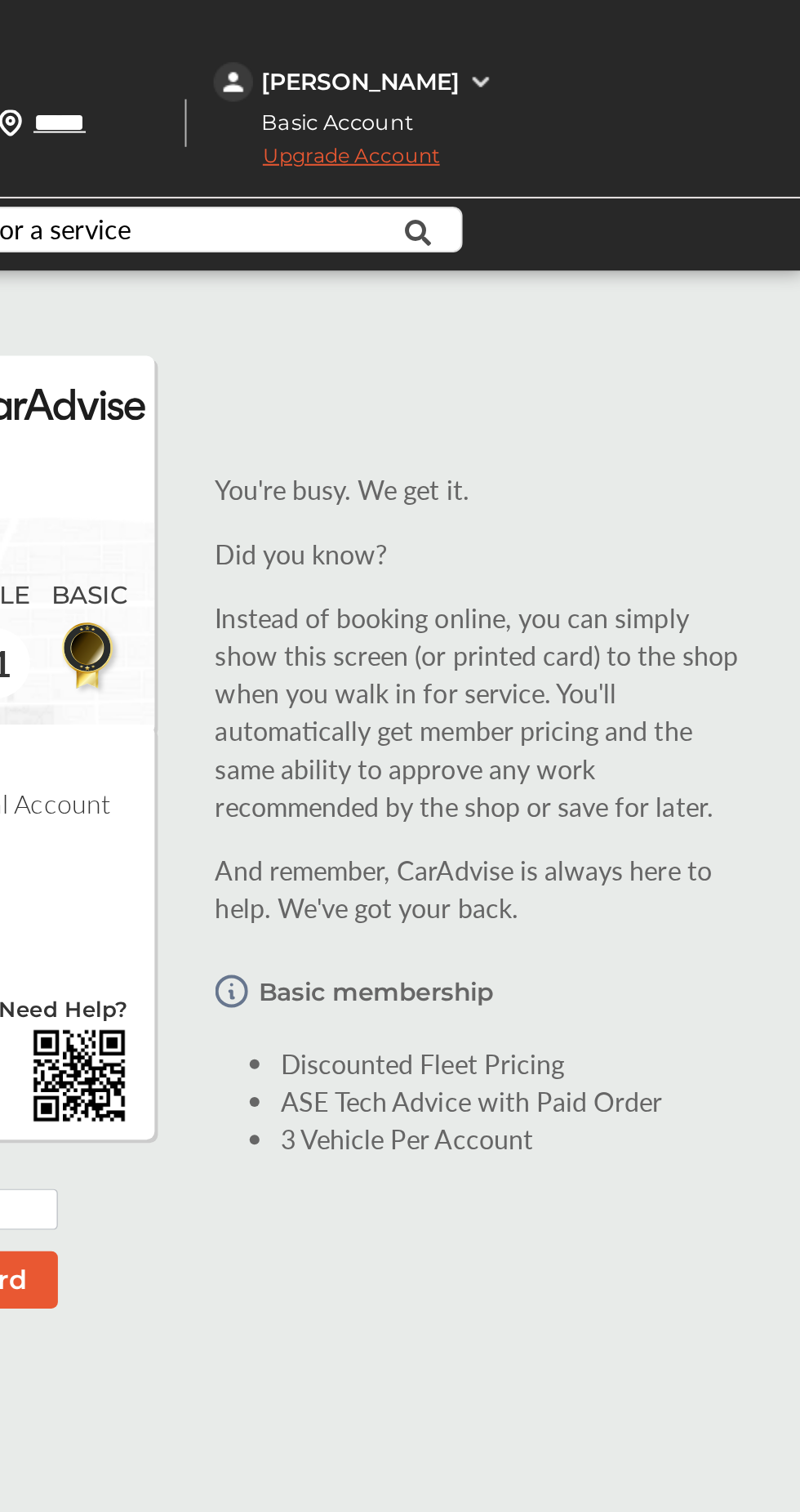
click at [610, 33] on div "[PERSON_NAME]" at bounding box center [580, 40] width 99 height 15
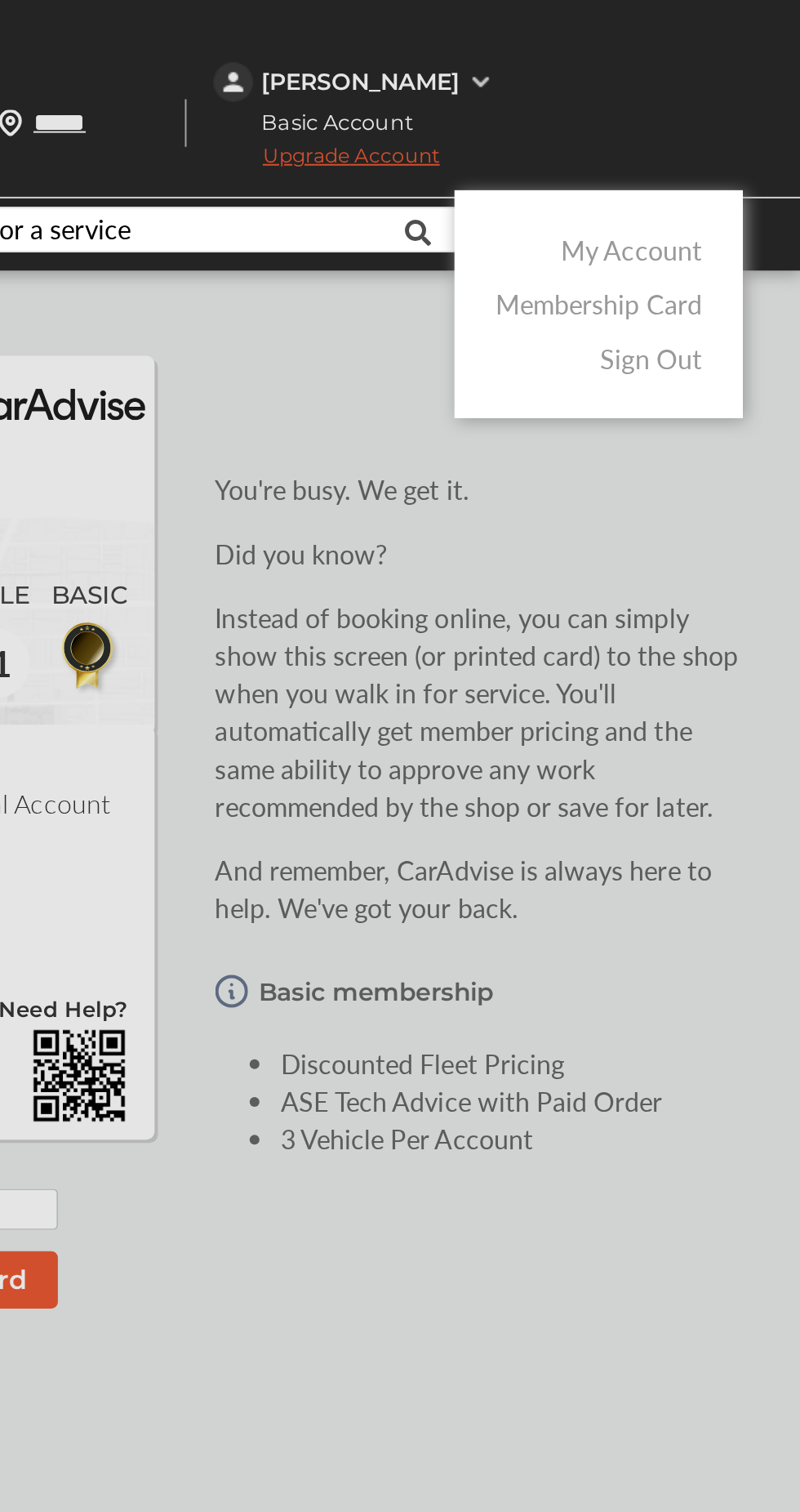
click at [742, 118] on link "My Account" at bounding box center [716, 124] width 70 height 19
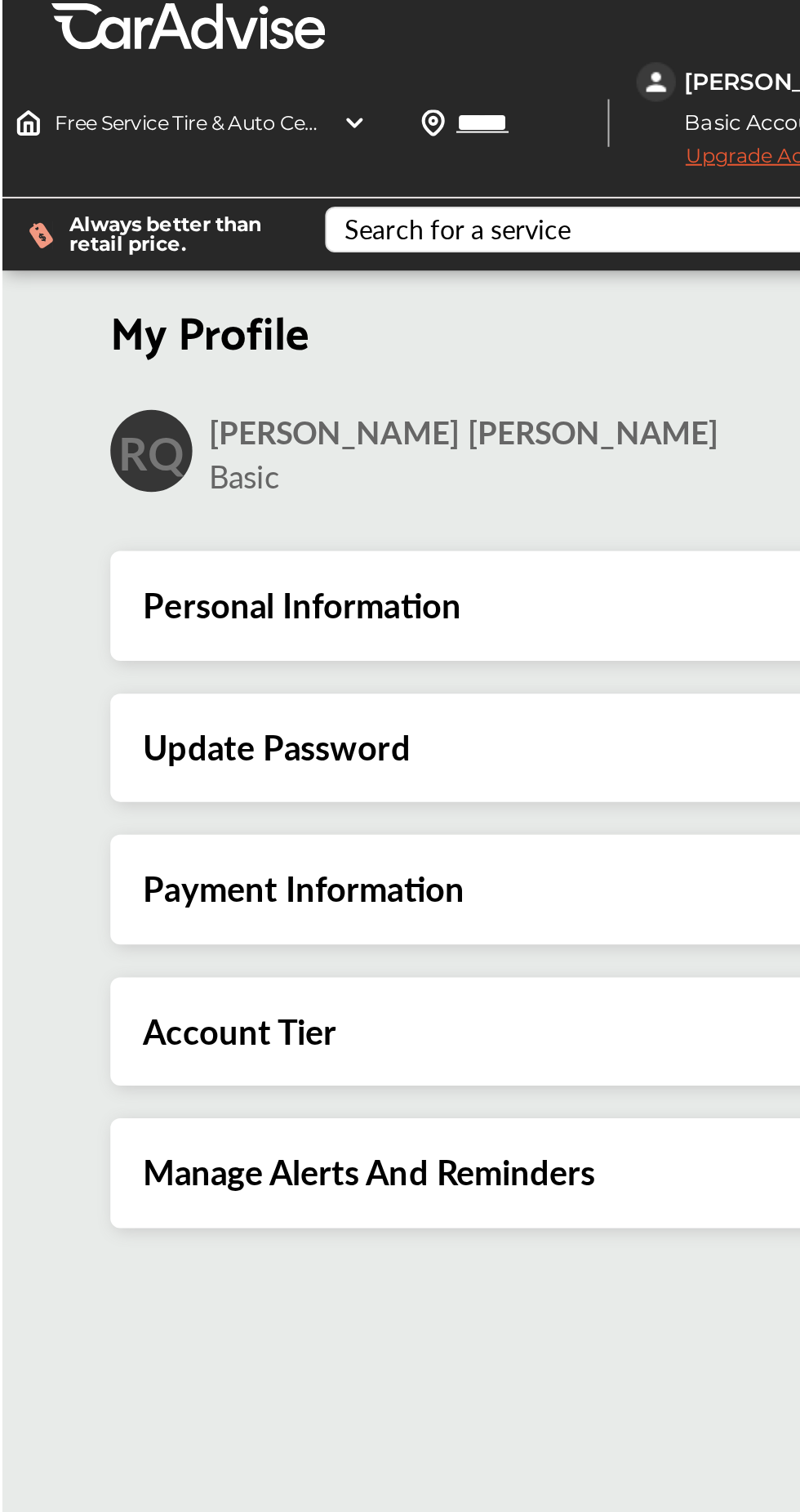
click at [487, 521] on div "Account Tier" at bounding box center [506, 514] width 489 height 22
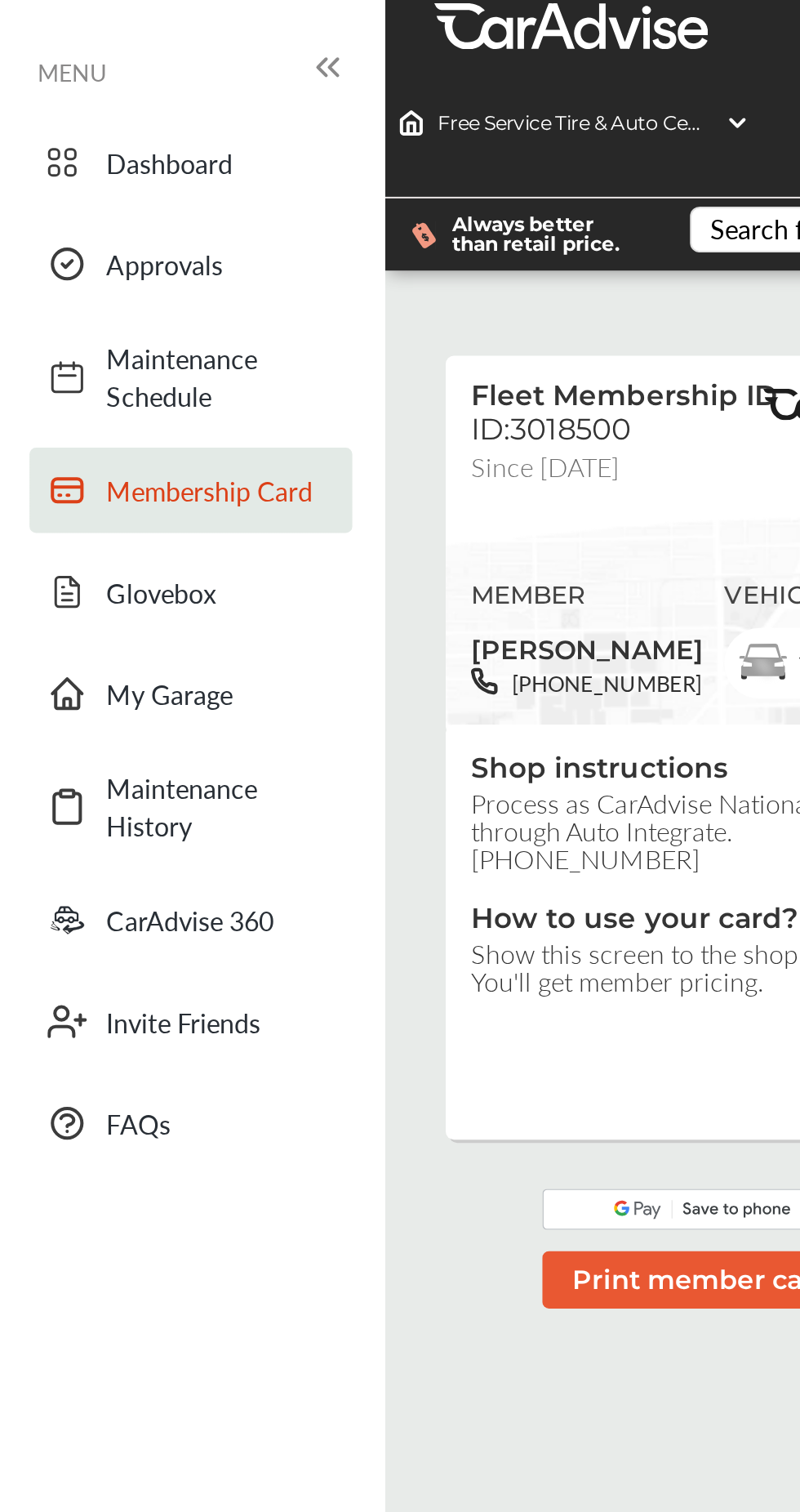
click at [99, 400] on span "Maintenance History" at bounding box center [109, 402] width 114 height 37
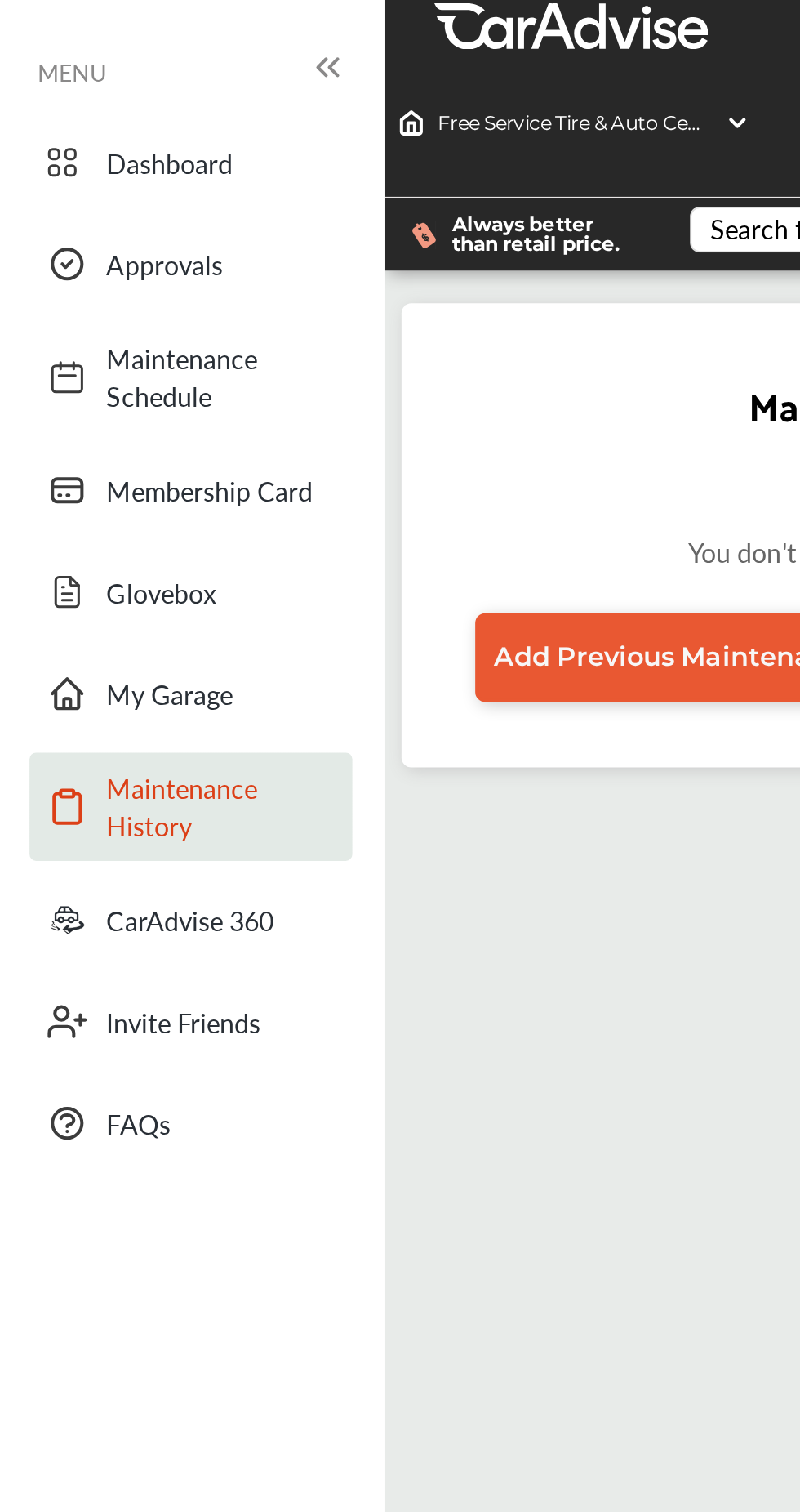
click at [105, 346] on span "My Garage" at bounding box center [109, 345] width 114 height 19
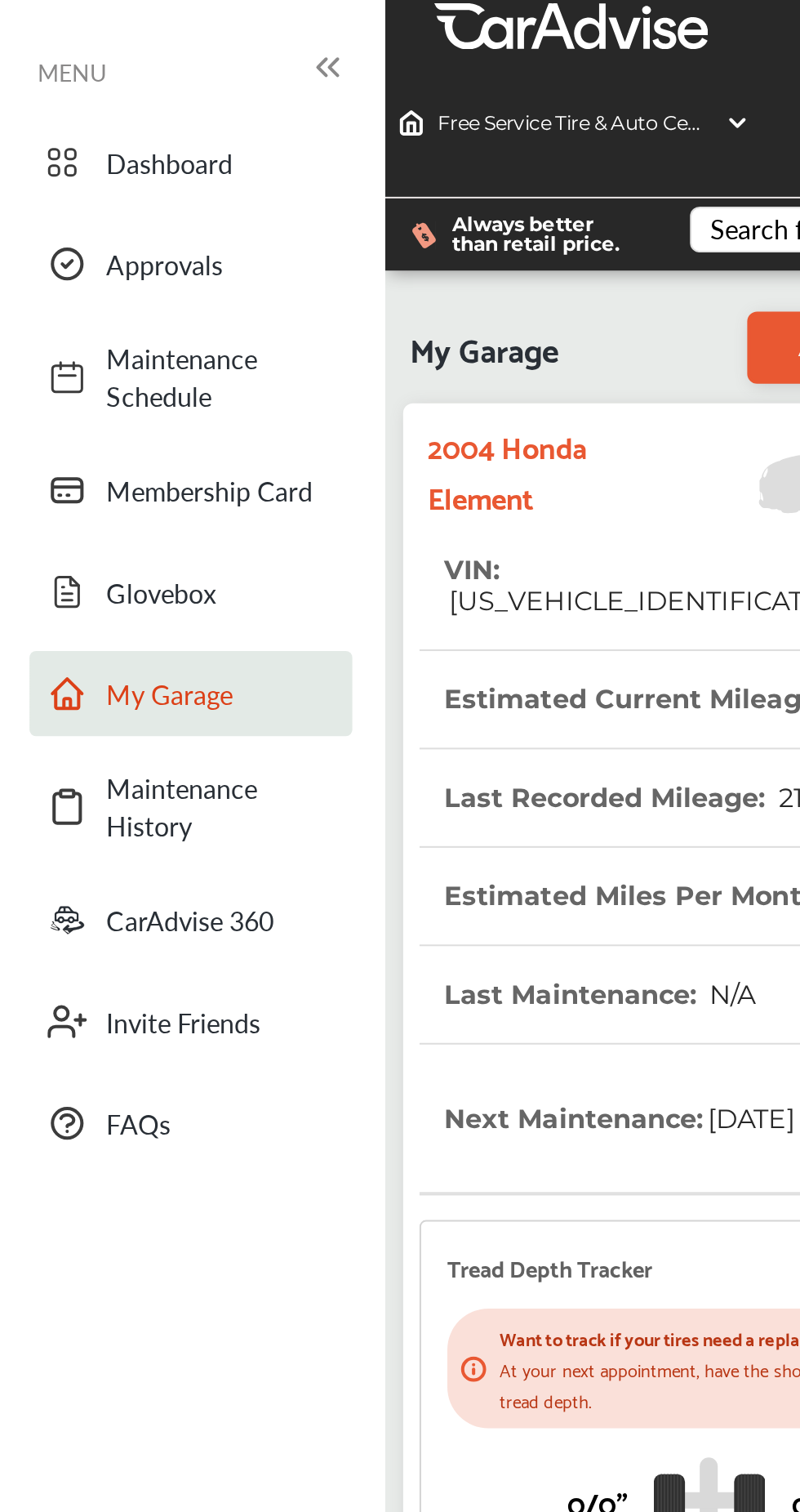
click at [96, 131] on span "Approvals" at bounding box center [109, 131] width 114 height 19
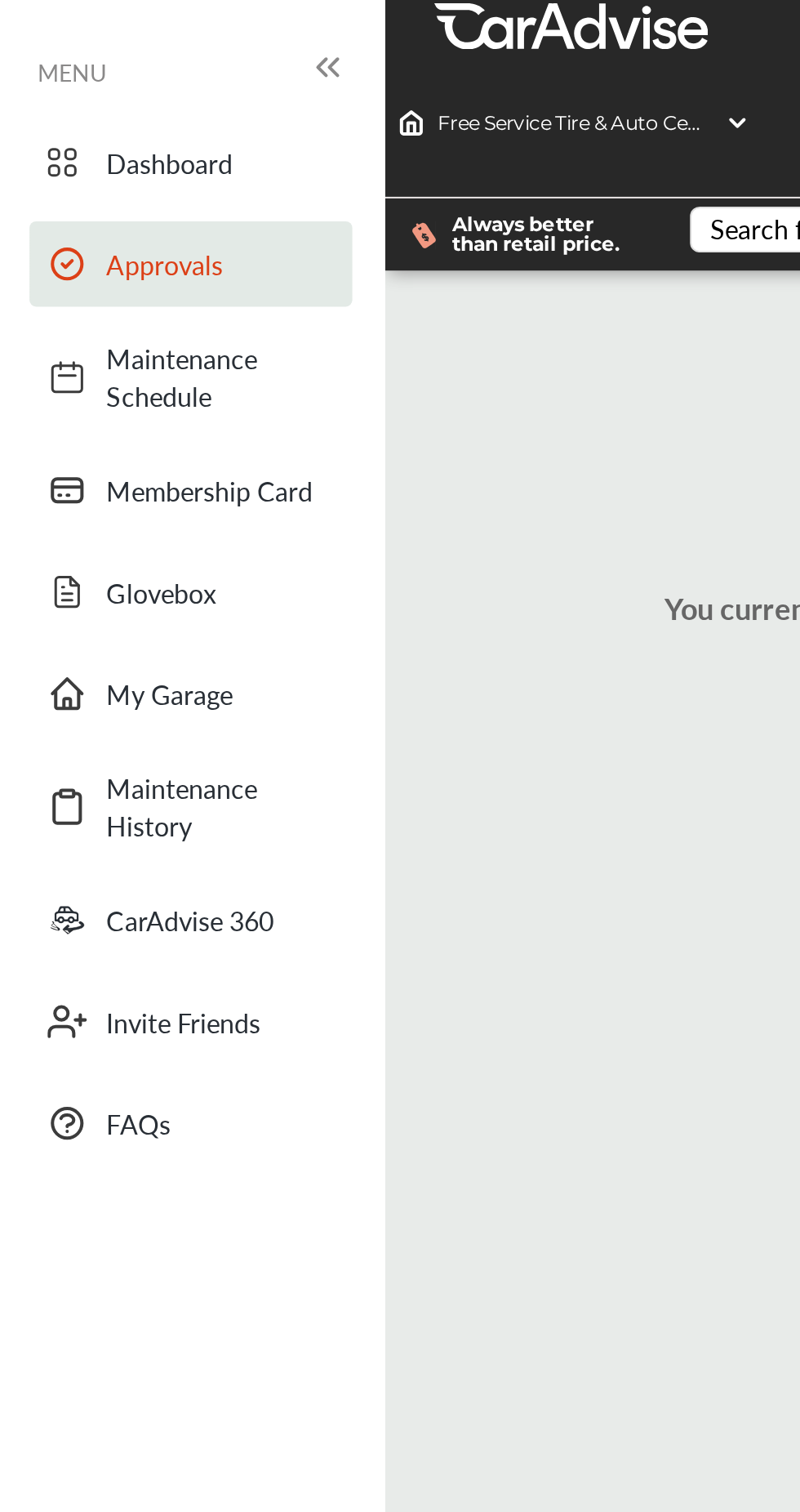
click at [131, 69] on link "Dashboard" at bounding box center [95, 80] width 161 height 42
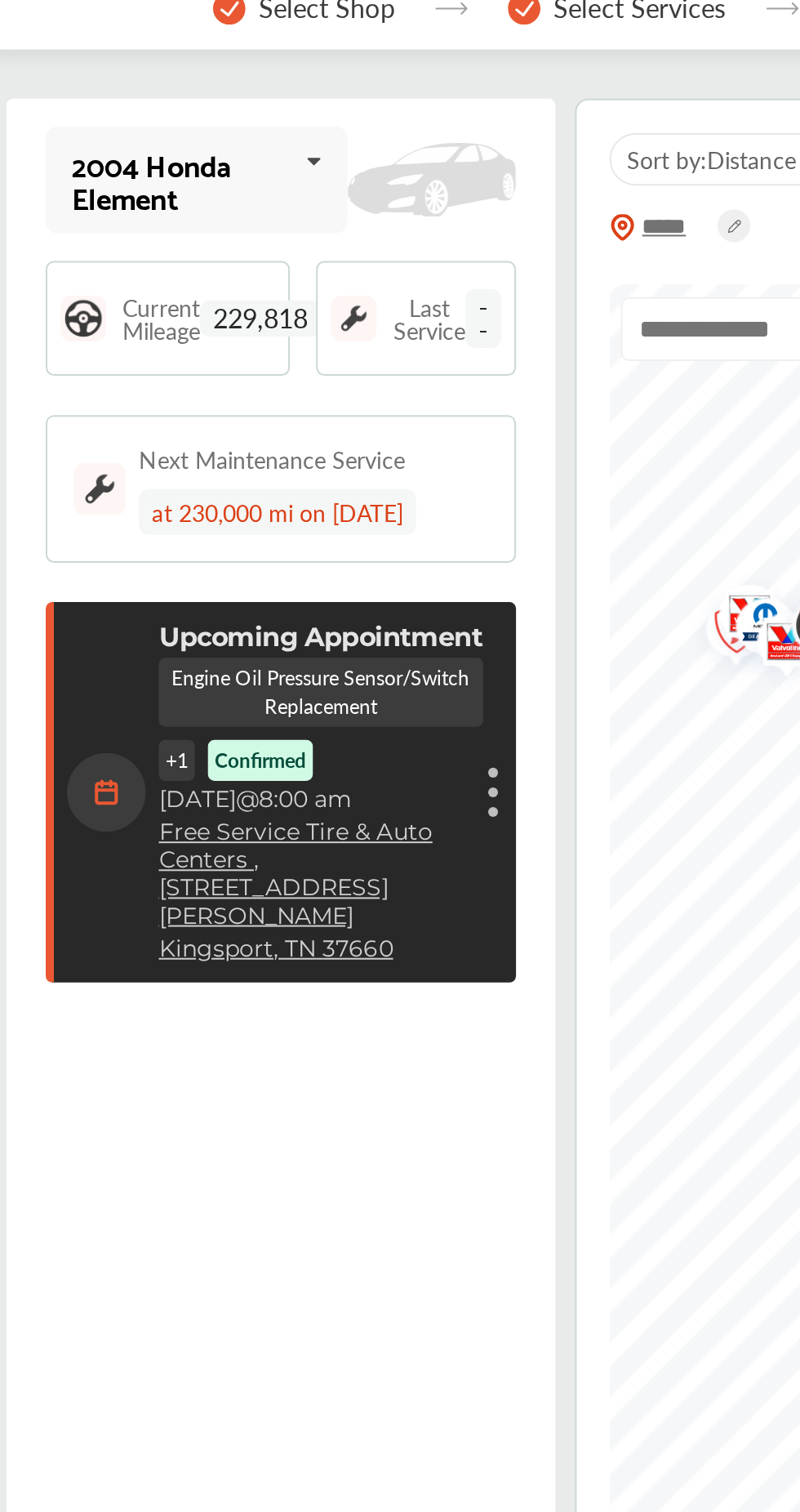
scroll to position [151, 0]
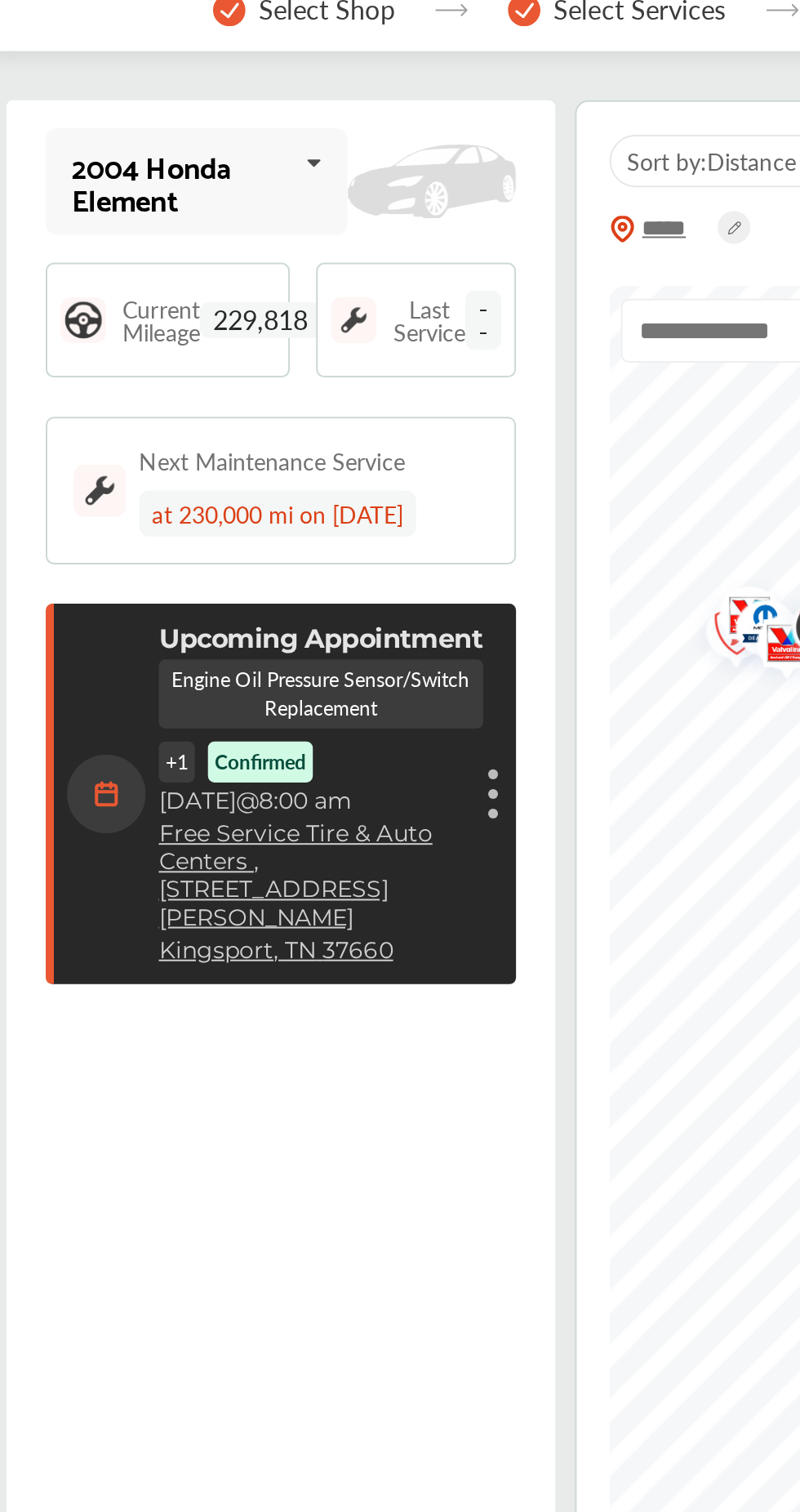
click at [403, 409] on link "Free Service Tire & Auto Centers , 2741 E. Stone Road" at bounding box center [356, 436] width 161 height 56
click at [438, 380] on div "Cancel appointment Modify appointment Show details" at bounding box center [442, 395] width 10 height 29
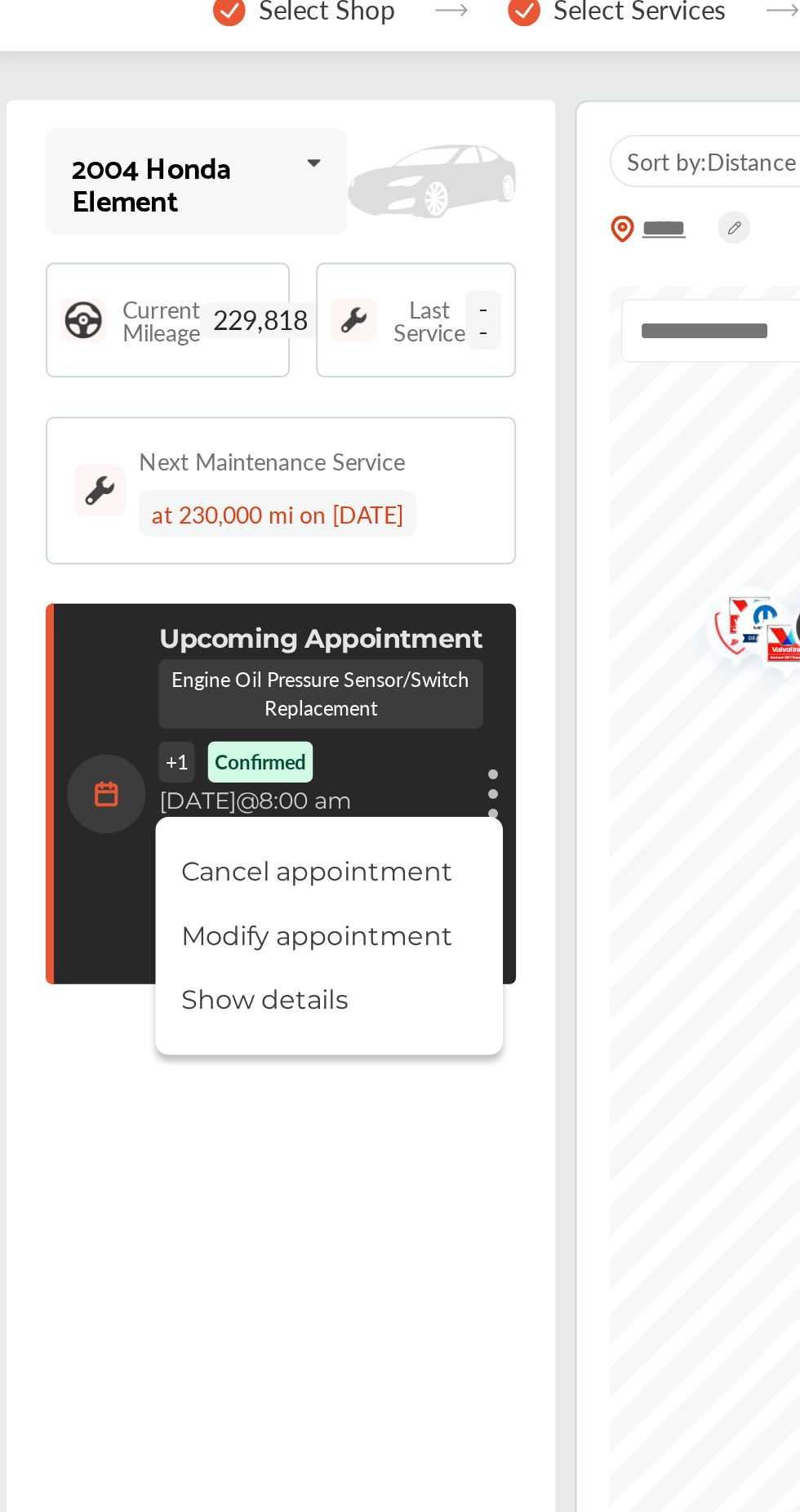
click at [369, 484] on li "Show details" at bounding box center [360, 497] width 173 height 28
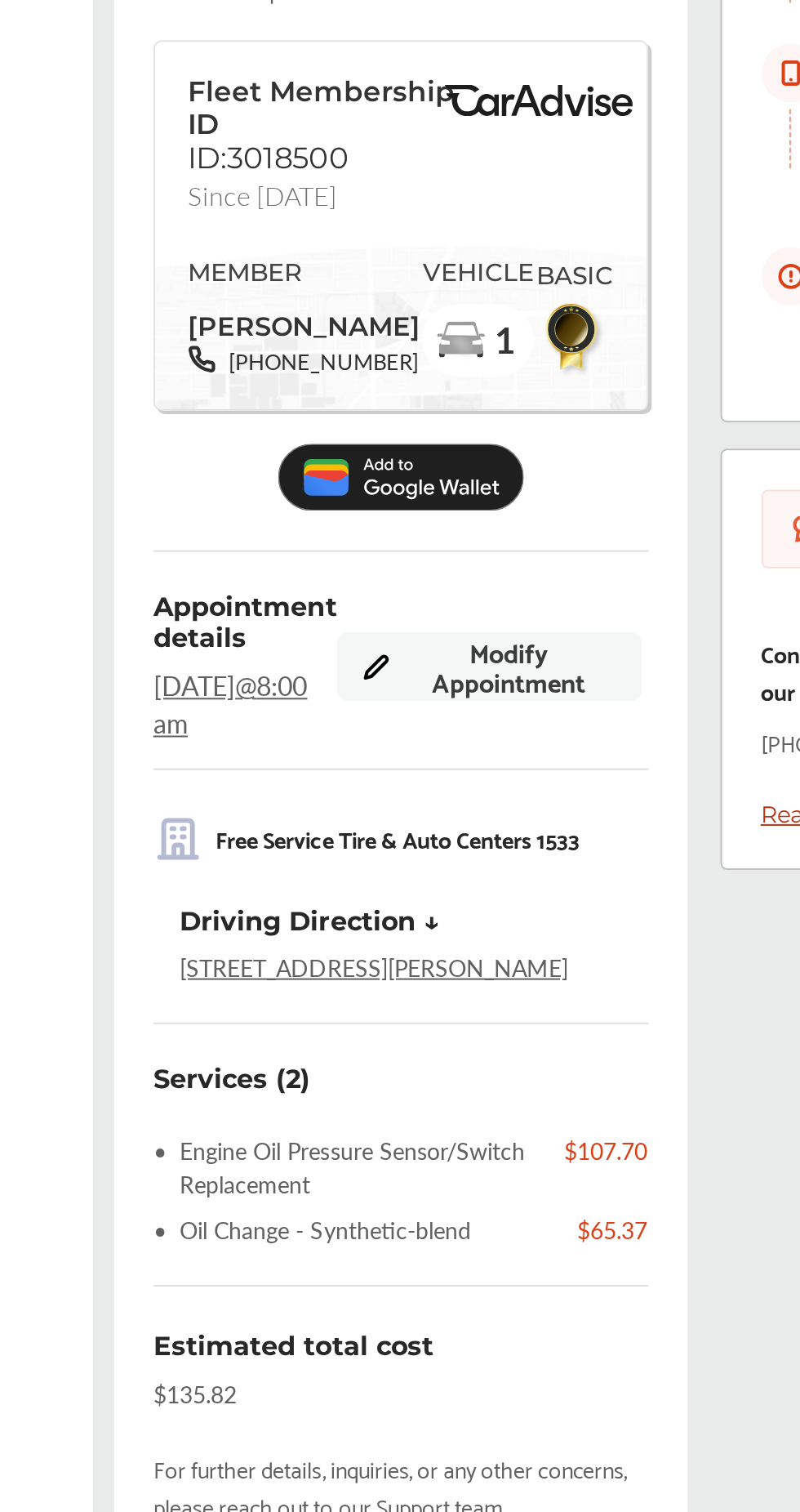
scroll to position [139, 0]
